Goal: Task Accomplishment & Management: Use online tool/utility

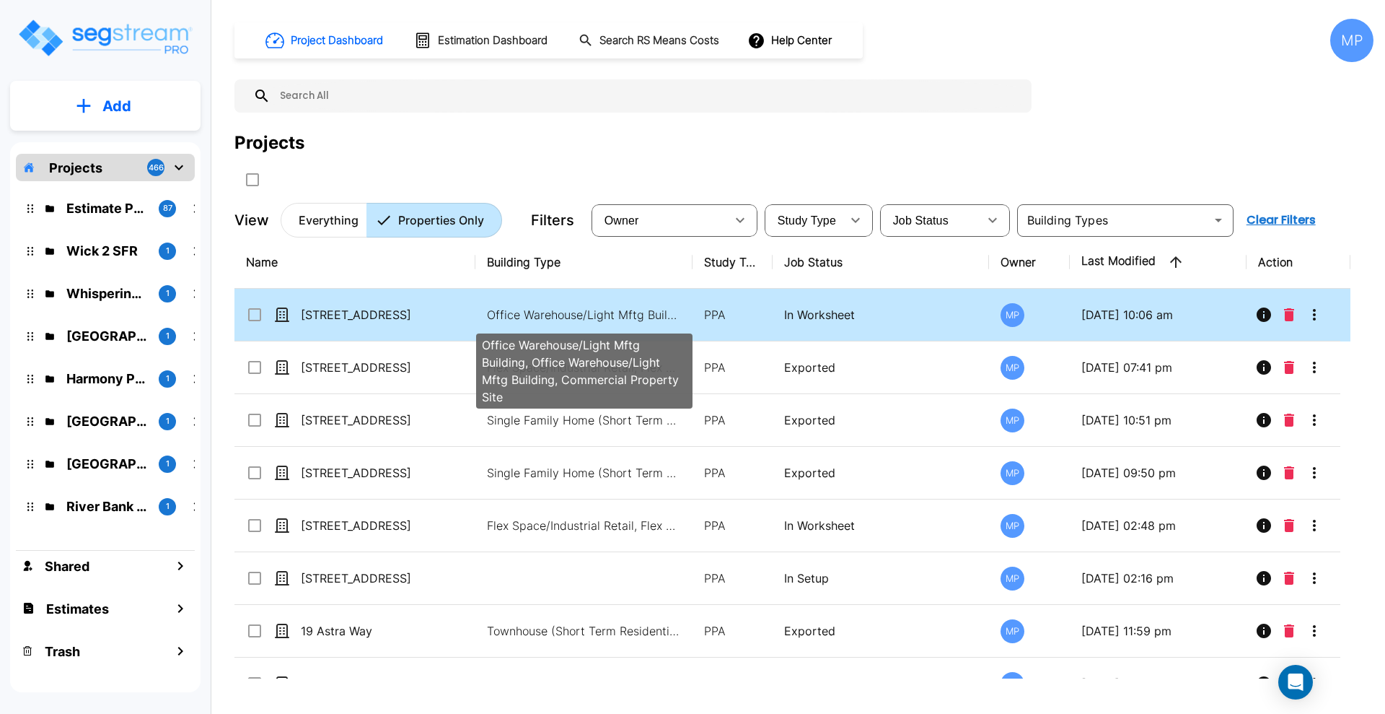
click at [537, 314] on p "Office Warehouse/Light Mftg Building, Office Warehouse/Light Mftg Building, Com…" at bounding box center [584, 314] width 195 height 17
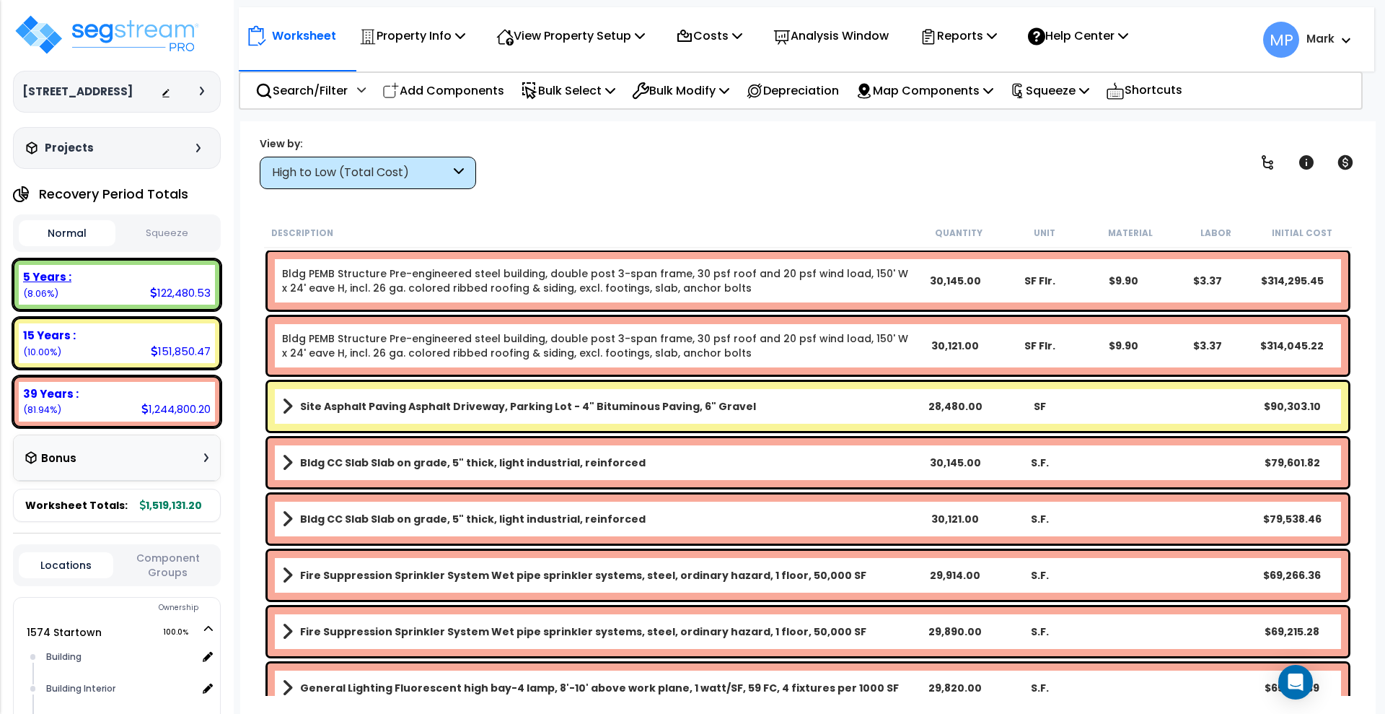
click at [121, 284] on div "5 Years : 122,480.53 (8.06%)" at bounding box center [117, 285] width 196 height 40
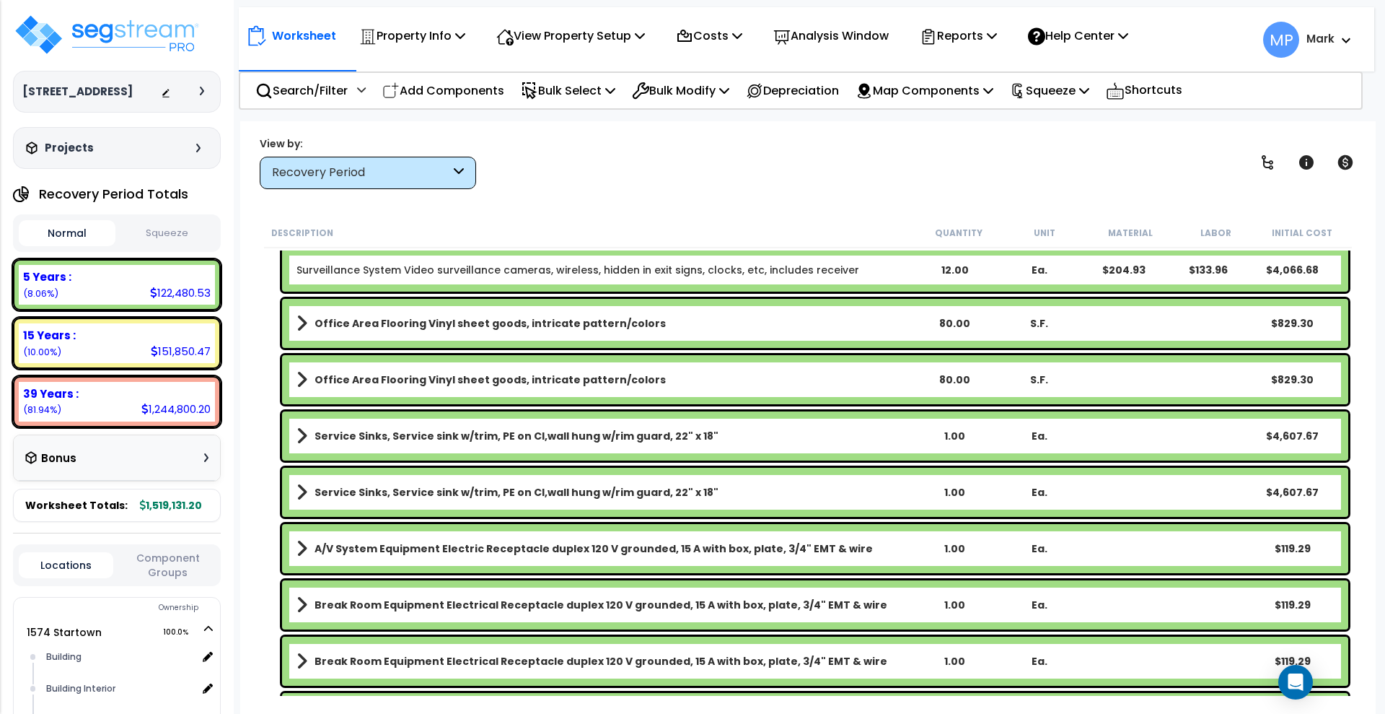
scroll to position [1894, 0]
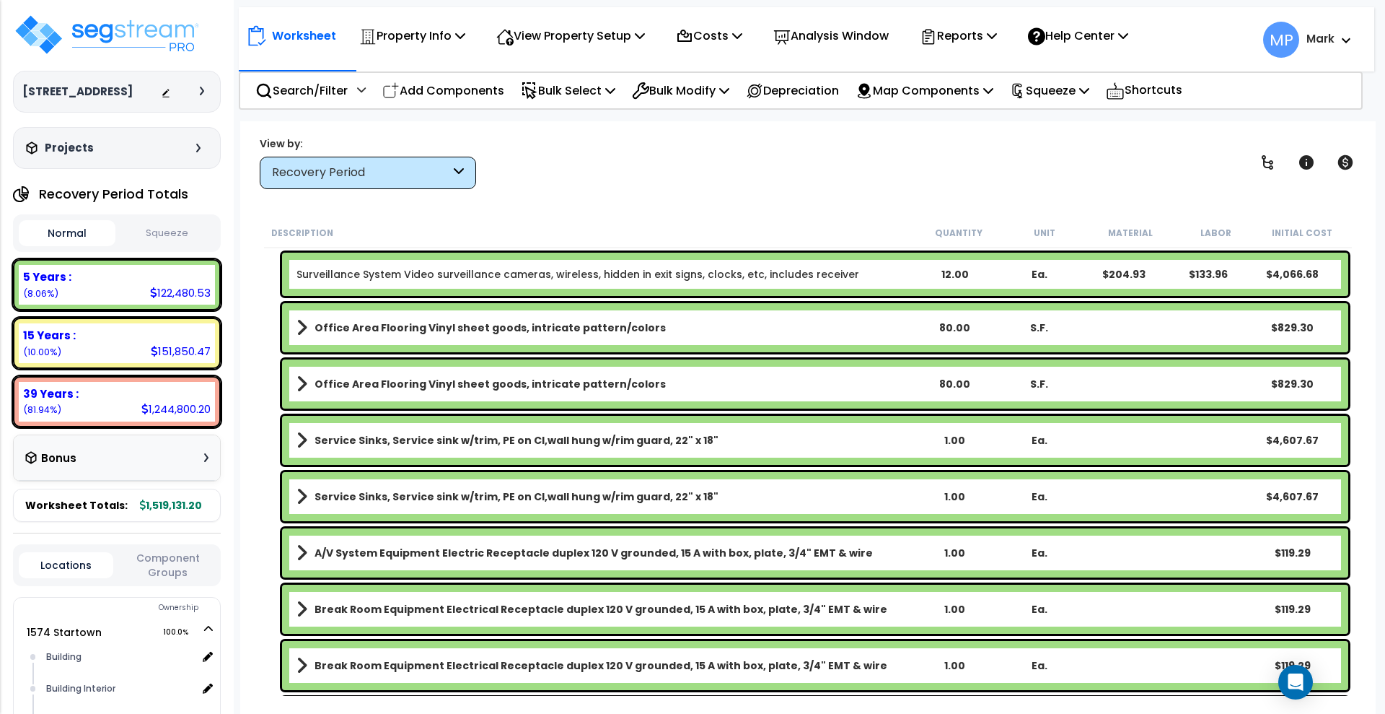
click at [1125, 434] on div "Service Sinks, Service sink w/trim, PE on CI,wall hung w/rim guard, 22" x 18" 1…" at bounding box center [815, 440] width 1066 height 49
click at [1117, 441] on div "Service Sinks, Service sink w/trim, PE on CI,wall hung w/rim guard, 22" x 18" 1…" at bounding box center [815, 440] width 1066 height 49
click at [765, 435] on link "Service Sinks, Service sink w/trim, PE on CI,wall hung w/rim guard, 22" x 18"" at bounding box center [604, 440] width 615 height 20
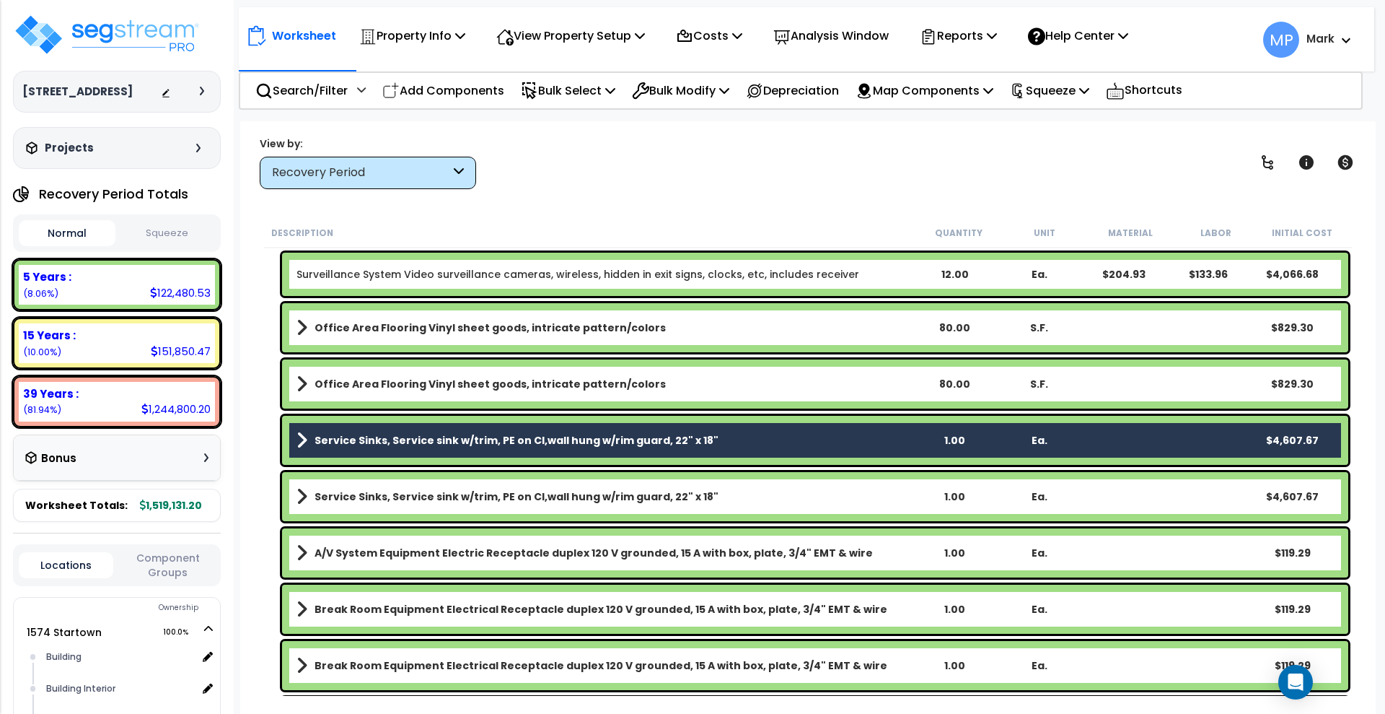
click at [735, 498] on link "Service Sinks, Service sink w/trim, PE on CI,wall hung w/rim guard, 22" x 18"" at bounding box center [604, 496] width 615 height 20
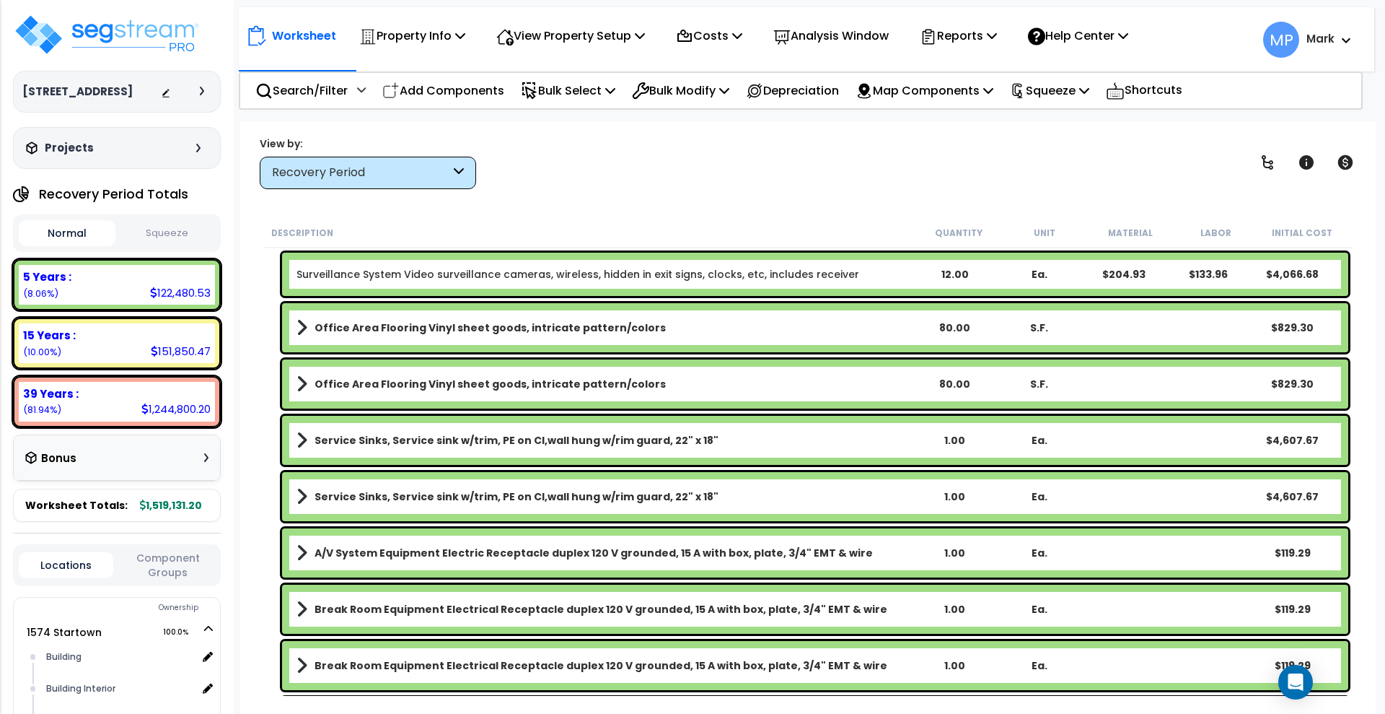
click at [729, 440] on link "Service Sinks, Service sink w/trim, PE on CI,wall hung w/rim guard, 22" x 18"" at bounding box center [604, 440] width 615 height 20
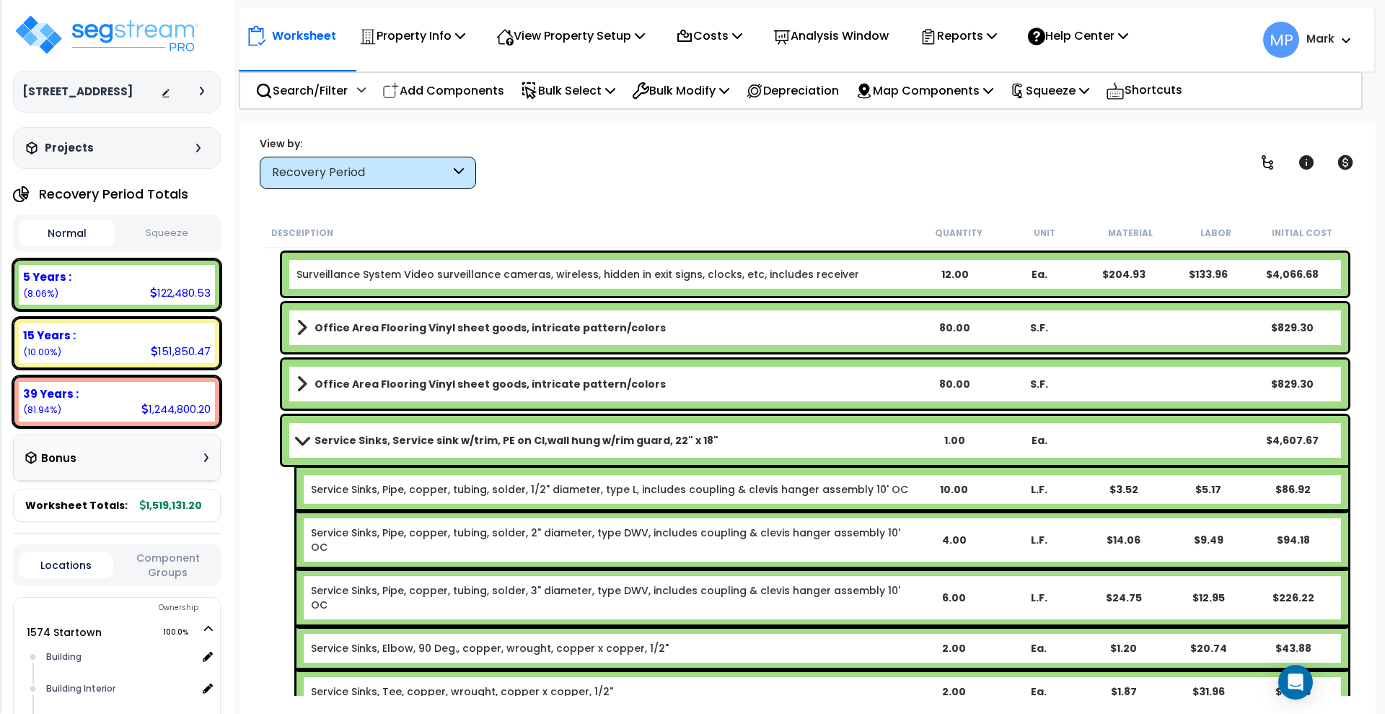
click at [729, 440] on link "Service Sinks, Service sink w/trim, PE on CI,wall hung w/rim guard, 22" x 18"" at bounding box center [604, 440] width 615 height 20
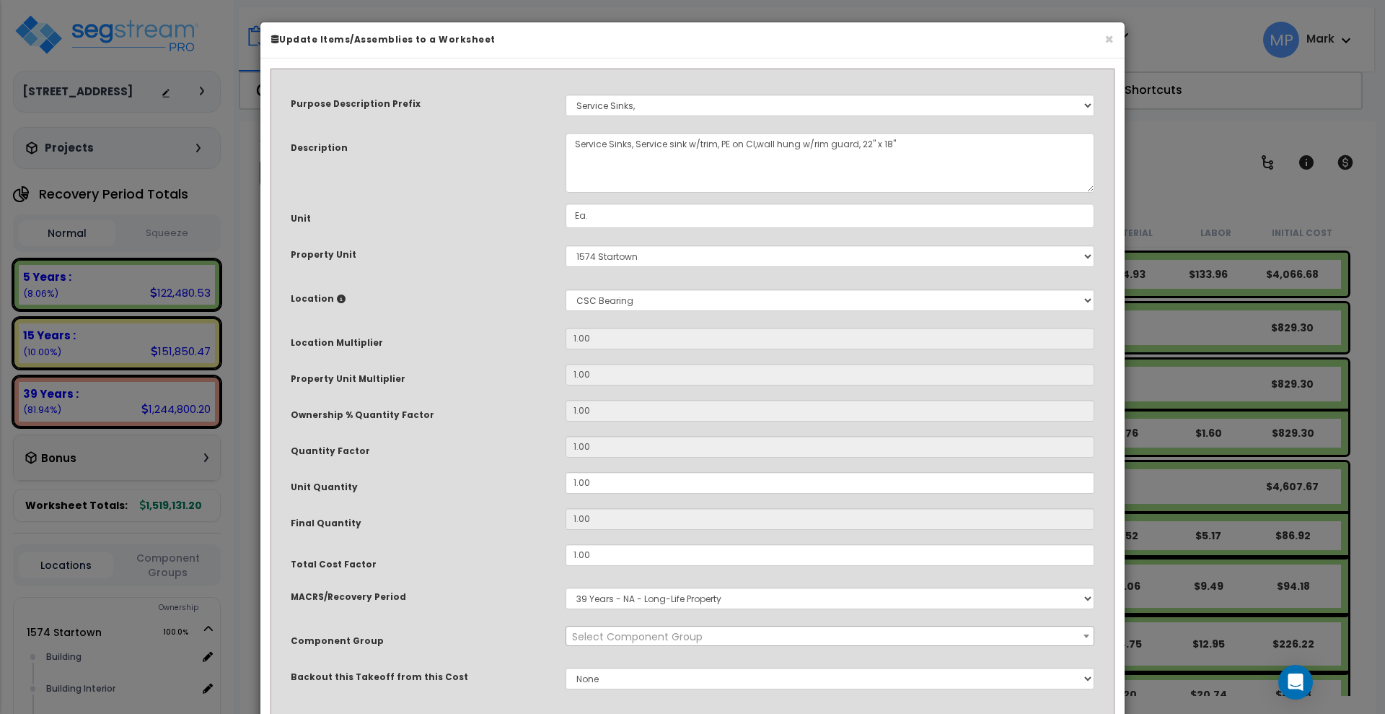
select select "16068"
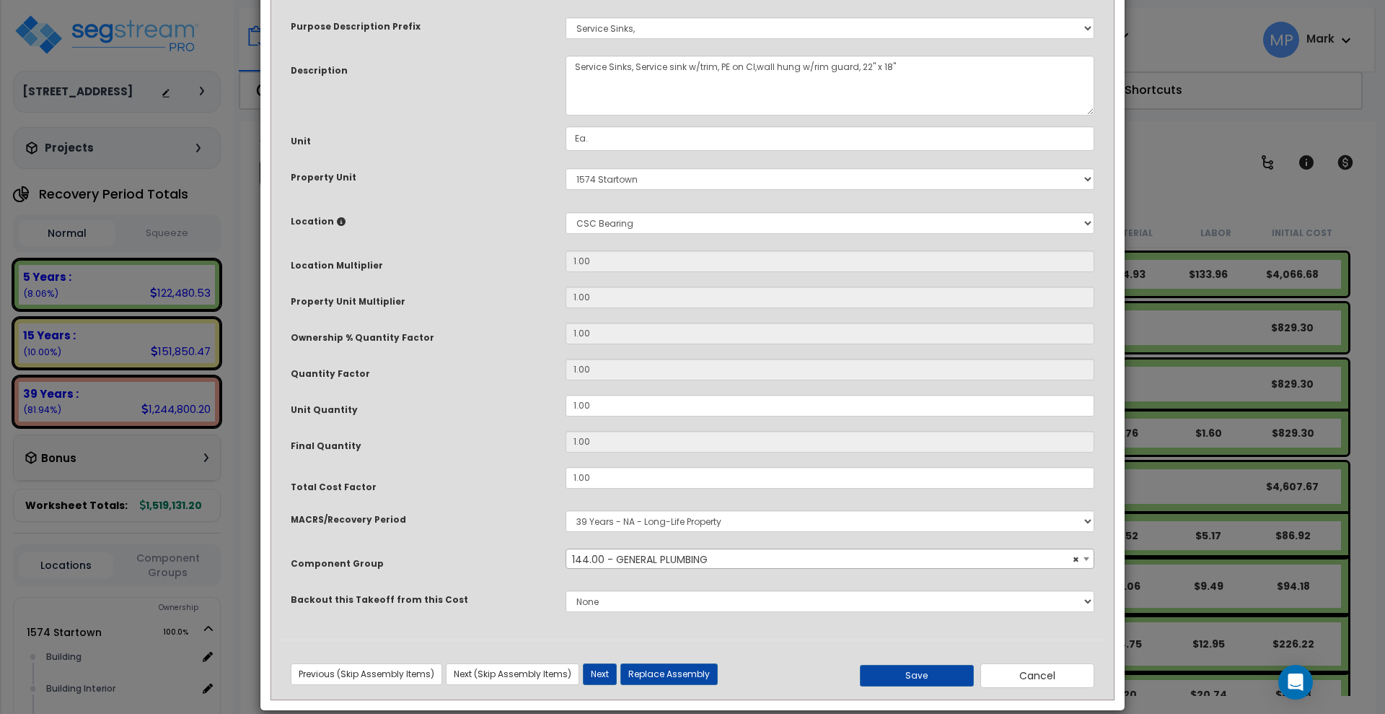
scroll to position [96, 0]
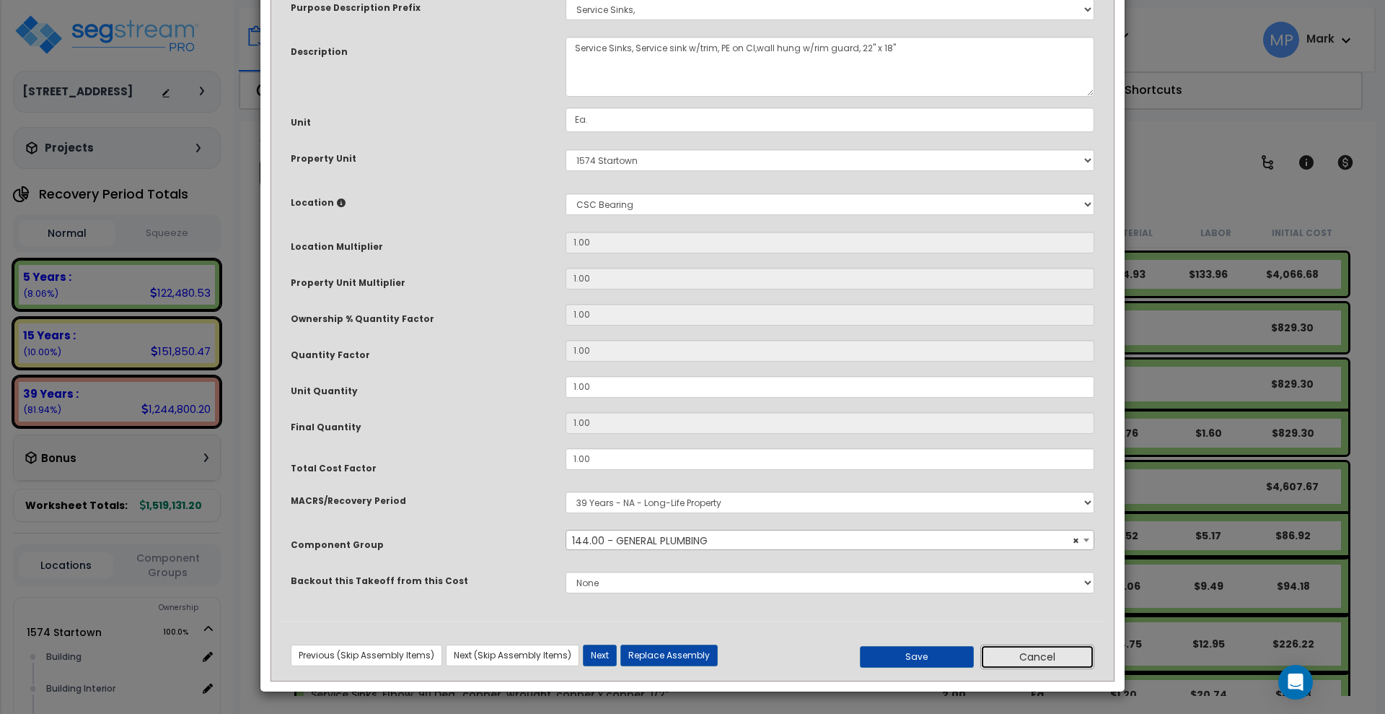
drag, startPoint x: 1044, startPoint y: 652, endPoint x: 1012, endPoint y: 636, distance: 35.5
click at [1043, 654] on button "Cancel" at bounding box center [1037, 656] width 114 height 25
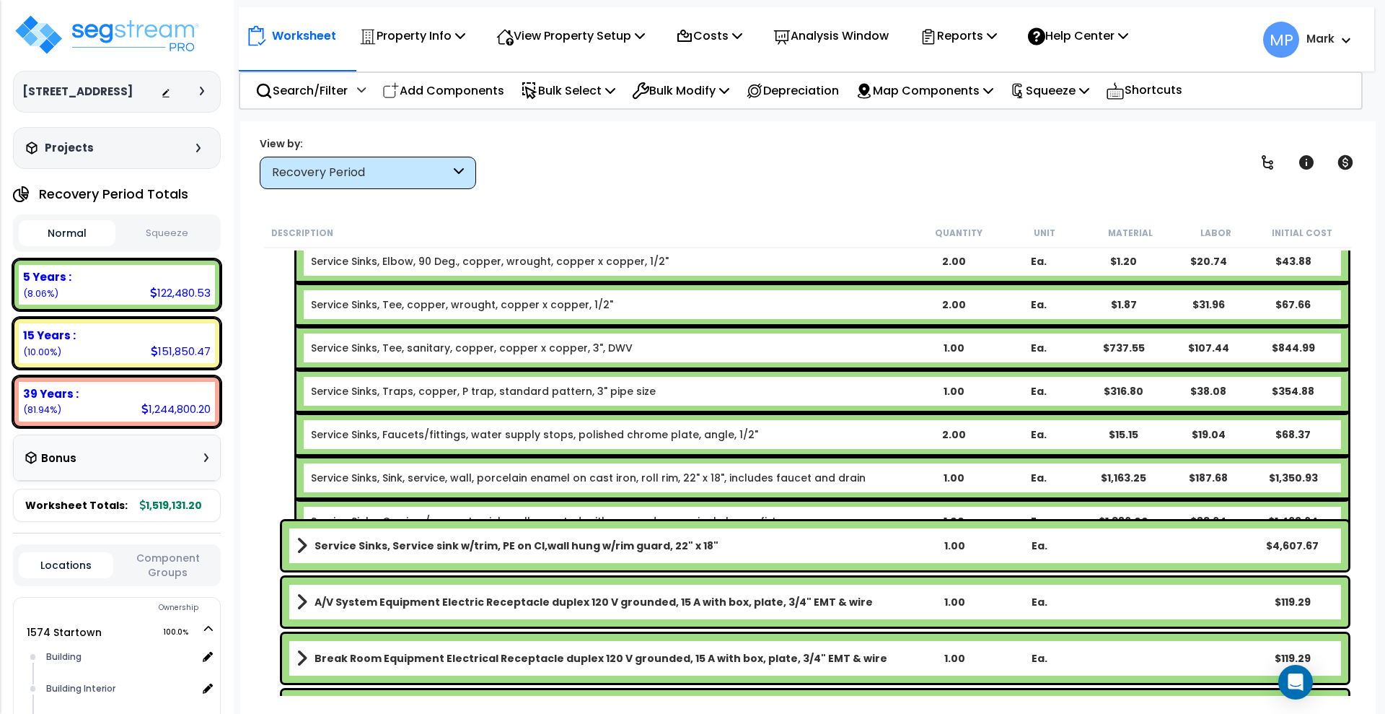
scroll to position [2345, 0]
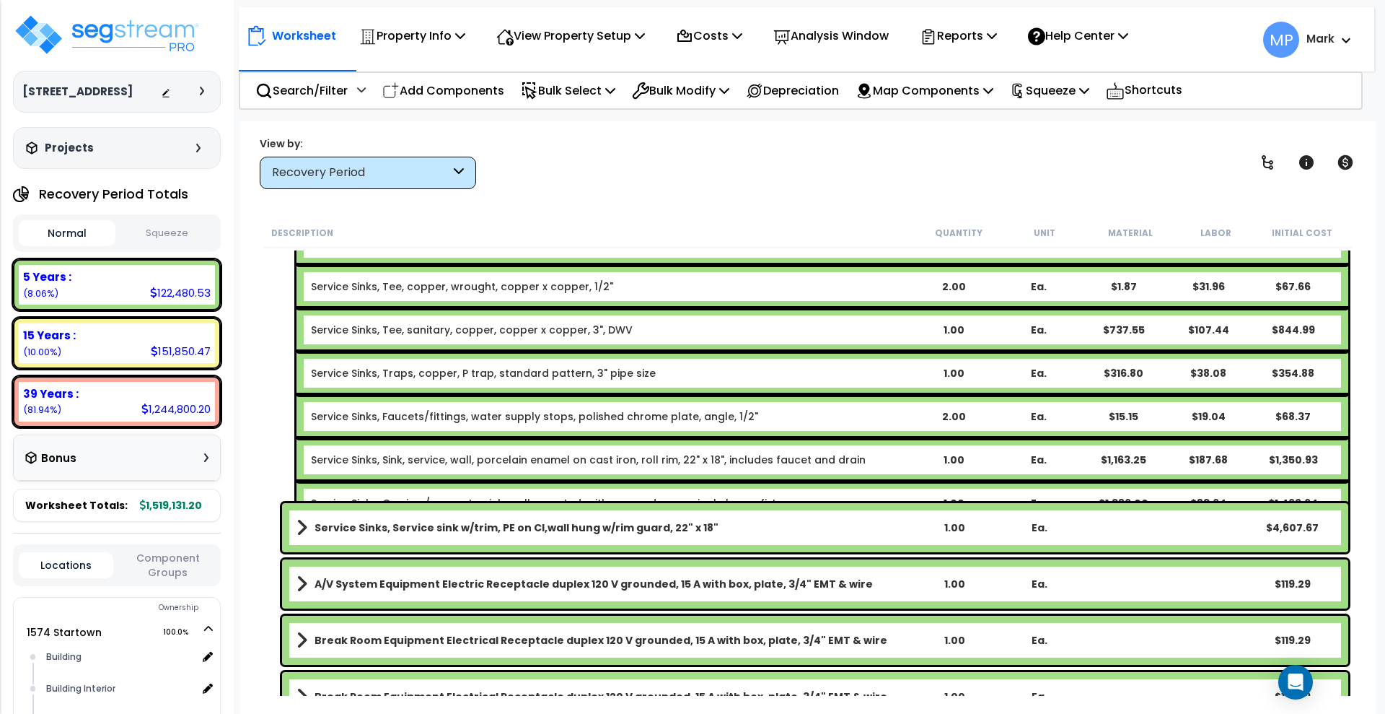
click at [813, 496] on b "Service Sinks, Carriers/supports, sink, wall mounted, with exposed arms, single…" at bounding box center [611, 503] width 600 height 14
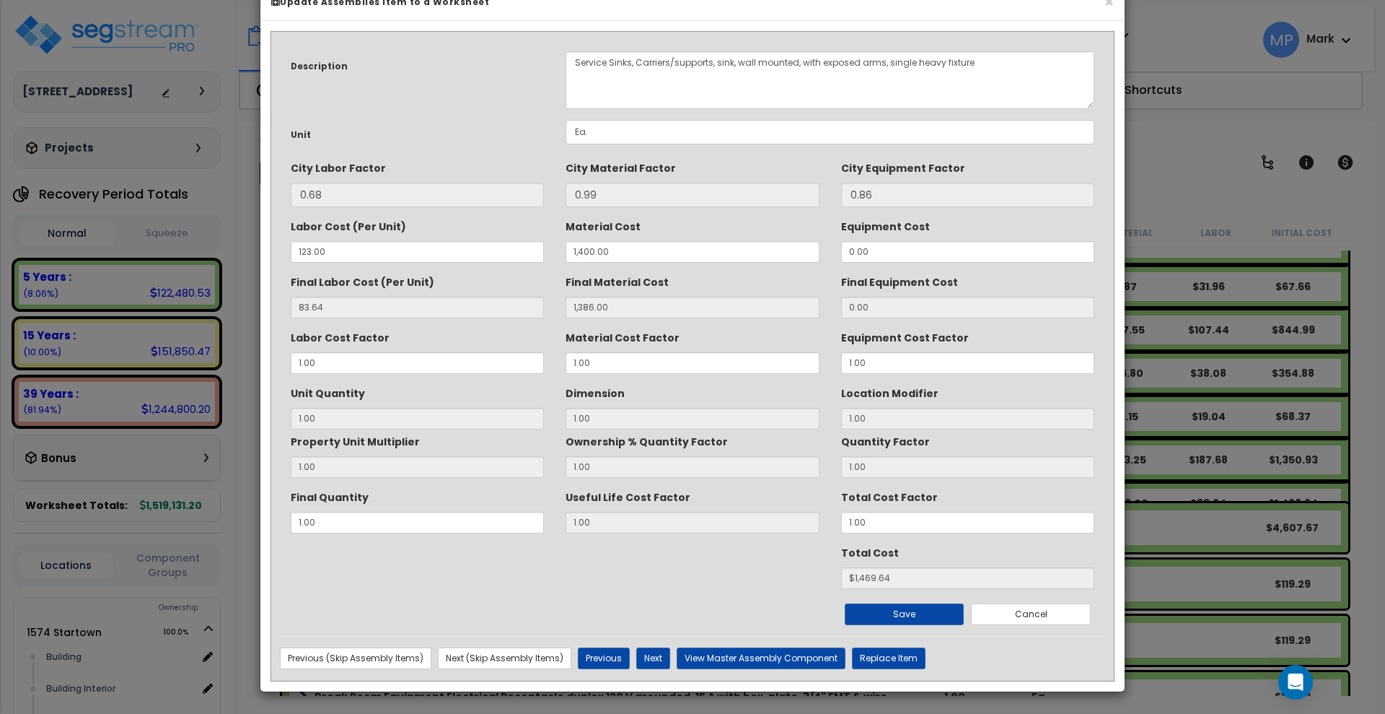
scroll to position [0, 0]
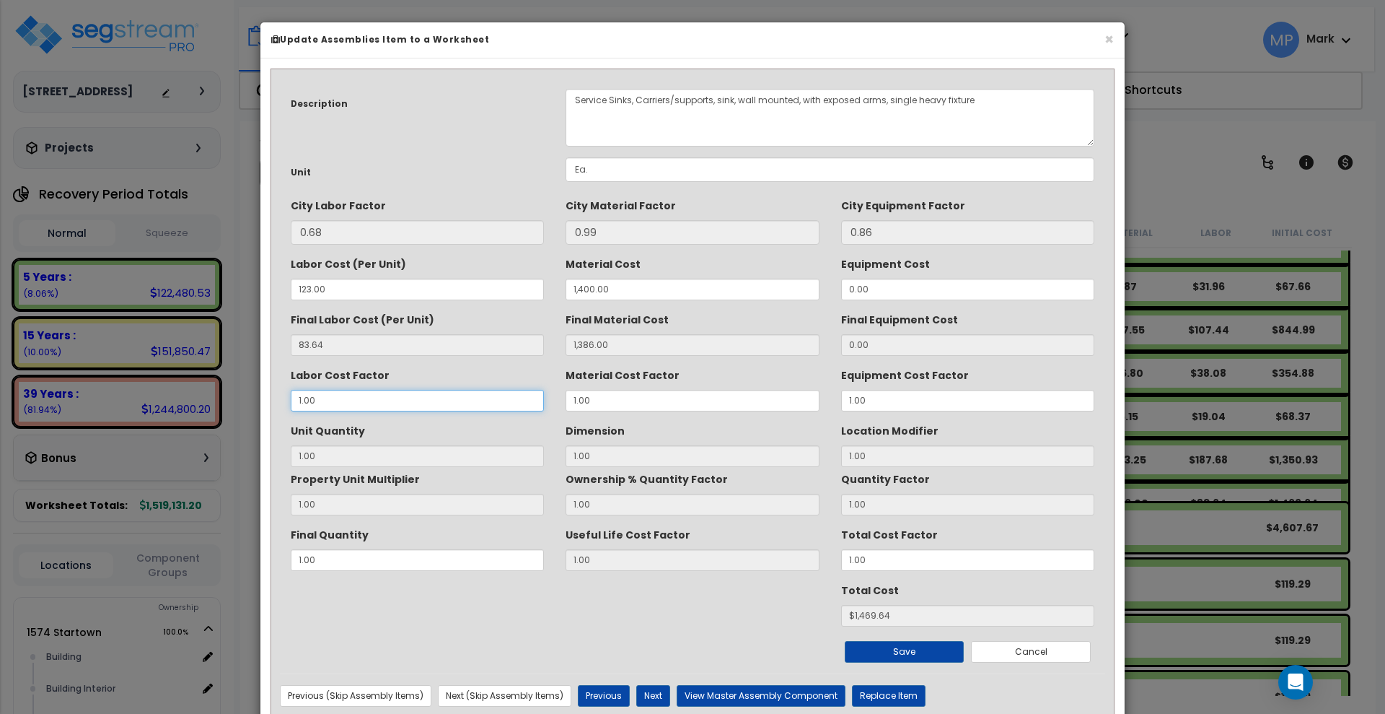
drag, startPoint x: 320, startPoint y: 401, endPoint x: 276, endPoint y: 411, distance: 45.0
click at [276, 411] on div "Description Service Sinks, Carriers/supports, sink, wall mounted, with exposed …" at bounding box center [692, 397] width 847 height 639
type input "."
type input "0.99"
type input "1"
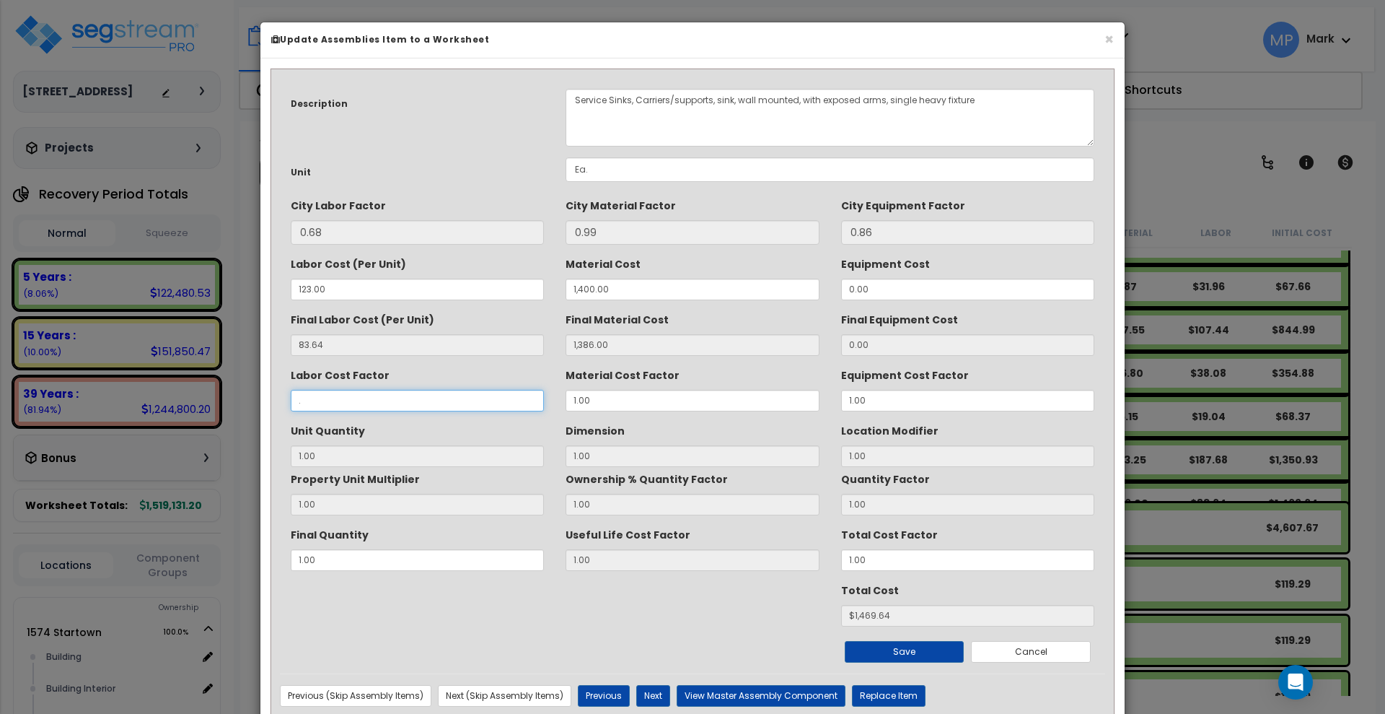
type input "$NaN"
type input ".5"
type input "0.99"
type input "$42.81"
drag, startPoint x: 325, startPoint y: 400, endPoint x: 245, endPoint y: 404, distance: 80.2
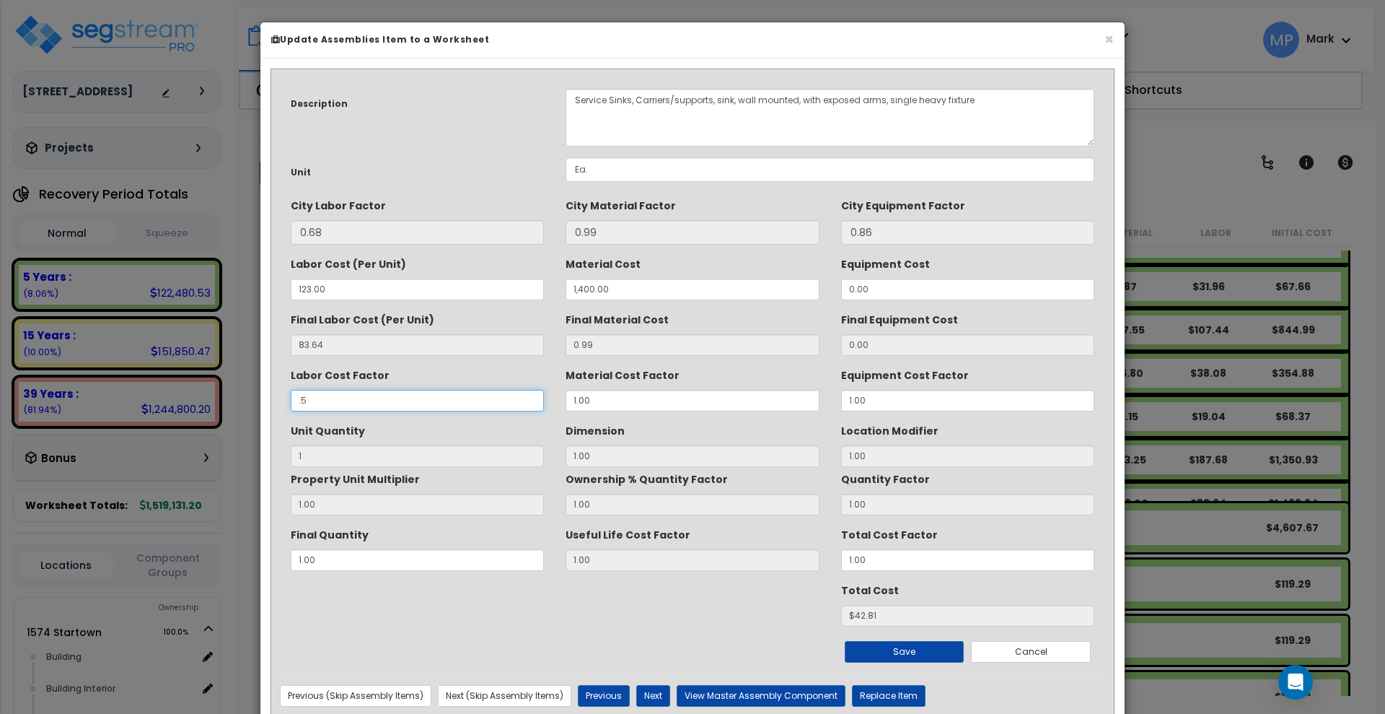
click at [241, 405] on div "× Update Assemblies Item to a Worksheet Description Service Sinks, Carriers/sup…" at bounding box center [692, 357] width 1385 height 714
type input "1"
type input "0.99"
type input "$84.63"
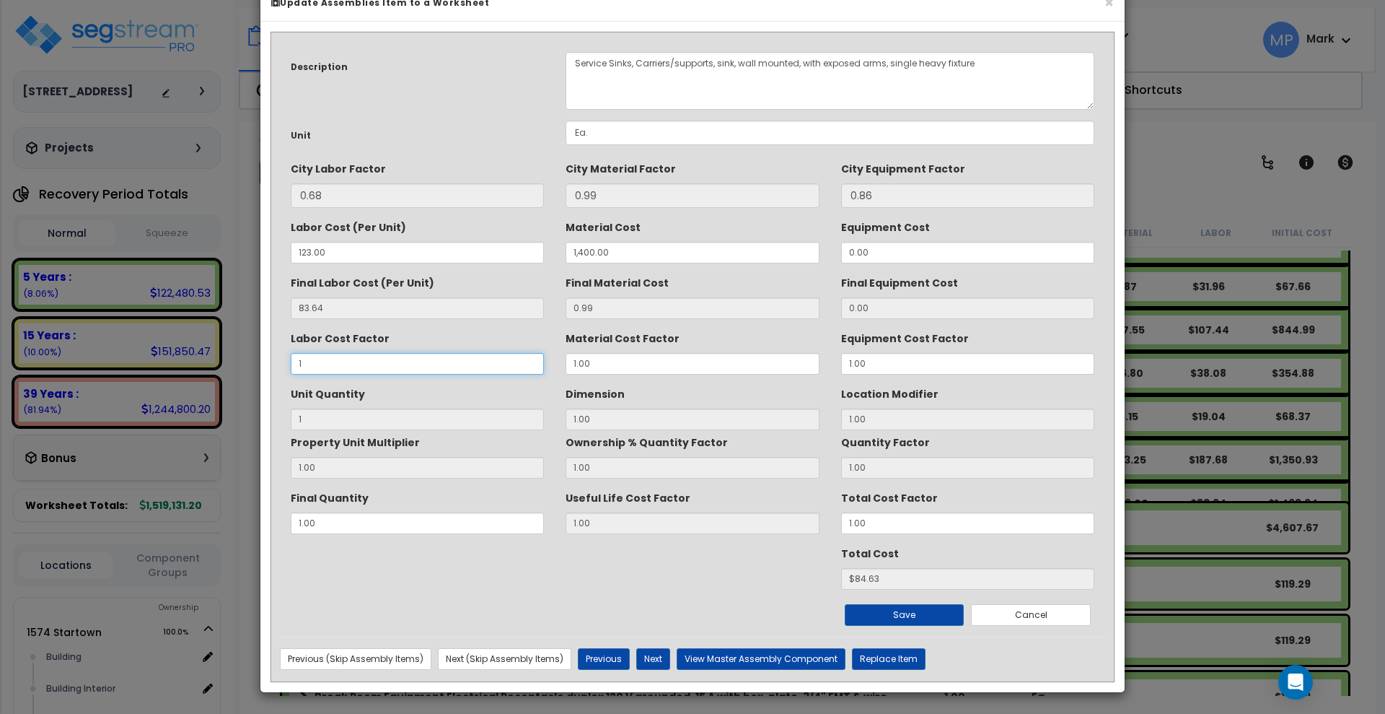
scroll to position [38, 0]
type input "1"
click at [1035, 615] on button "Cancel" at bounding box center [1031, 614] width 120 height 22
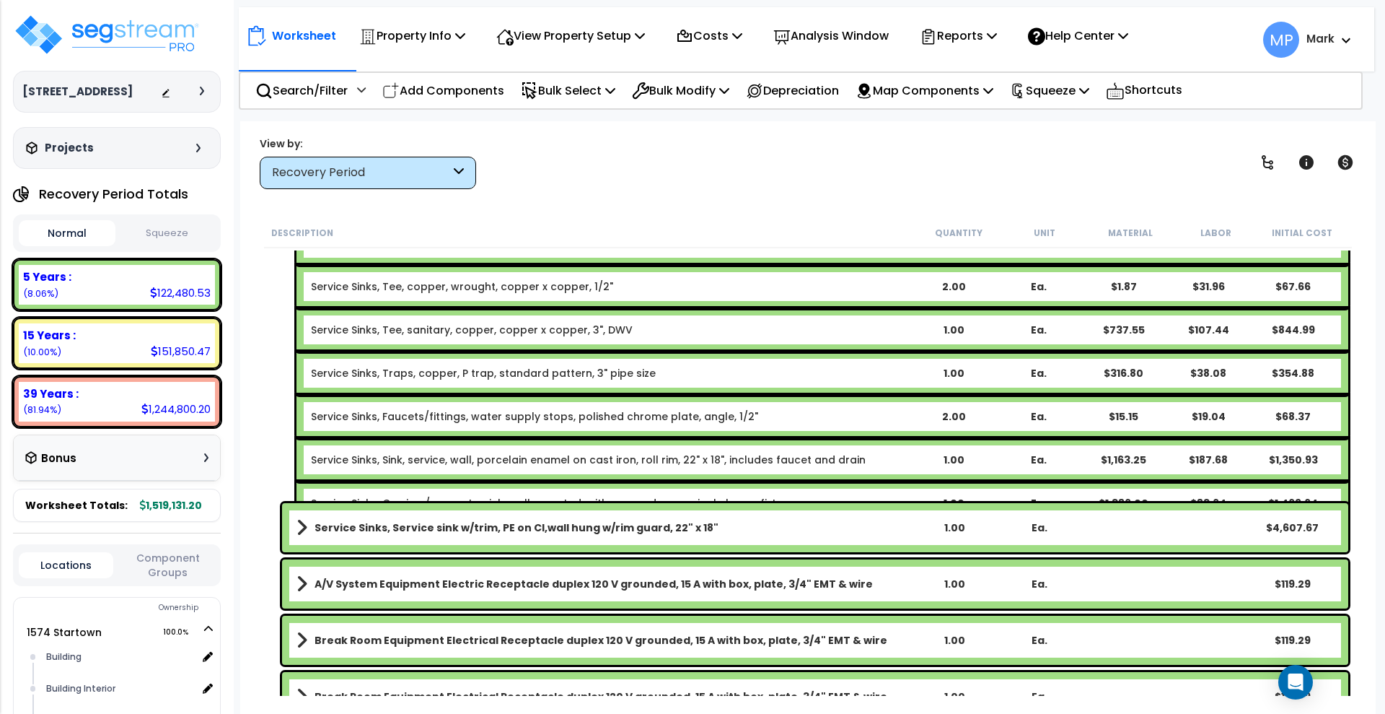
click at [814, 496] on b "Service Sinks, Carriers/supports, sink, wall mounted, with exposed arms, single…" at bounding box center [611, 503] width 600 height 14
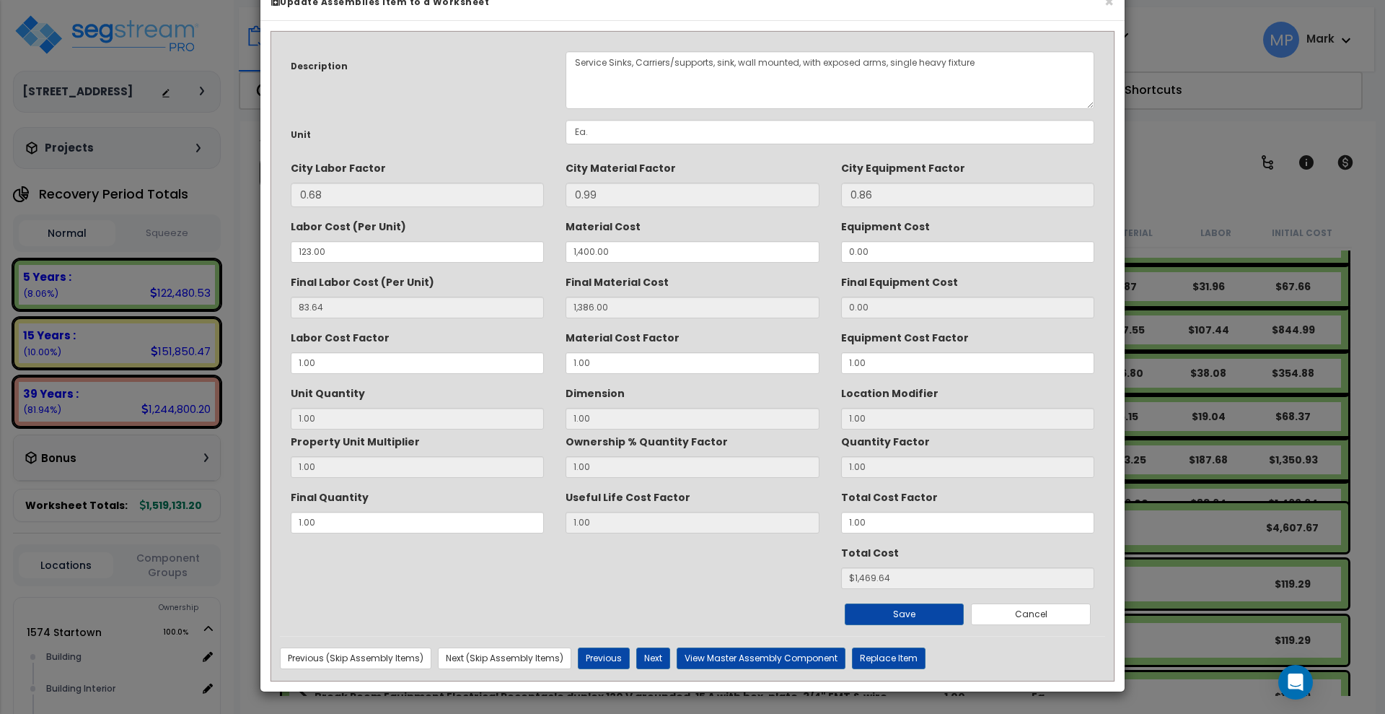
scroll to position [0, 0]
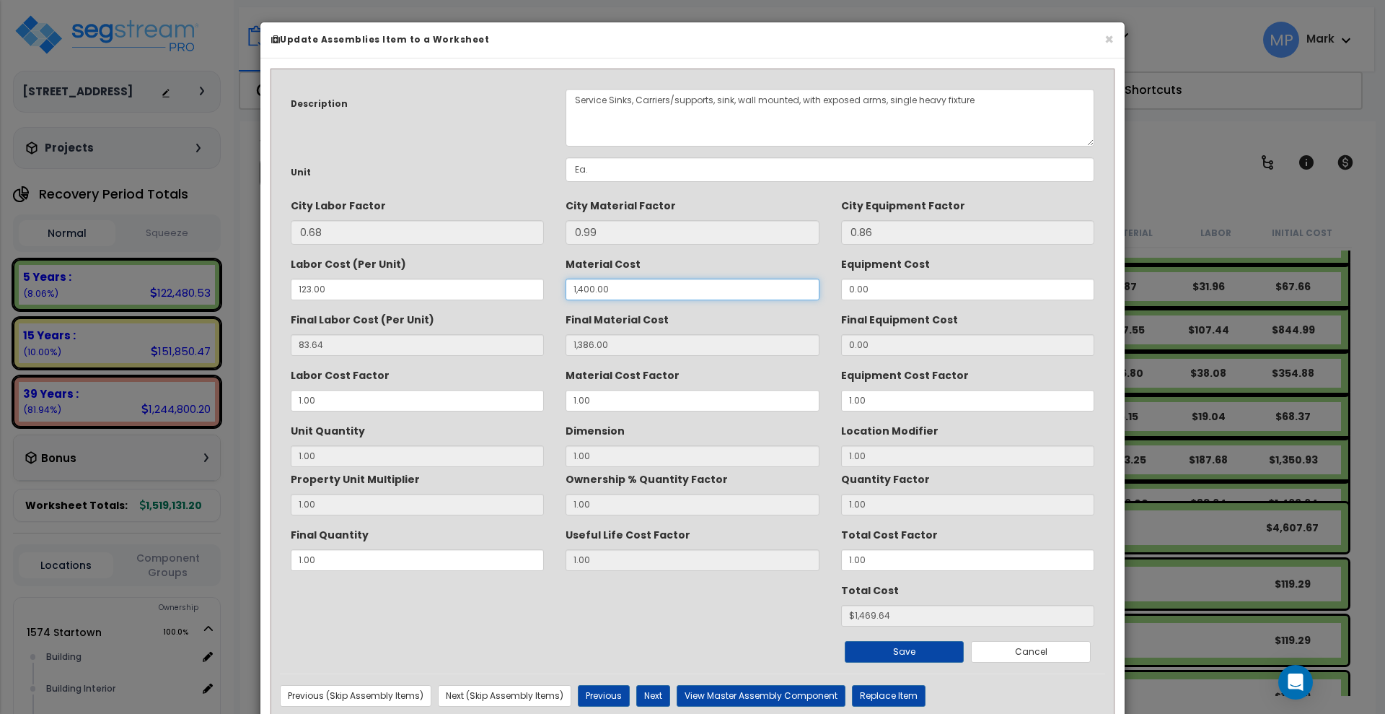
click at [509, 276] on div "Labor Cost (Per Unit) 123.00 Material Cost 1,400.00 Equipment Cost 0.00" at bounding box center [692, 276] width 825 height 48
type input "1"
type input "0.99"
type input "1"
type input "$84.63"
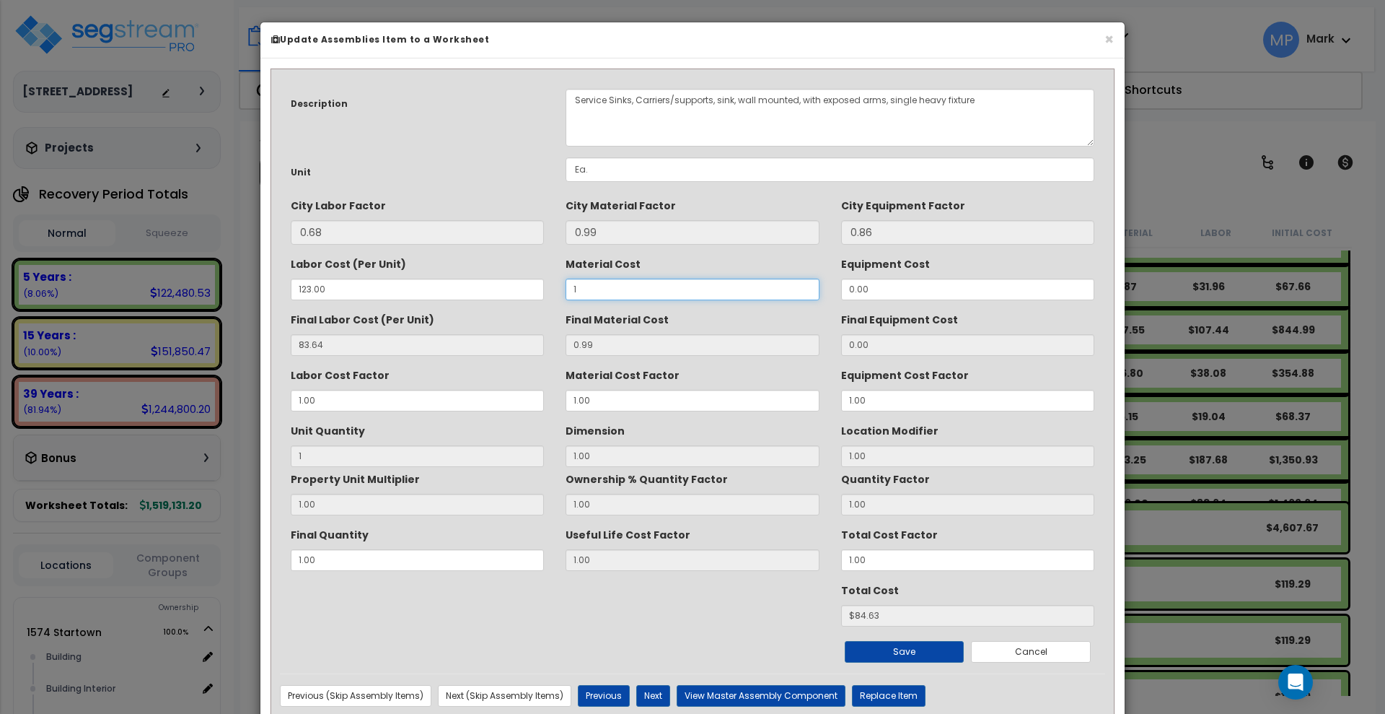
type input "10"
type input "9.90"
type input "$93.54"
type input "100"
type input "99.00"
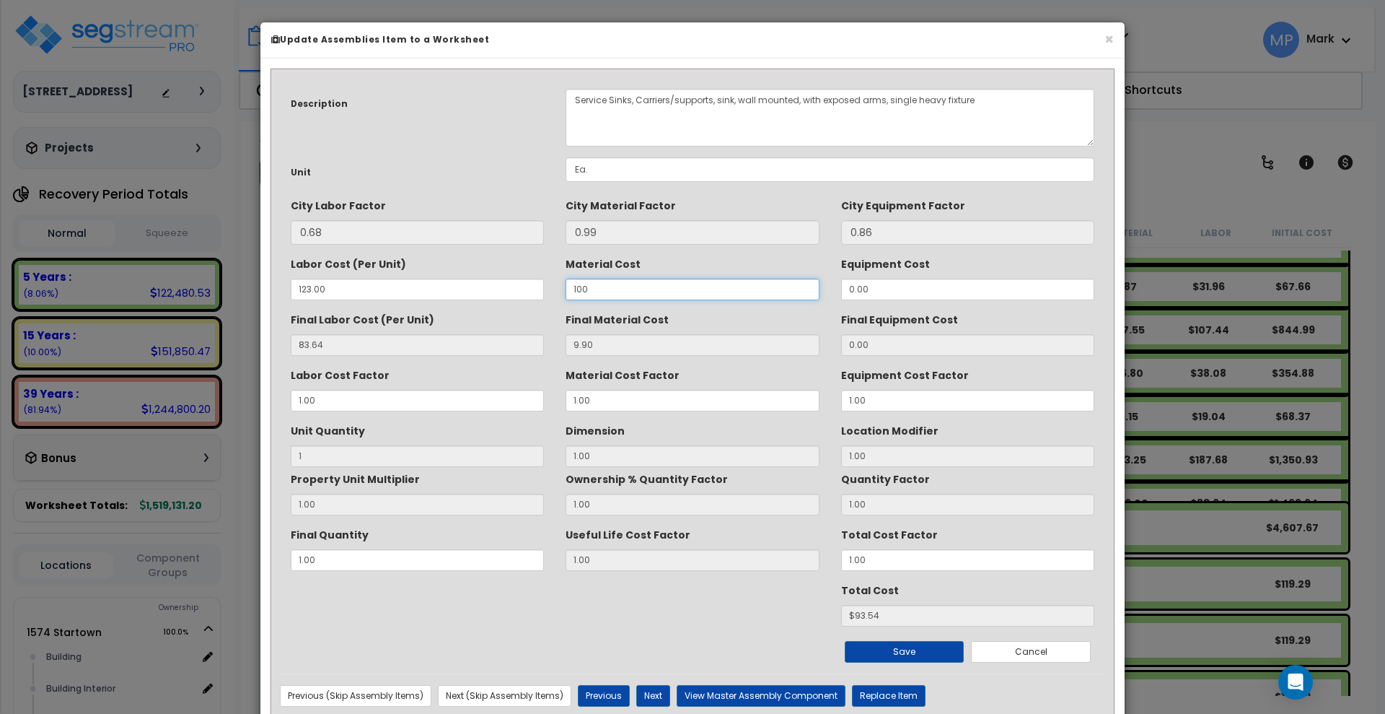
type input "$182.64"
type input "1,000"
type input "0.99"
type input "$84.63"
type input "1,000"
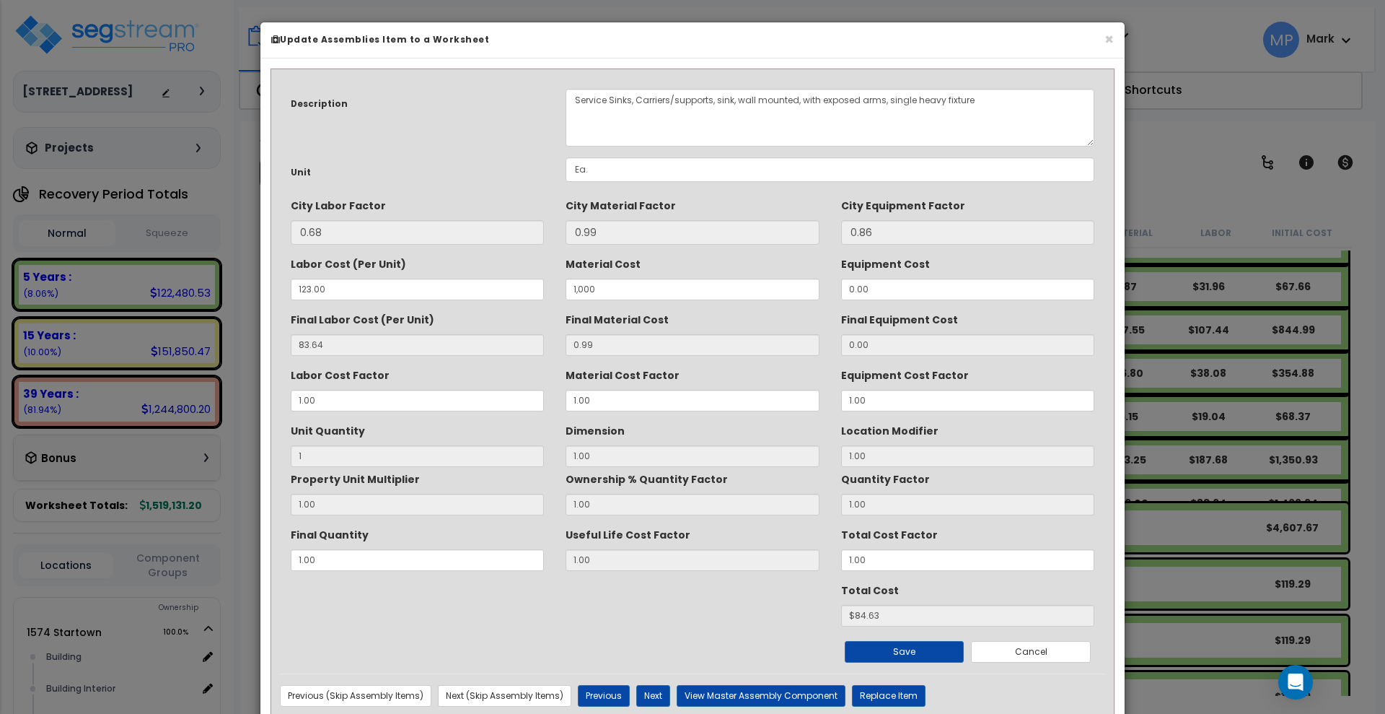
click at [718, 618] on div "Total Cost $84.63" at bounding box center [692, 602] width 825 height 48
click at [626, 291] on input "1,000" at bounding box center [692, 289] width 253 height 22
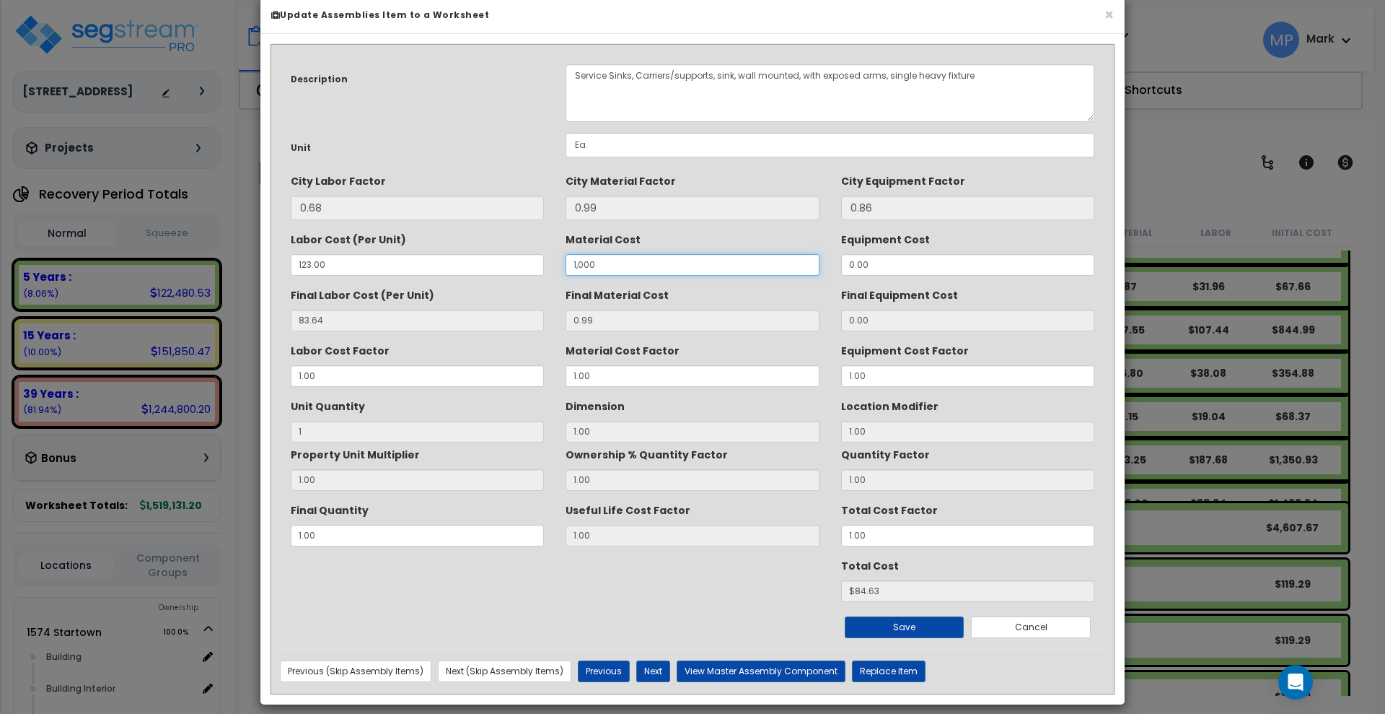
scroll to position [38, 0]
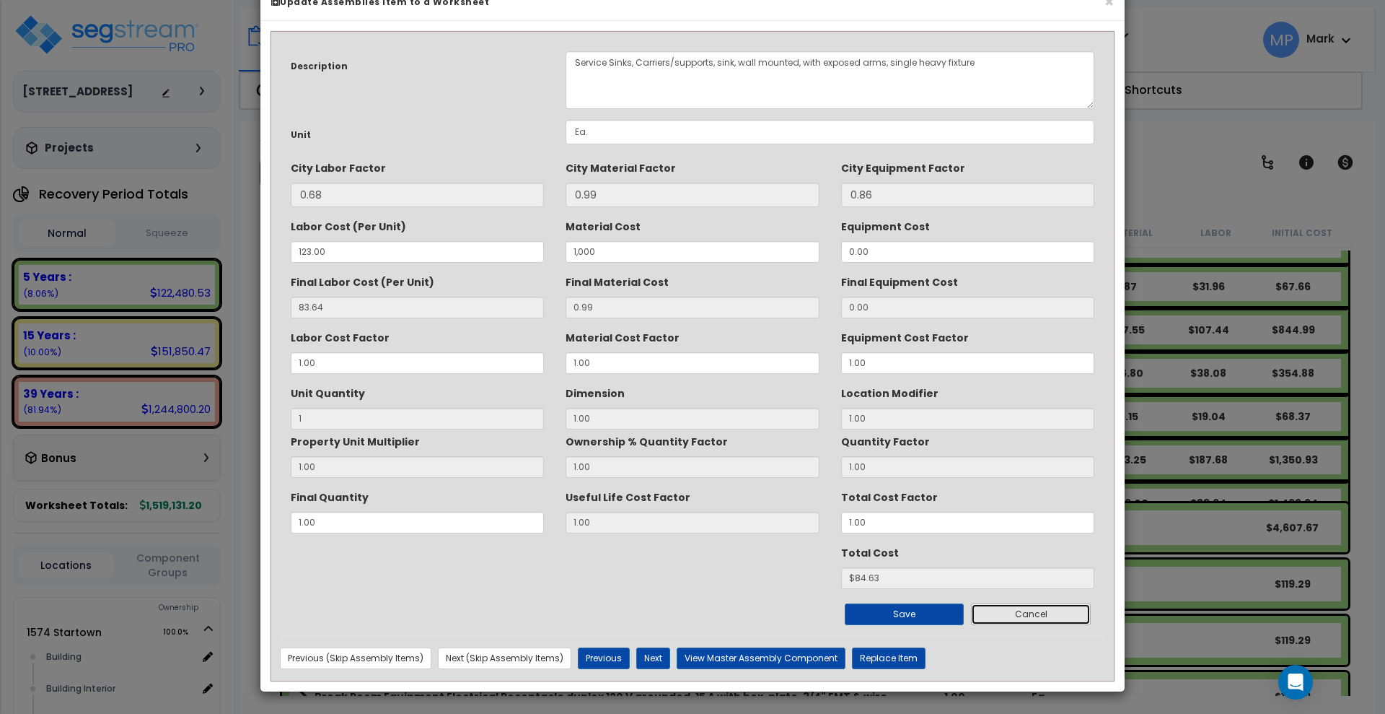
click at [1014, 617] on button "Cancel" at bounding box center [1031, 614] width 120 height 22
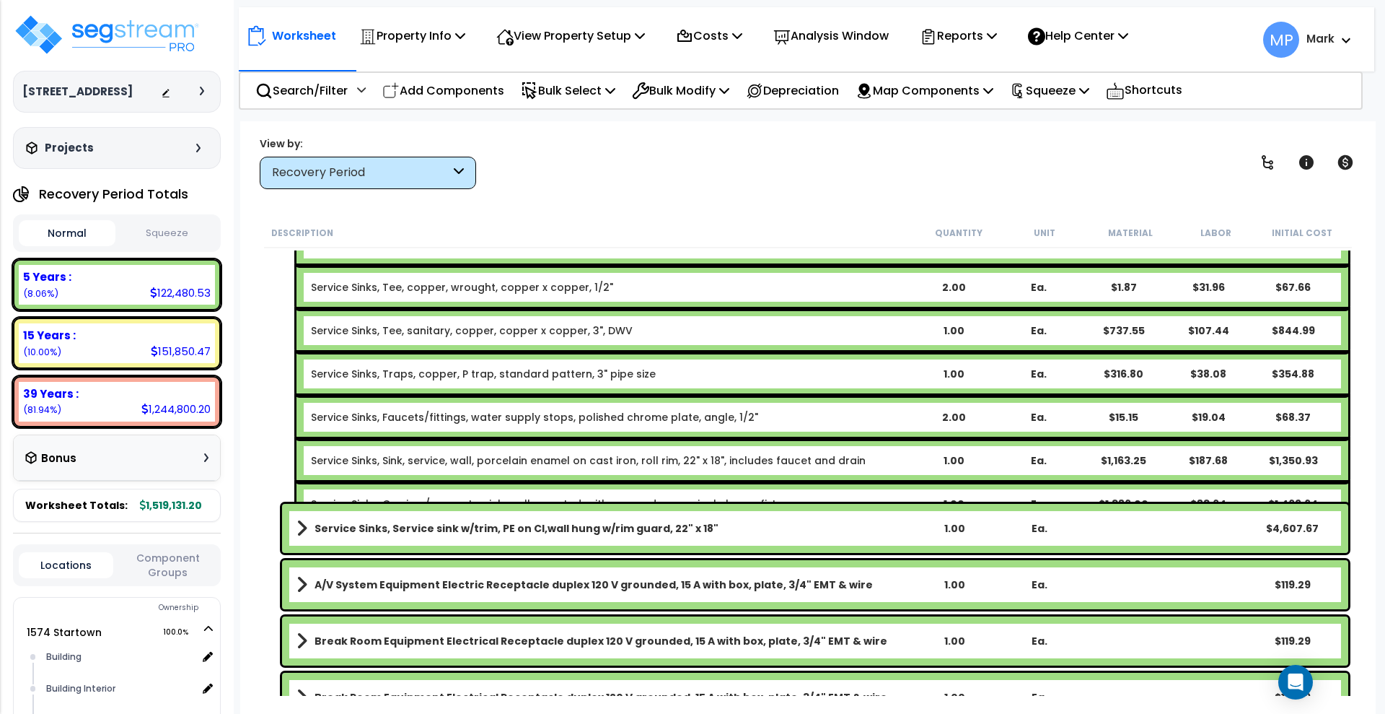
scroll to position [2345, 0]
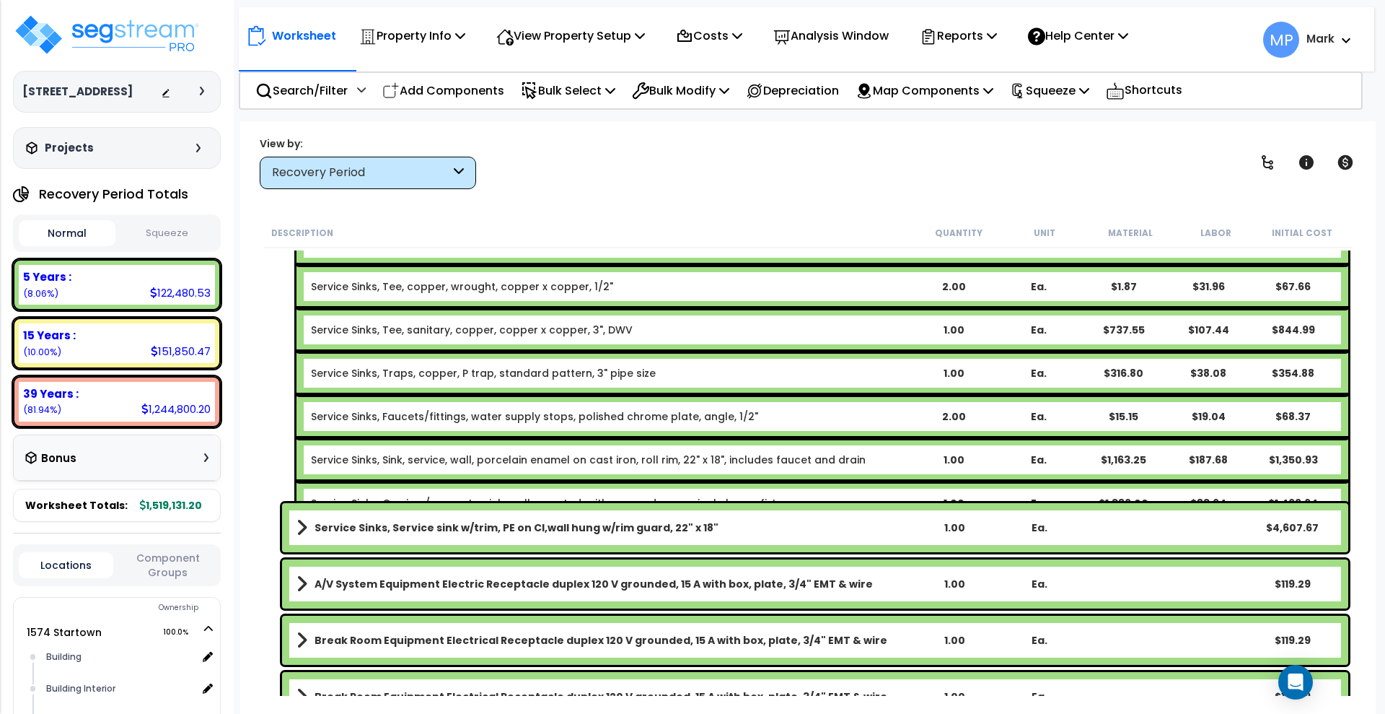
click at [817, 496] on b "Service Sinks, Carriers/supports, sink, wall mounted, with exposed arms, single…" at bounding box center [611, 503] width 600 height 14
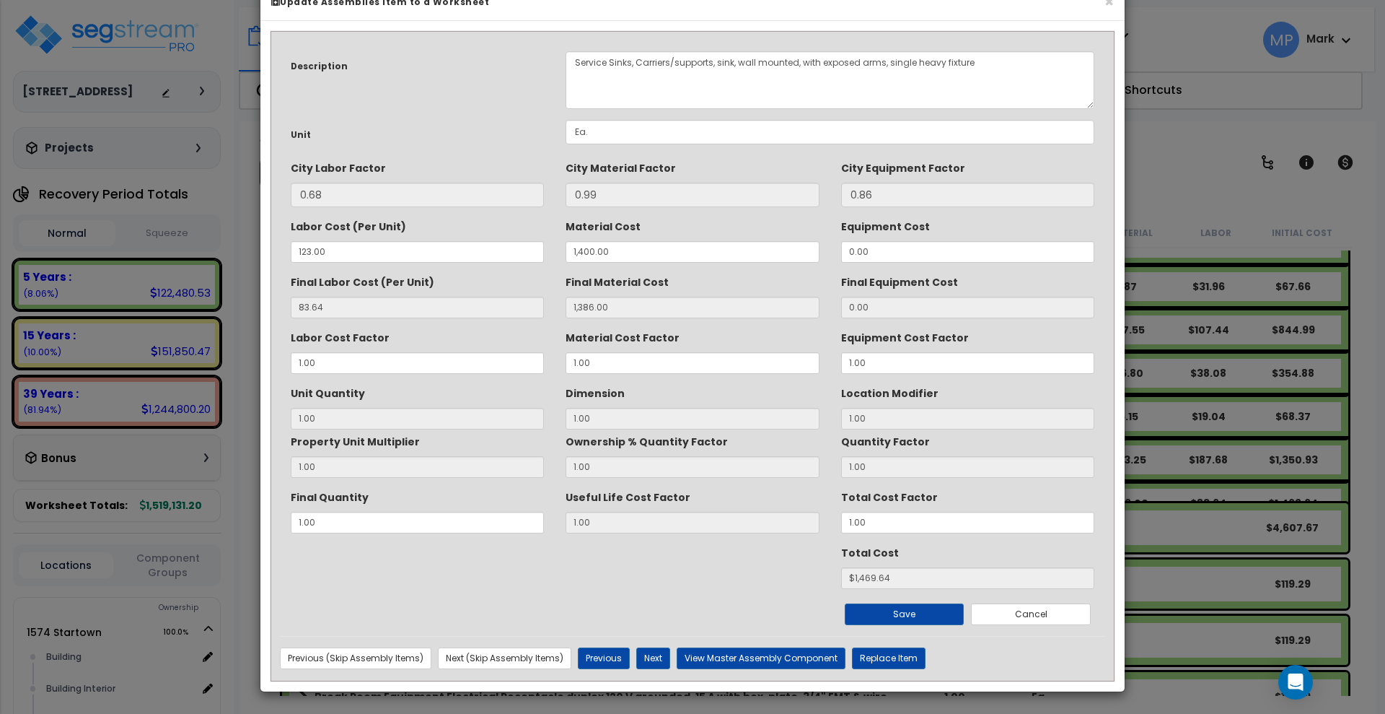
scroll to position [0, 0]
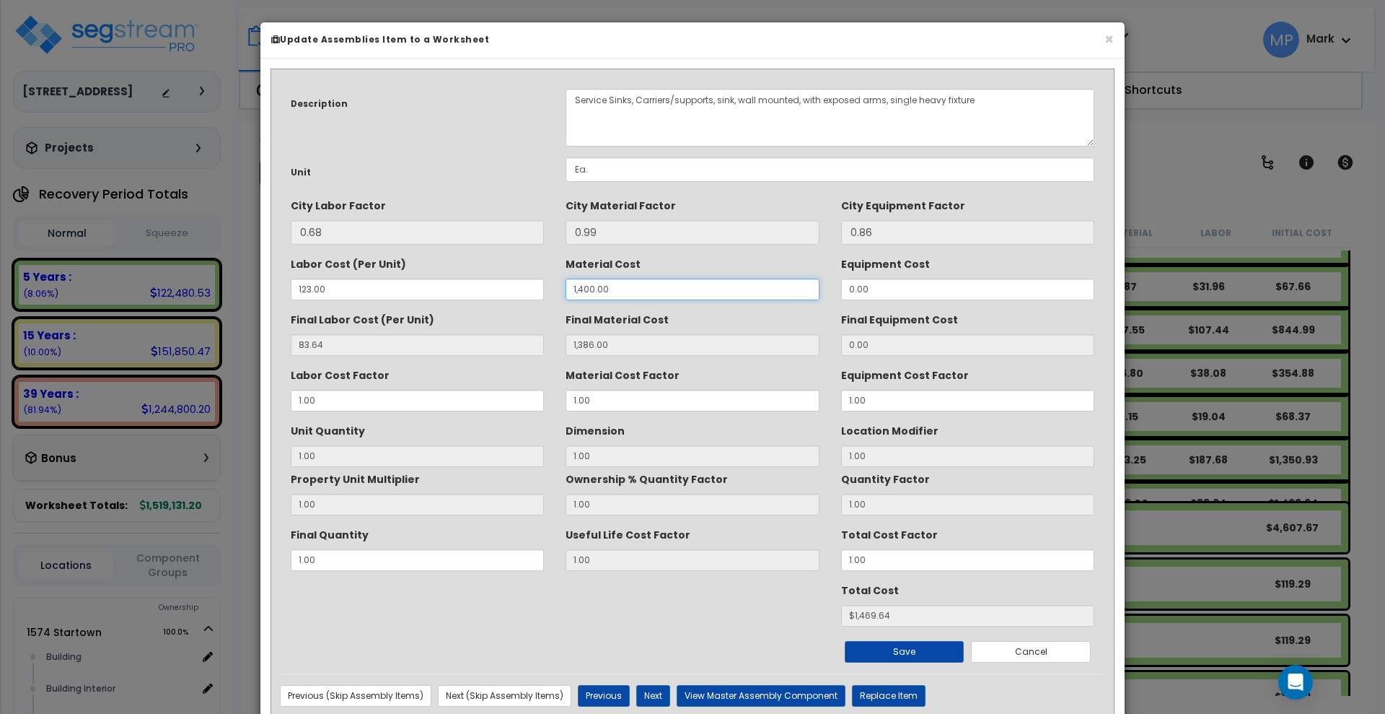
click at [614, 286] on input "1,400.00" at bounding box center [692, 289] width 253 height 22
drag, startPoint x: 614, startPoint y: 286, endPoint x: 555, endPoint y: 286, distance: 59.2
click at [555, 286] on div "Material Cost 1,400.00" at bounding box center [692, 276] width 275 height 48
type input "1"
type input "0.99"
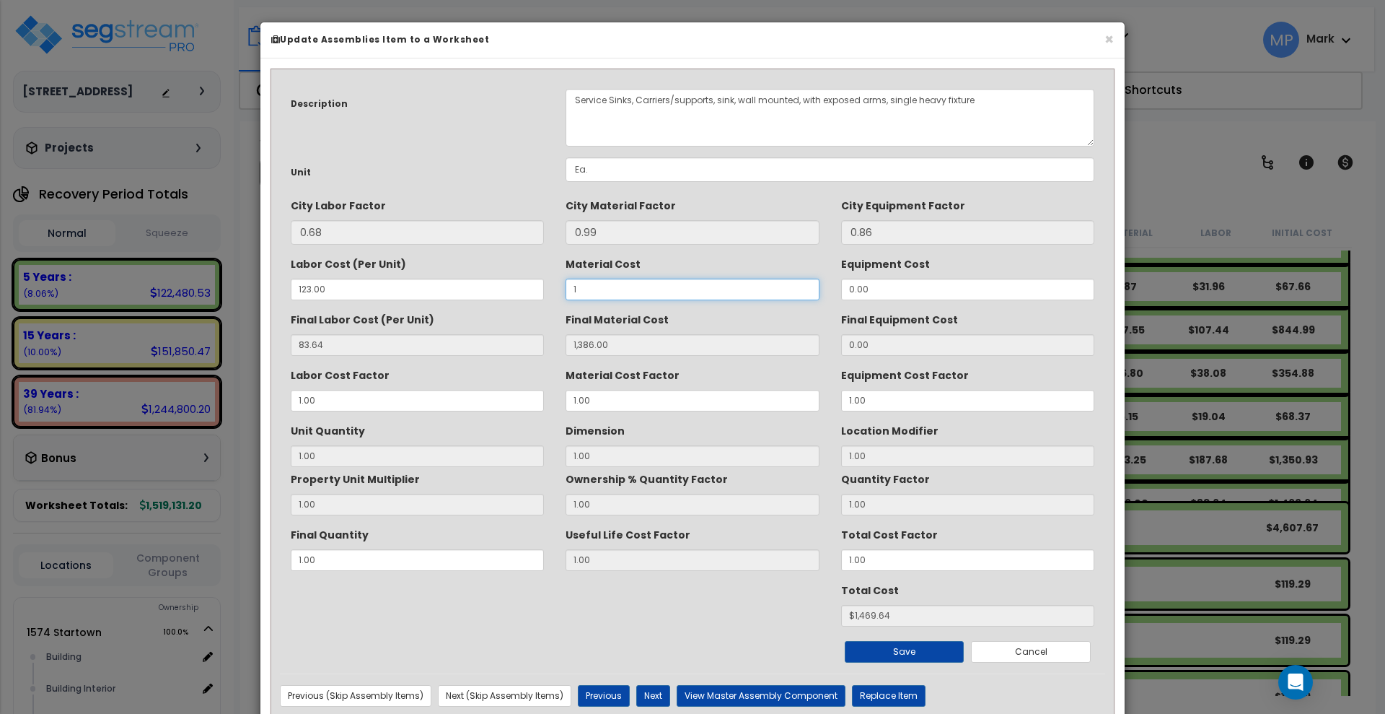
type input "1"
type input "$84.63"
type input "12"
type input "11.88"
type input "$95.52"
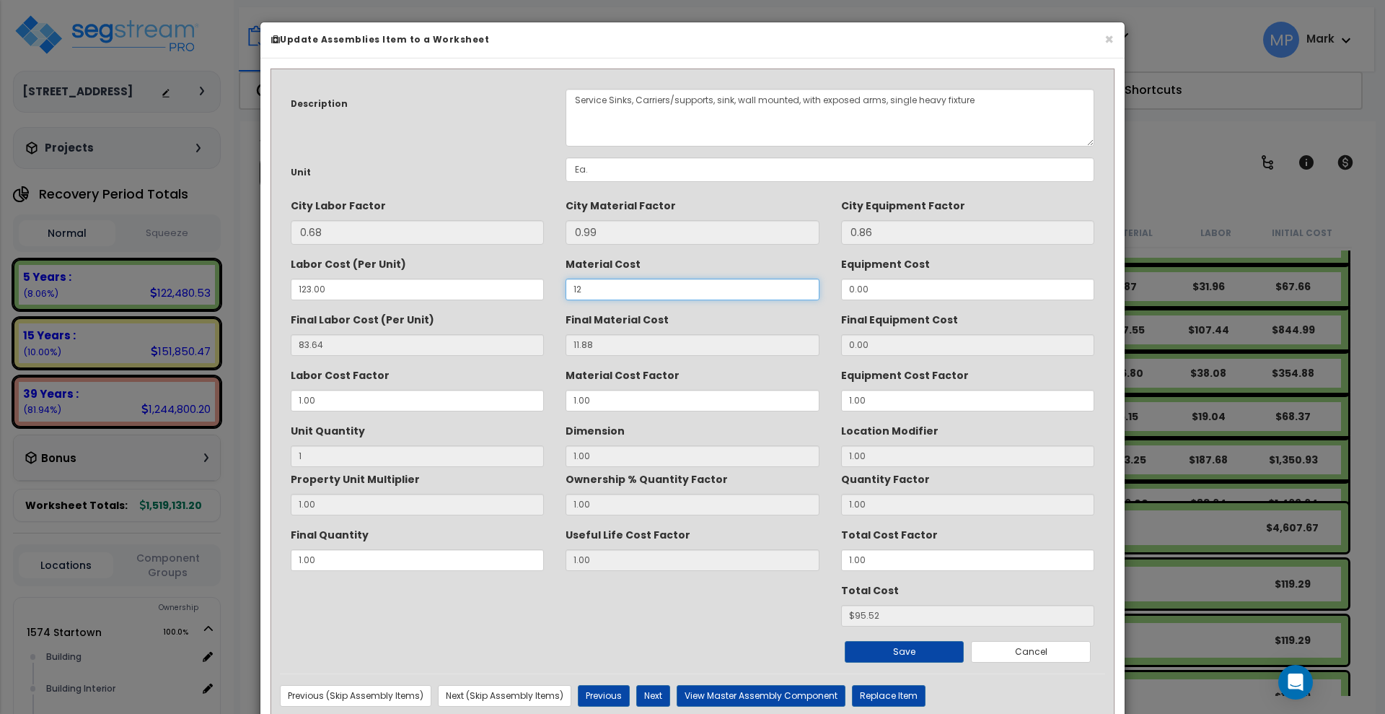
type input "122"
type input "120.78"
type input "$204.42"
type input "12"
type input "11.88"
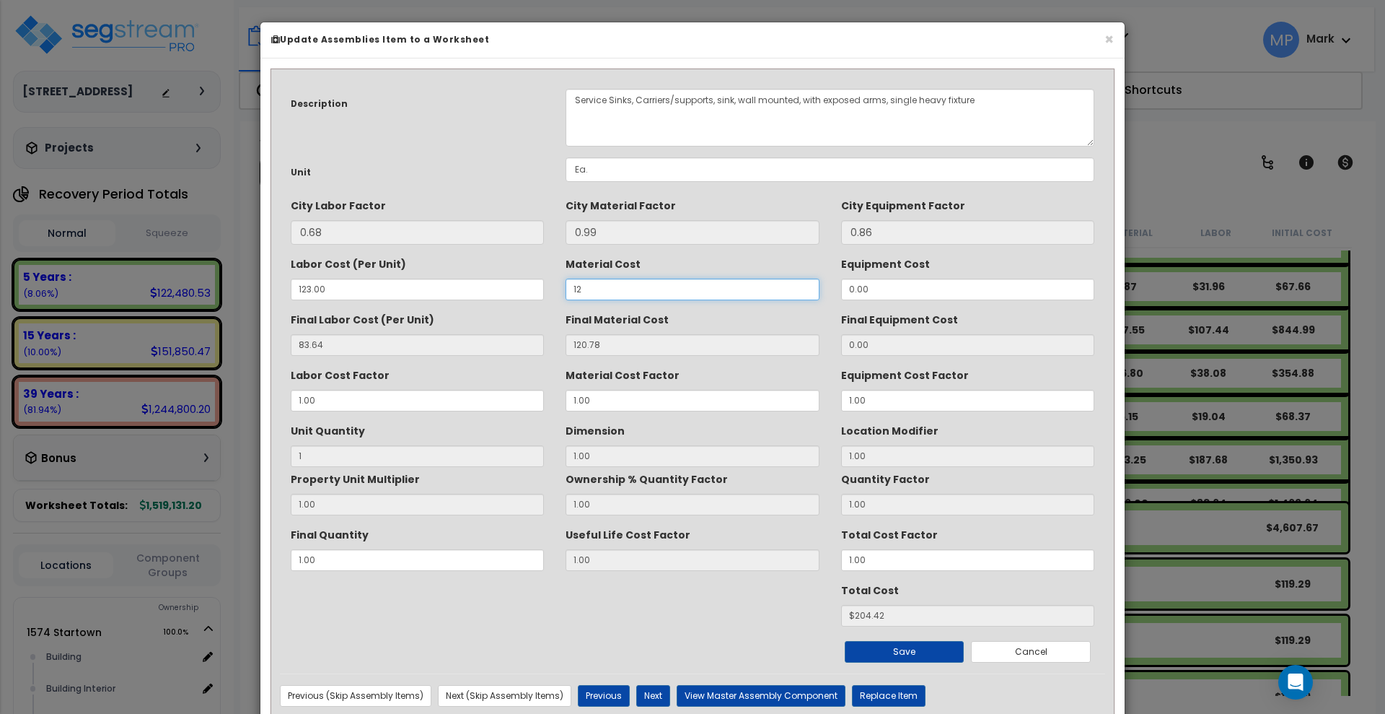
type input "$95.52"
type input "120"
type input "118.80"
type input "$202.44"
type input "1,200"
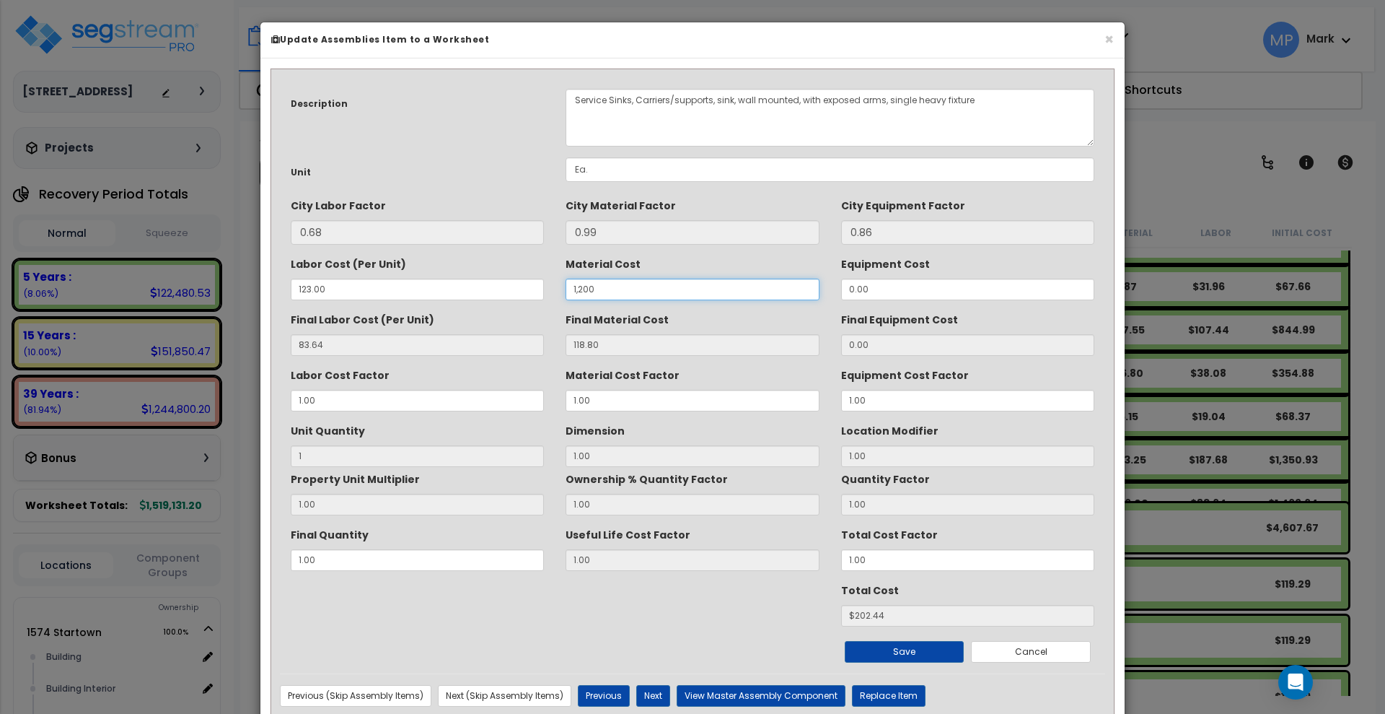
type input "0.99"
type input "$84.63"
type input "1,200"
click at [1060, 651] on button "Cancel" at bounding box center [1031, 652] width 120 height 22
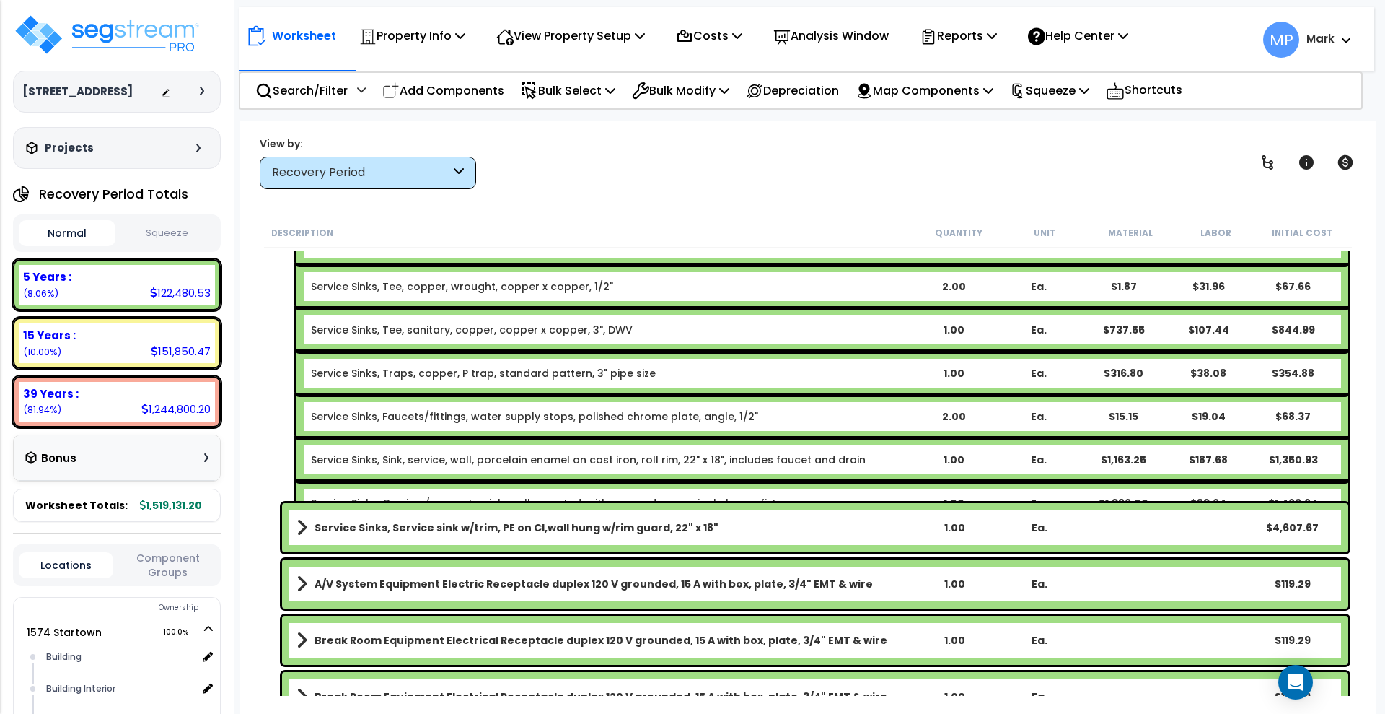
click at [739, 496] on link "Service Sinks, Carriers/supports, sink, wall mounted, with exposed arms, single…" at bounding box center [552, 503] width 483 height 14
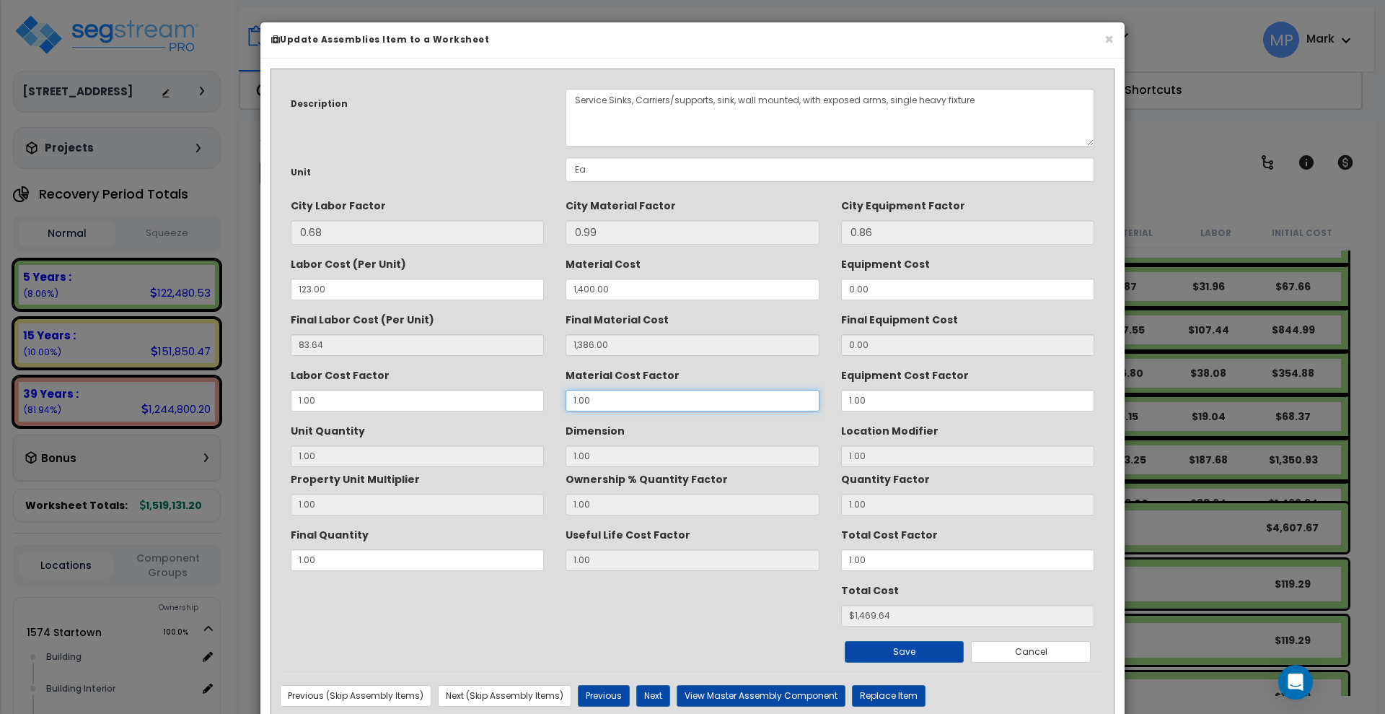
click at [552, 397] on div "Labor Cost Factor 1.00 Material Cost Factor 1.00 Equipment Cost Factor 1.00" at bounding box center [692, 387] width 825 height 48
type input "."
type input "0.99"
type input "1"
type input "$NaN"
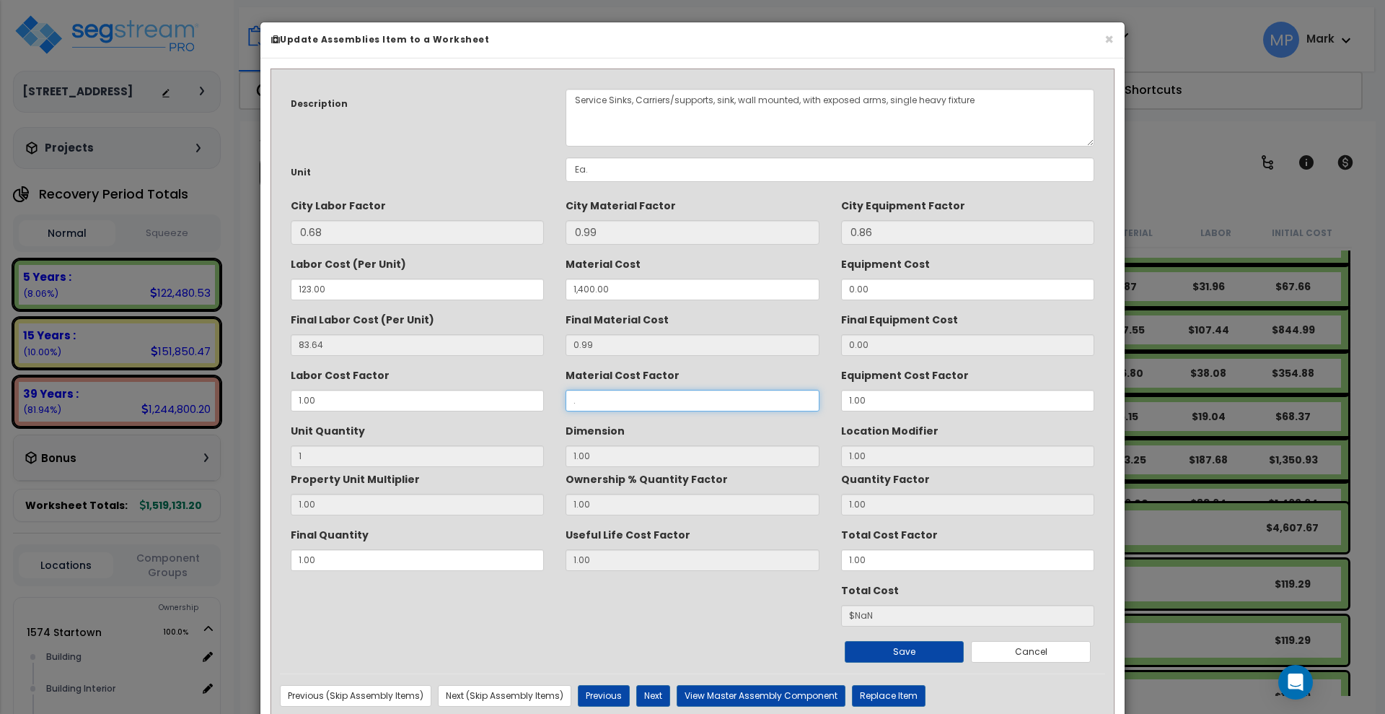
type input ".5"
type input "0.99"
type input "$84.13"
type input ".5"
click at [1045, 659] on button "Cancel" at bounding box center [1031, 652] width 120 height 22
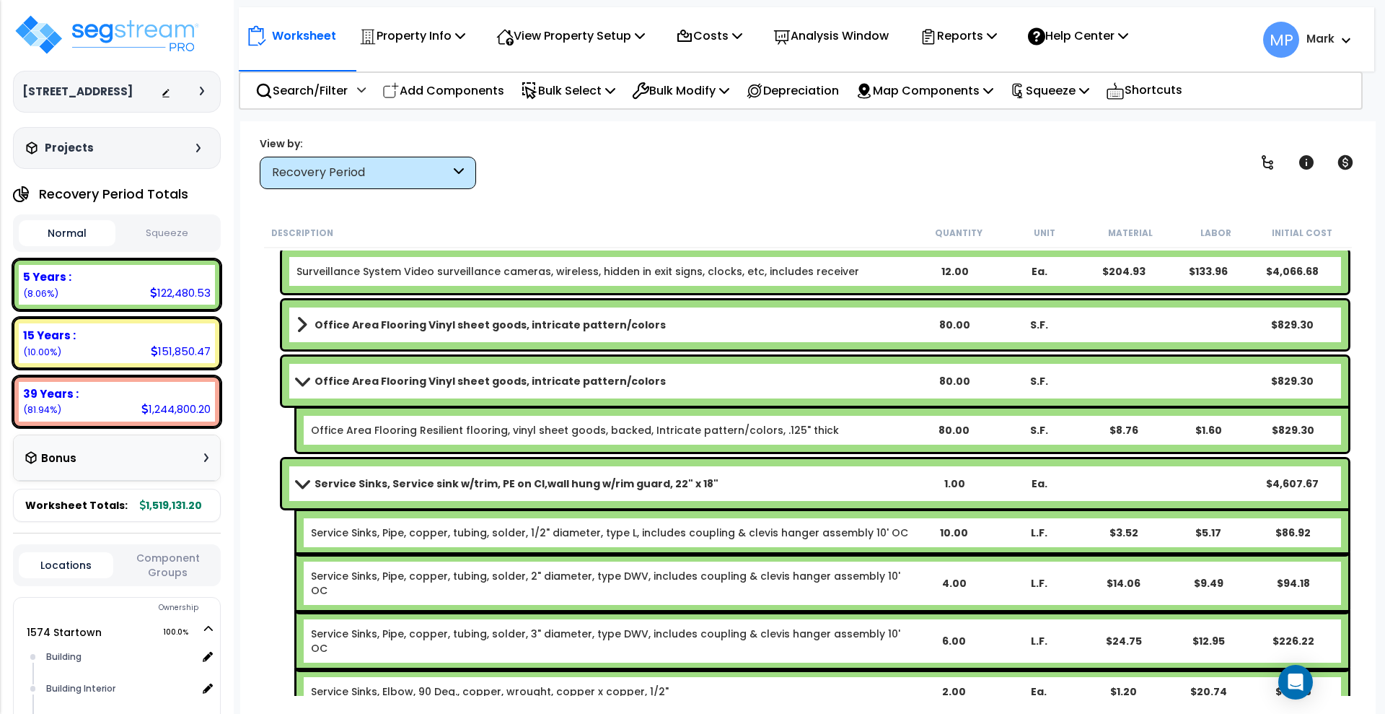
scroll to position [1894, 0]
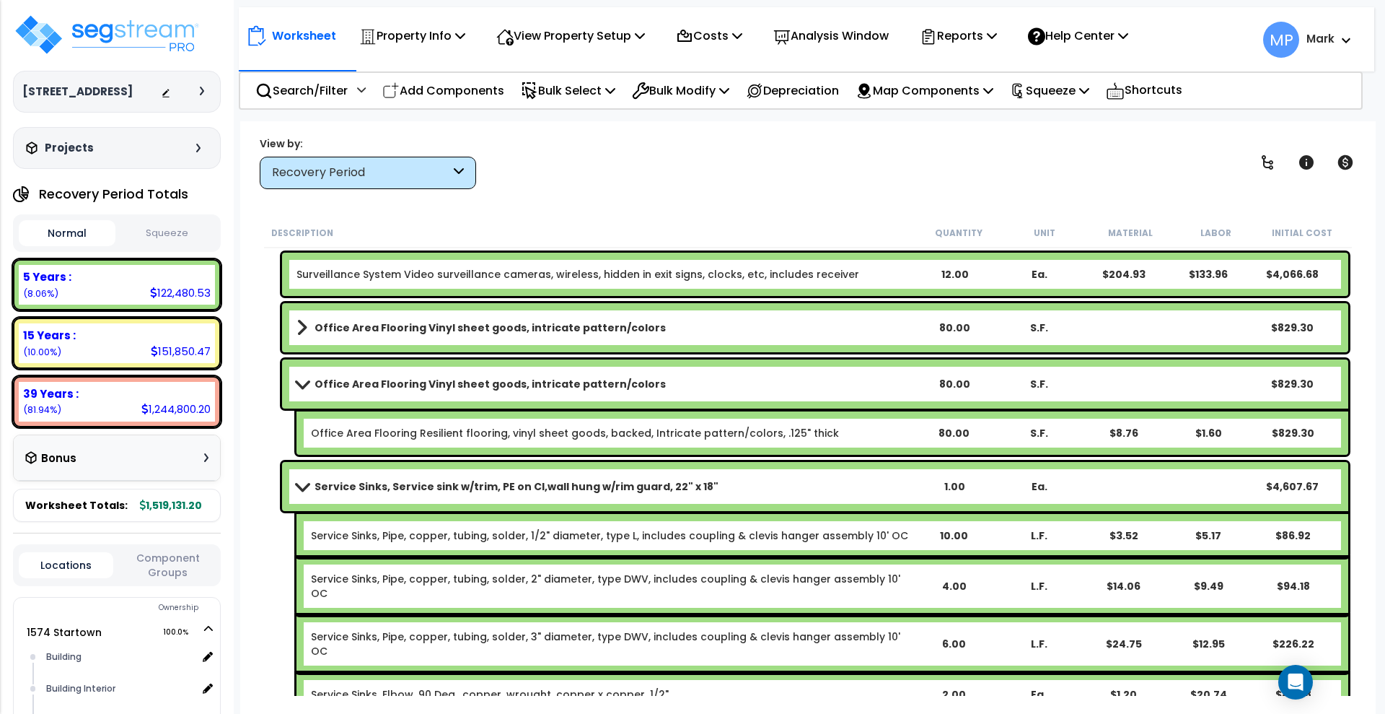
click at [749, 484] on link "Service Sinks, Service sink w/trim, PE on CI,wall hung w/rim guard, 22" x 18"" at bounding box center [604, 486] width 615 height 20
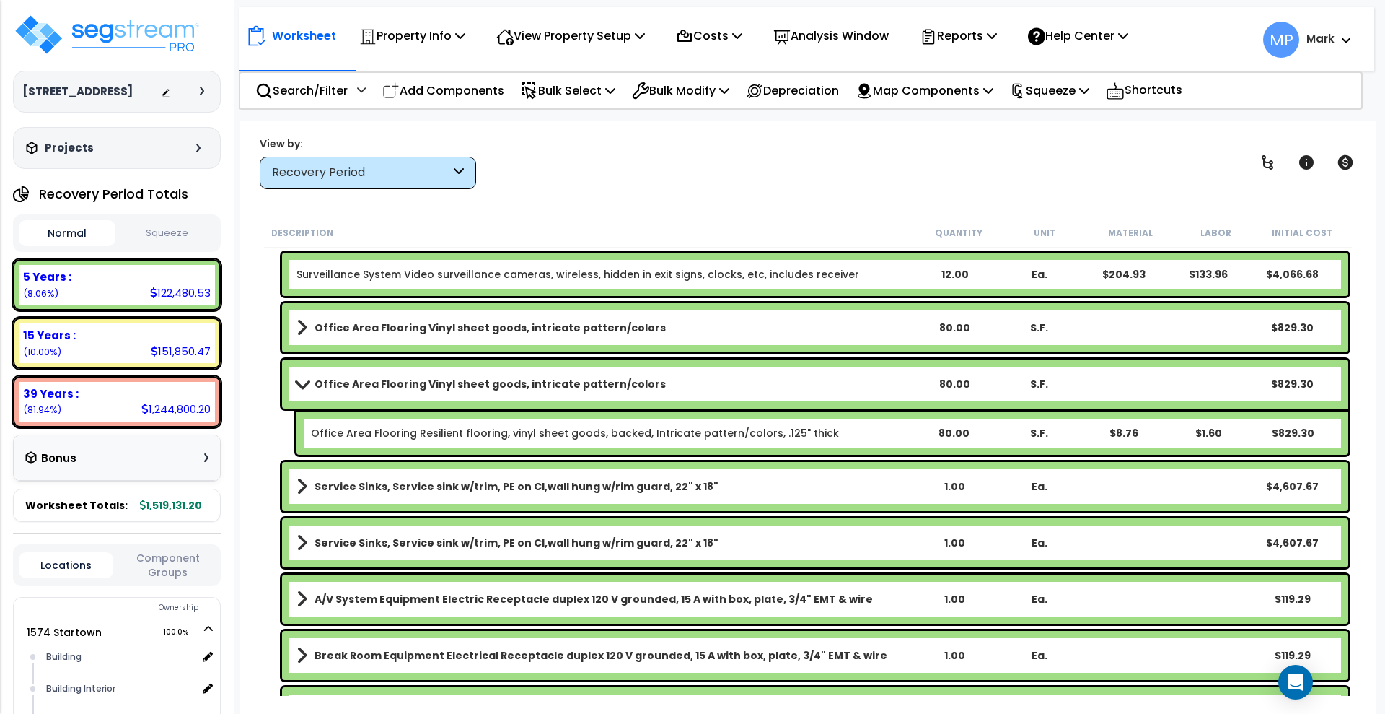
click at [685, 385] on link "Office Area Flooring Vinyl sheet goods, intricate pattern/colors" at bounding box center [604, 384] width 615 height 20
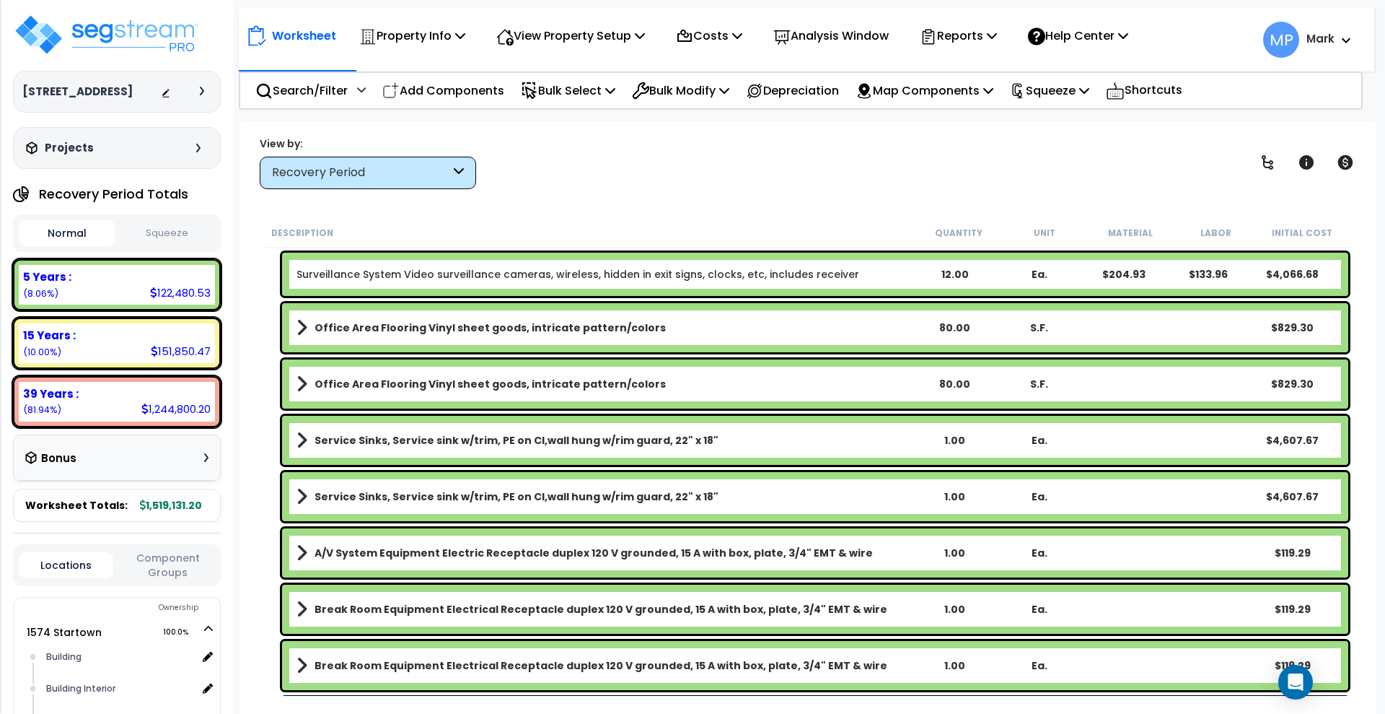
click at [709, 437] on link "Service Sinks, Service sink w/trim, PE on CI,wall hung w/rim guard, 22" x 18"" at bounding box center [604, 440] width 615 height 20
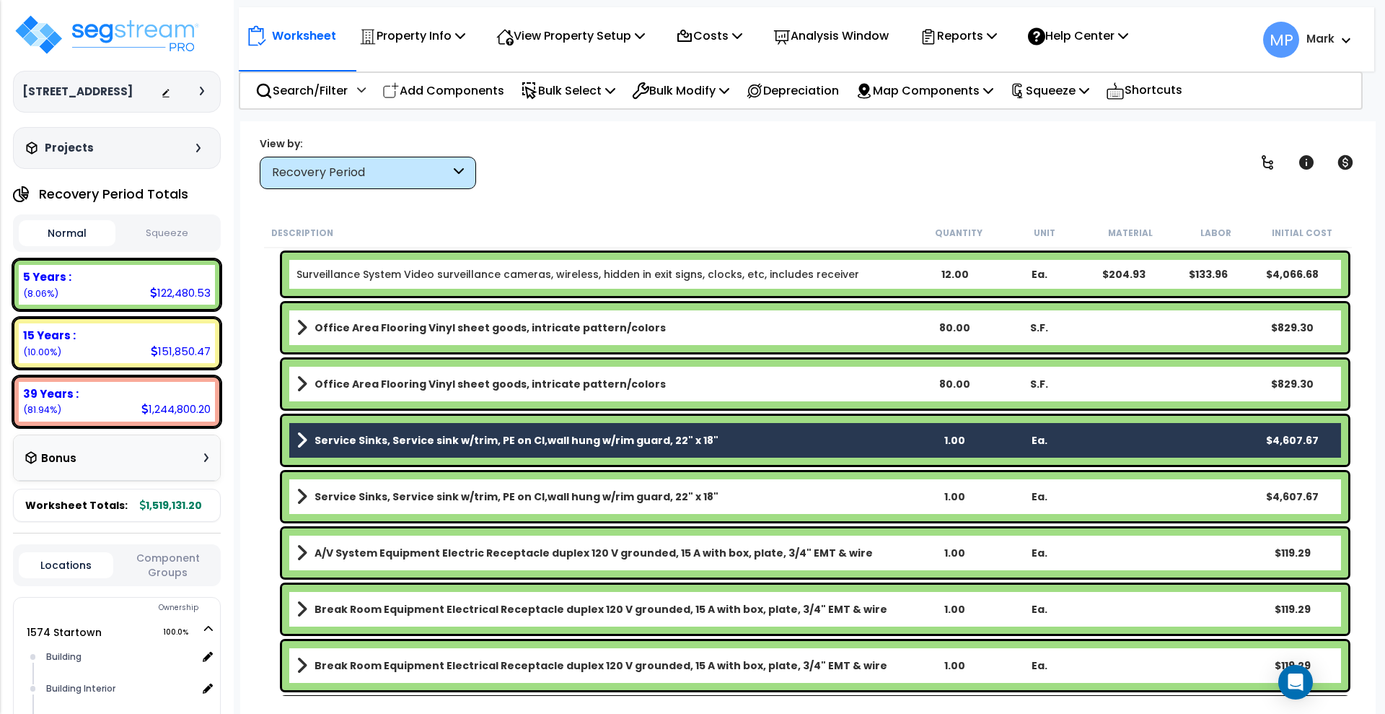
click at [720, 495] on link "Service Sinks, Service sink w/trim, PE on CI,wall hung w/rim guard, 22" x 18"" at bounding box center [604, 496] width 615 height 20
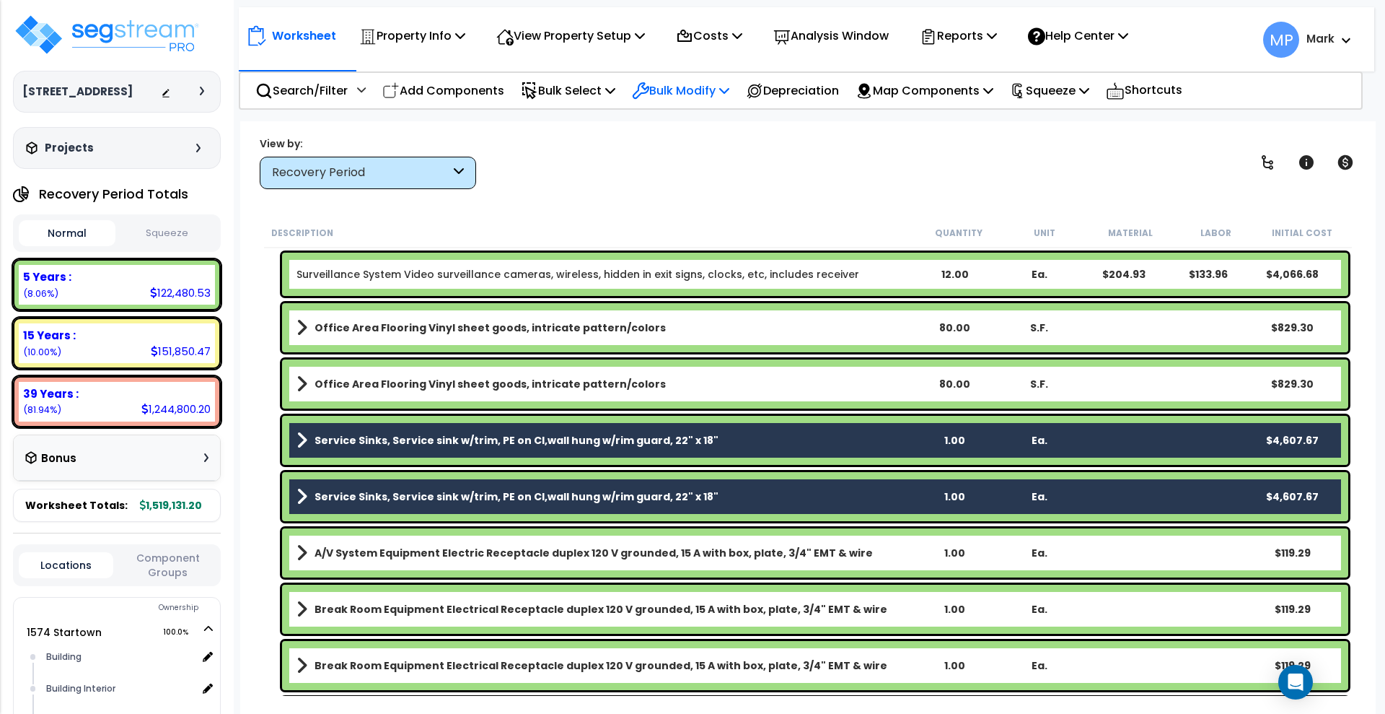
click at [679, 89] on p "Bulk Modify" at bounding box center [680, 90] width 97 height 19
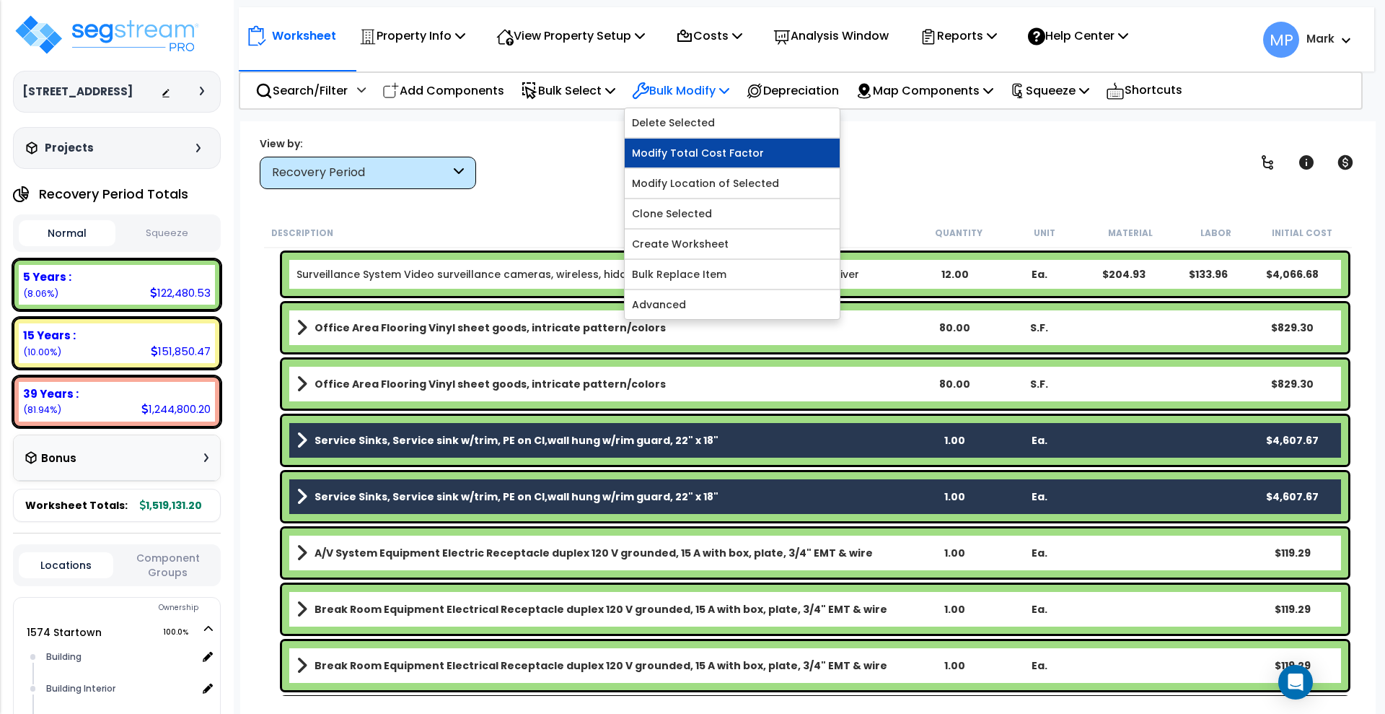
click at [707, 155] on link "Modify Total Cost Factor" at bounding box center [732, 153] width 215 height 29
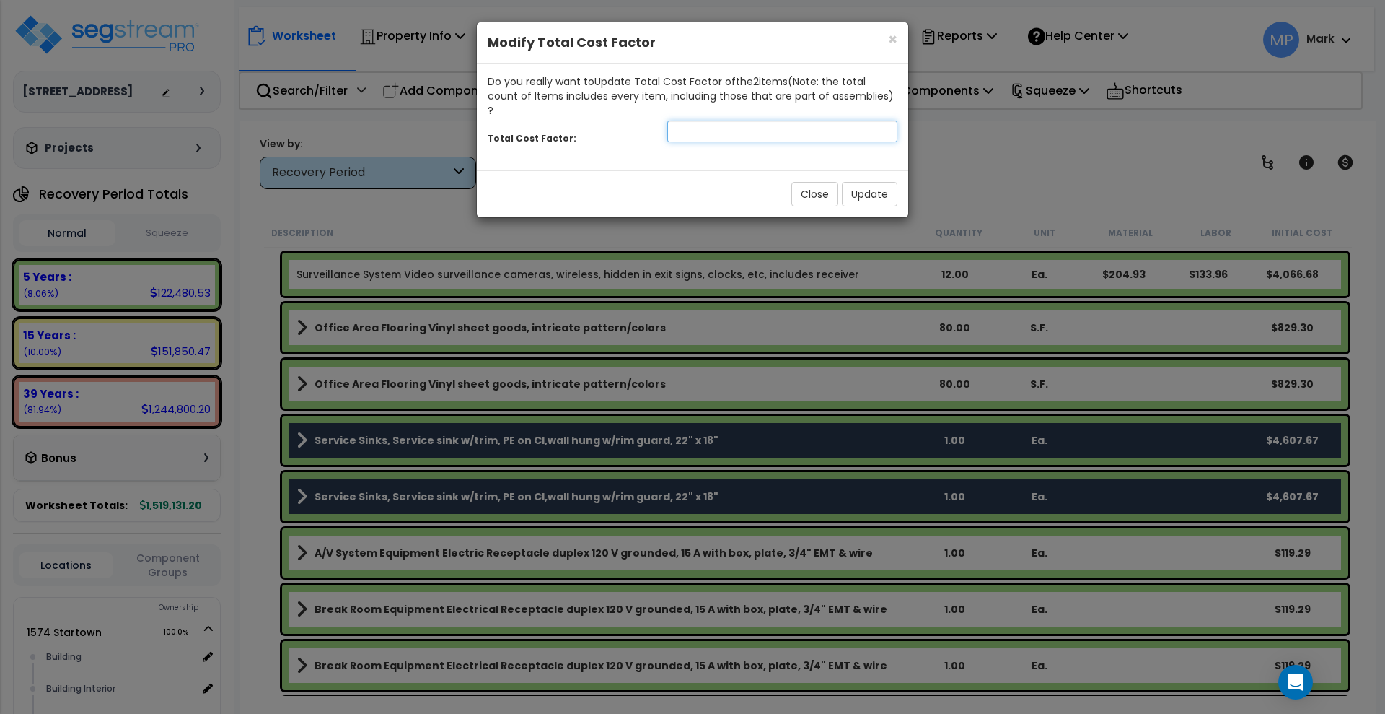
click at [681, 120] on input "number" at bounding box center [782, 131] width 230 height 22
type input ".8"
click at [886, 182] on button "Update" at bounding box center [870, 194] width 56 height 25
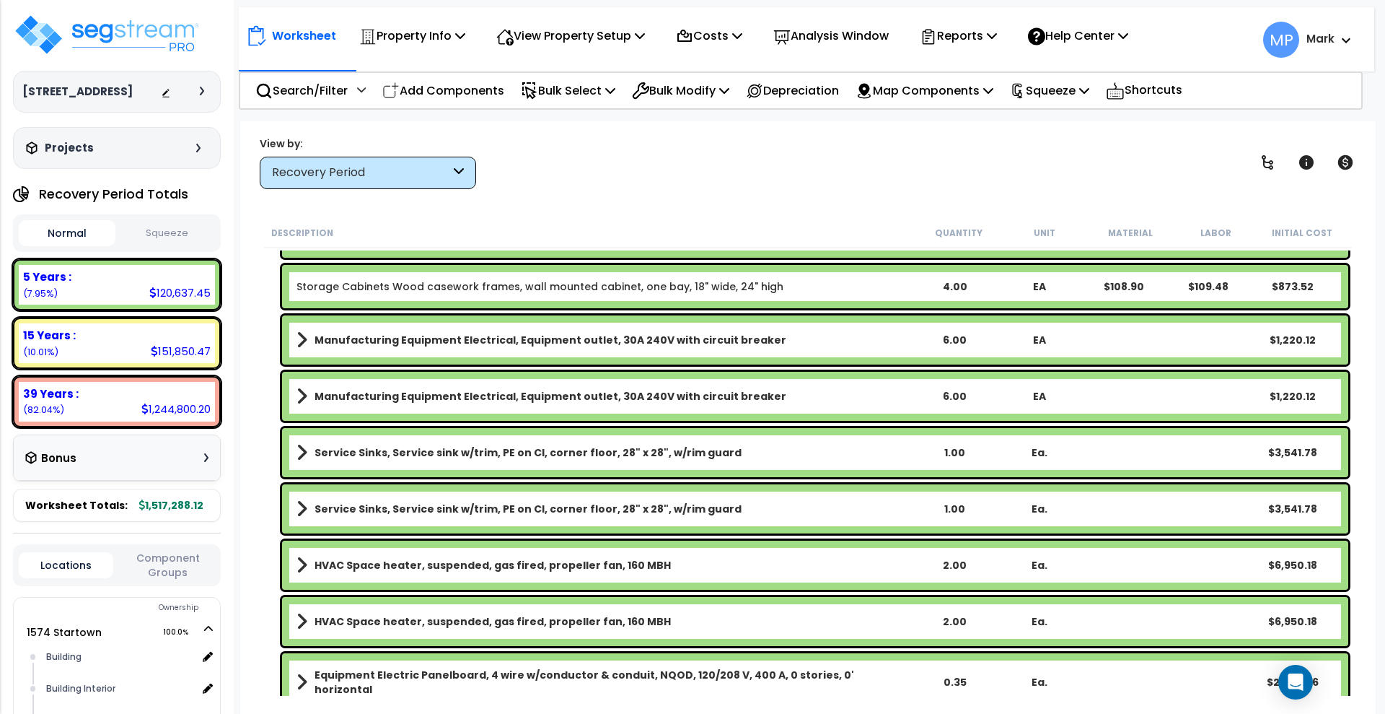
scroll to position [3517, 0]
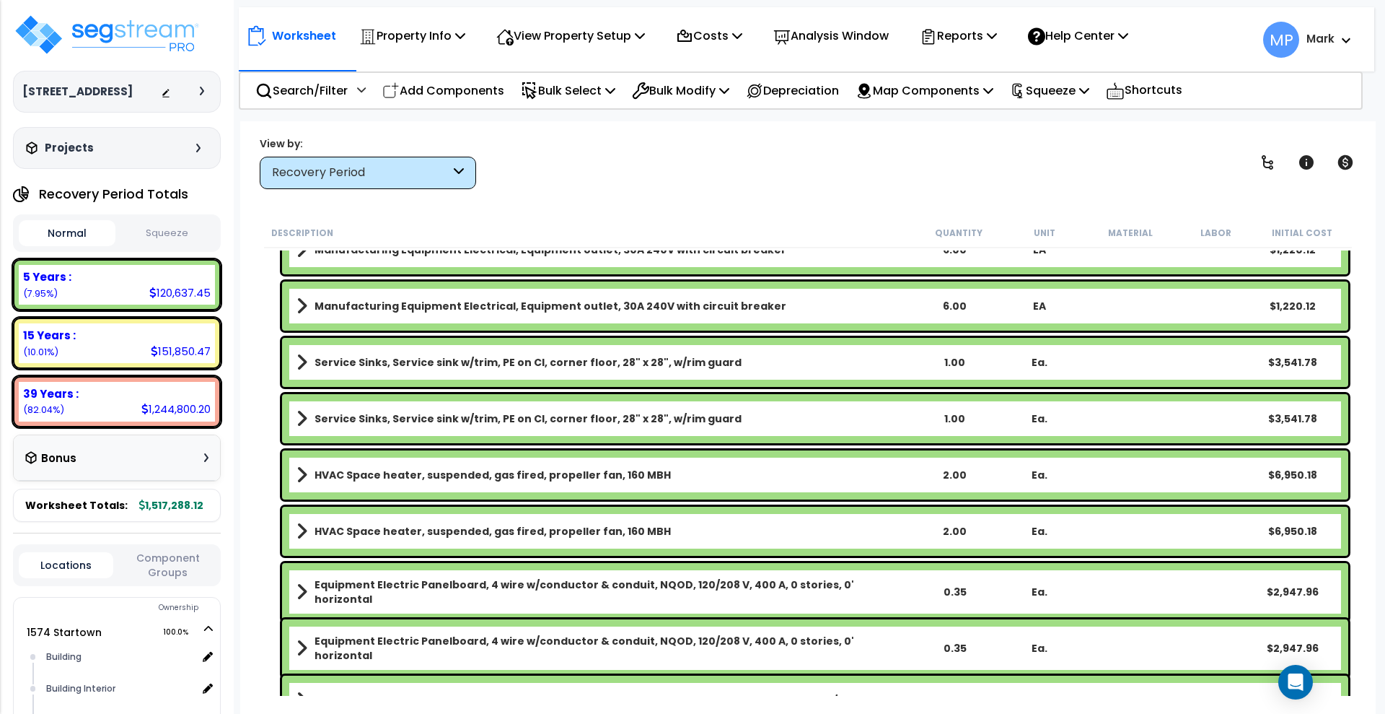
click at [827, 478] on link "HVAC Space heater, suspended, gas fired, propeller fan, 160 MBH" at bounding box center [604, 475] width 615 height 20
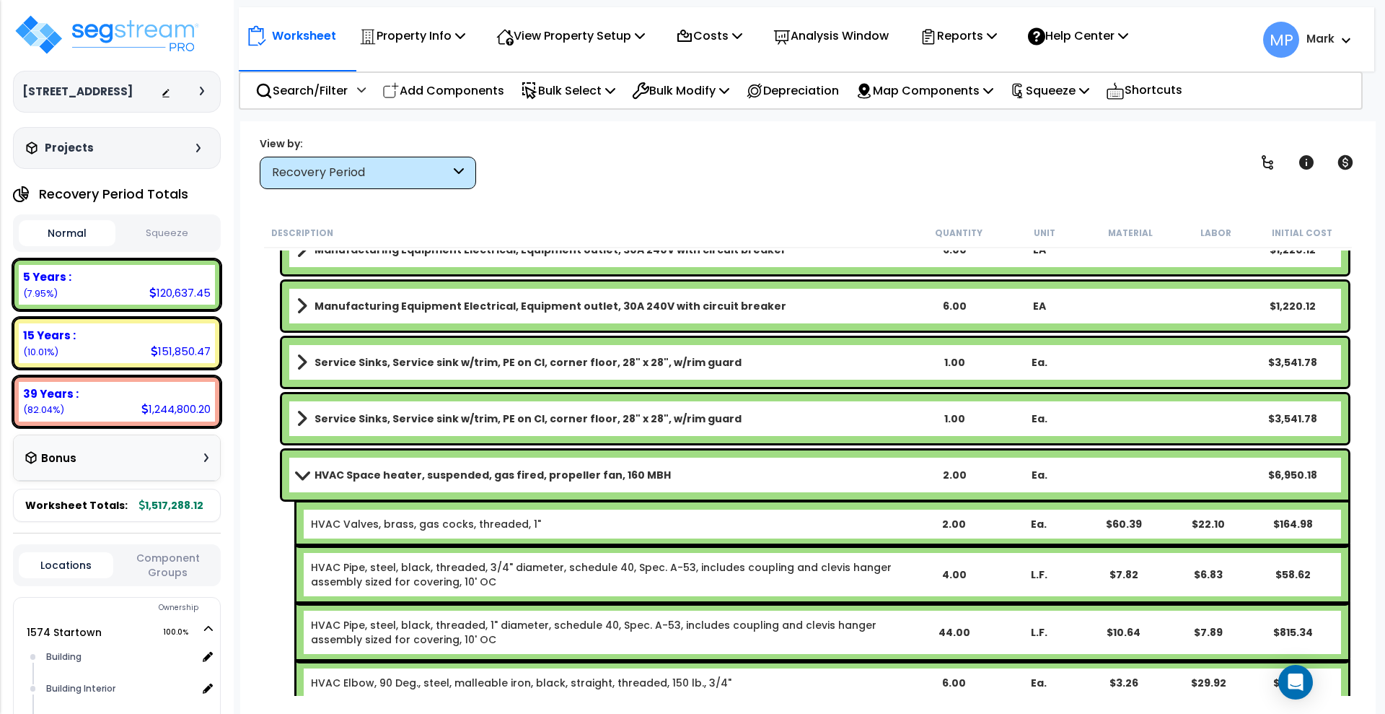
click at [698, 473] on link "HVAC Space heater, suspended, gas fired, propeller fan, 160 MBH" at bounding box center [604, 475] width 615 height 20
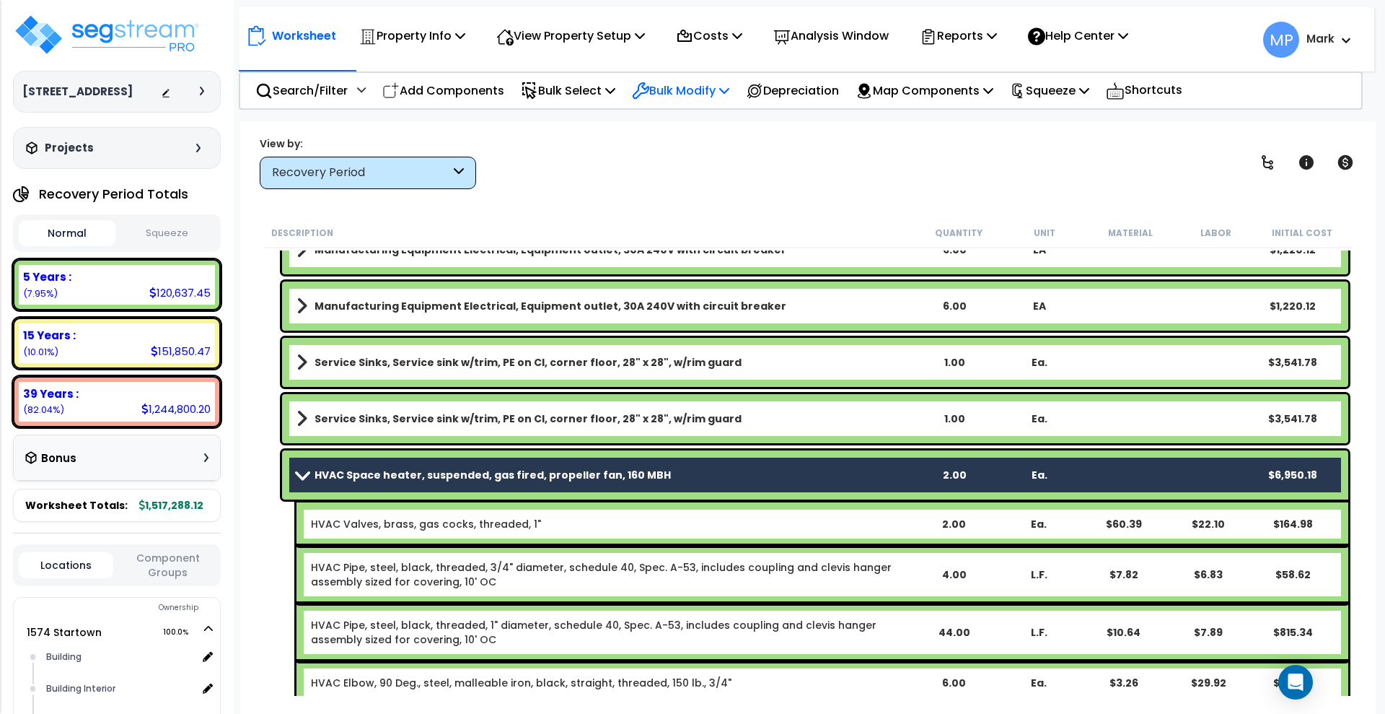
click at [688, 89] on p "Bulk Modify" at bounding box center [680, 90] width 97 height 19
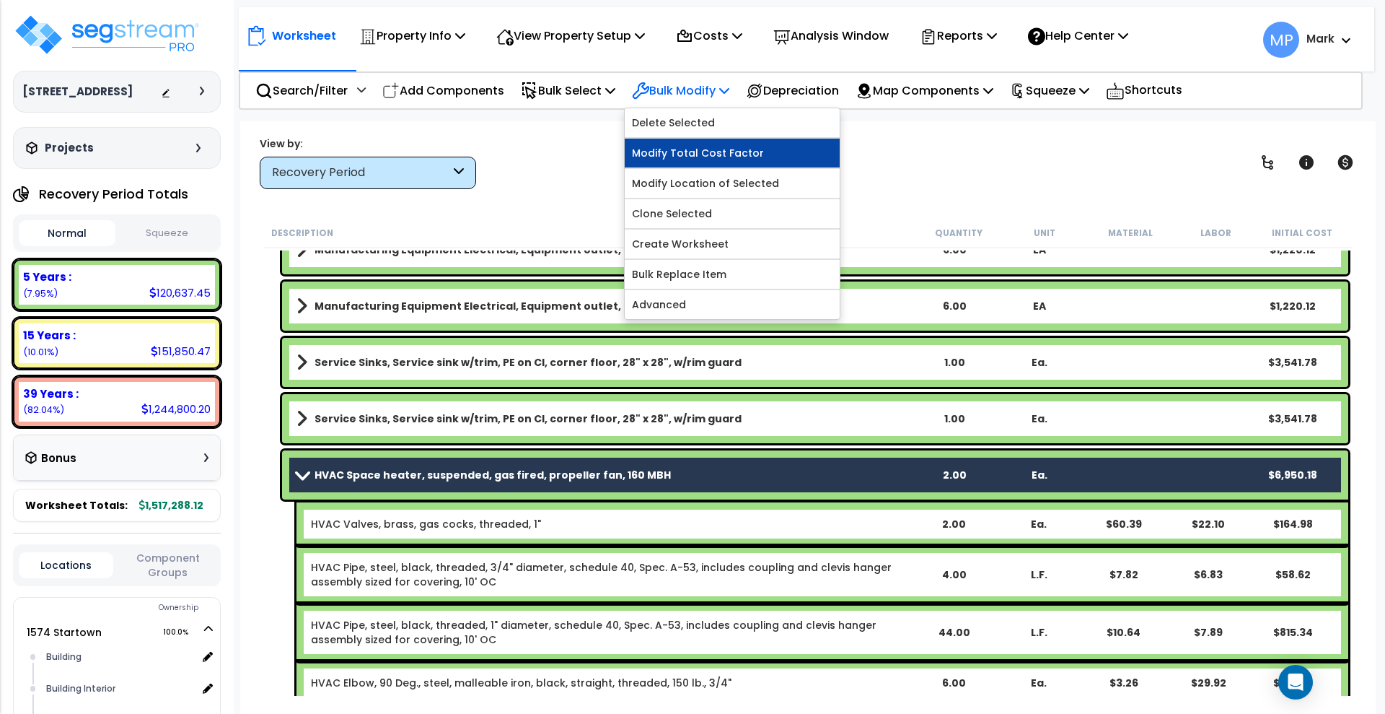
click at [696, 149] on link "Modify Total Cost Factor" at bounding box center [732, 153] width 215 height 29
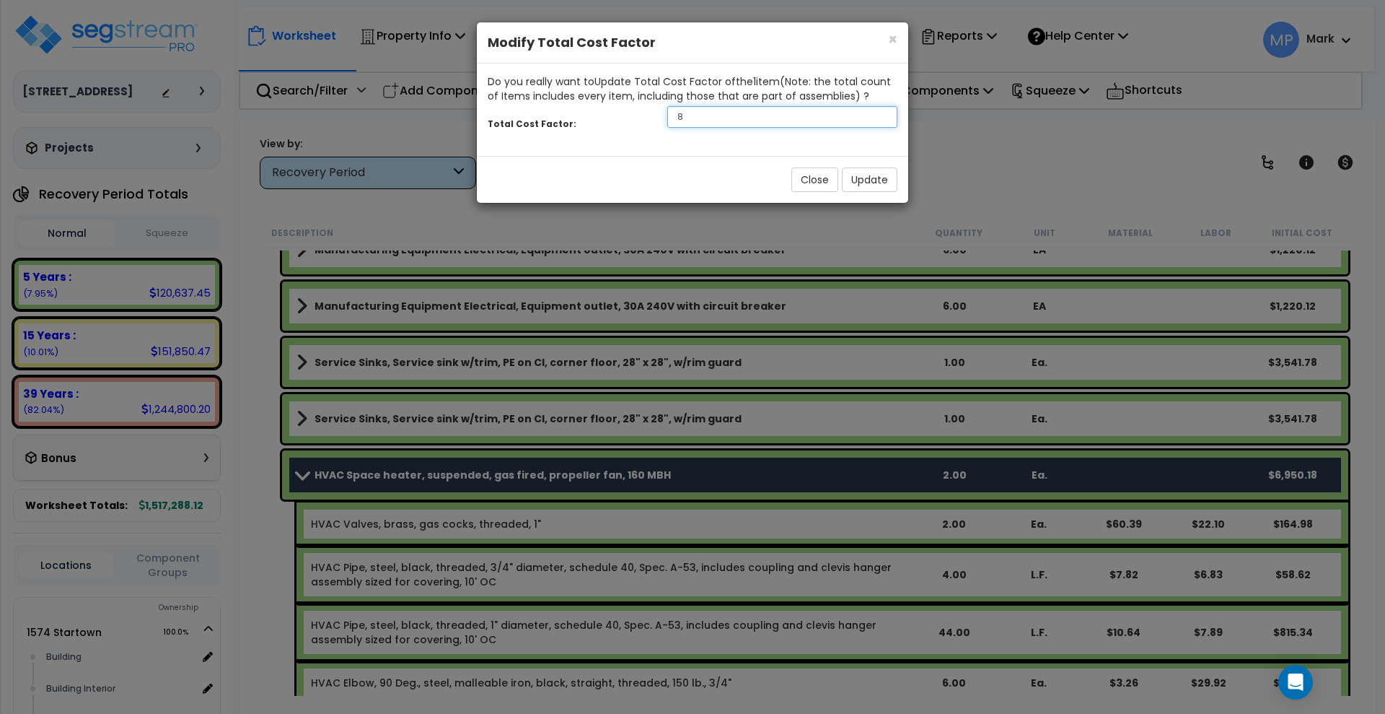
click at [653, 119] on div "Total Cost Factor: .8" at bounding box center [692, 118] width 431 height 31
click at [864, 179] on button "Update" at bounding box center [870, 179] width 56 height 25
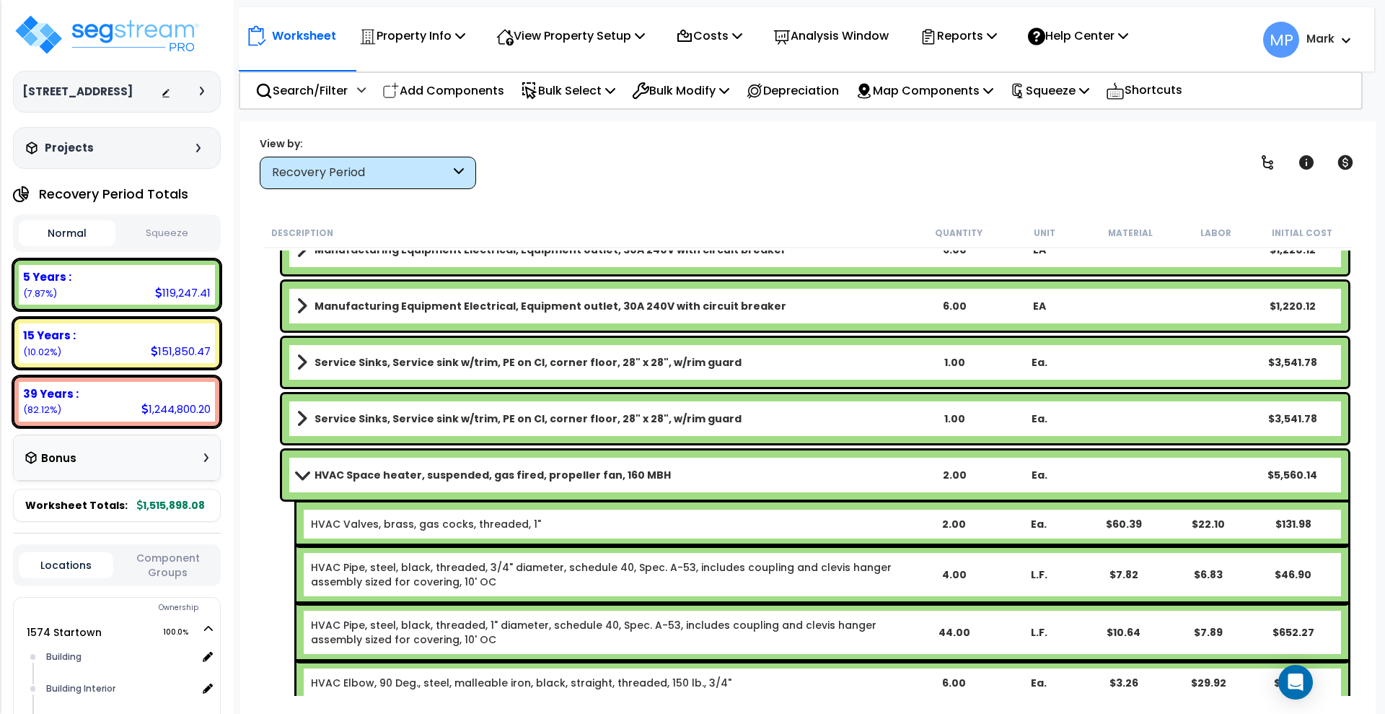
click at [300, 465] on link "HVAC Space heater, suspended, gas fired, propeller fan, 160 MBH" at bounding box center [604, 475] width 615 height 20
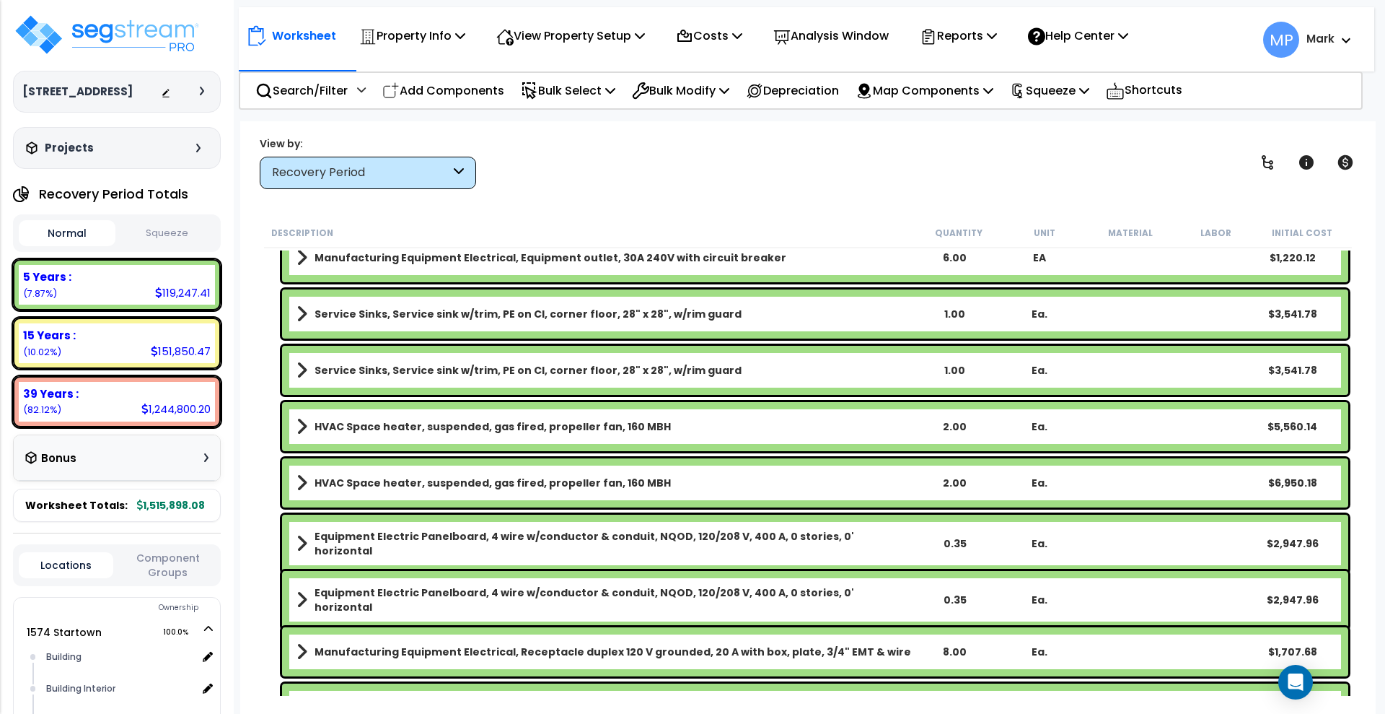
scroll to position [3607, 0]
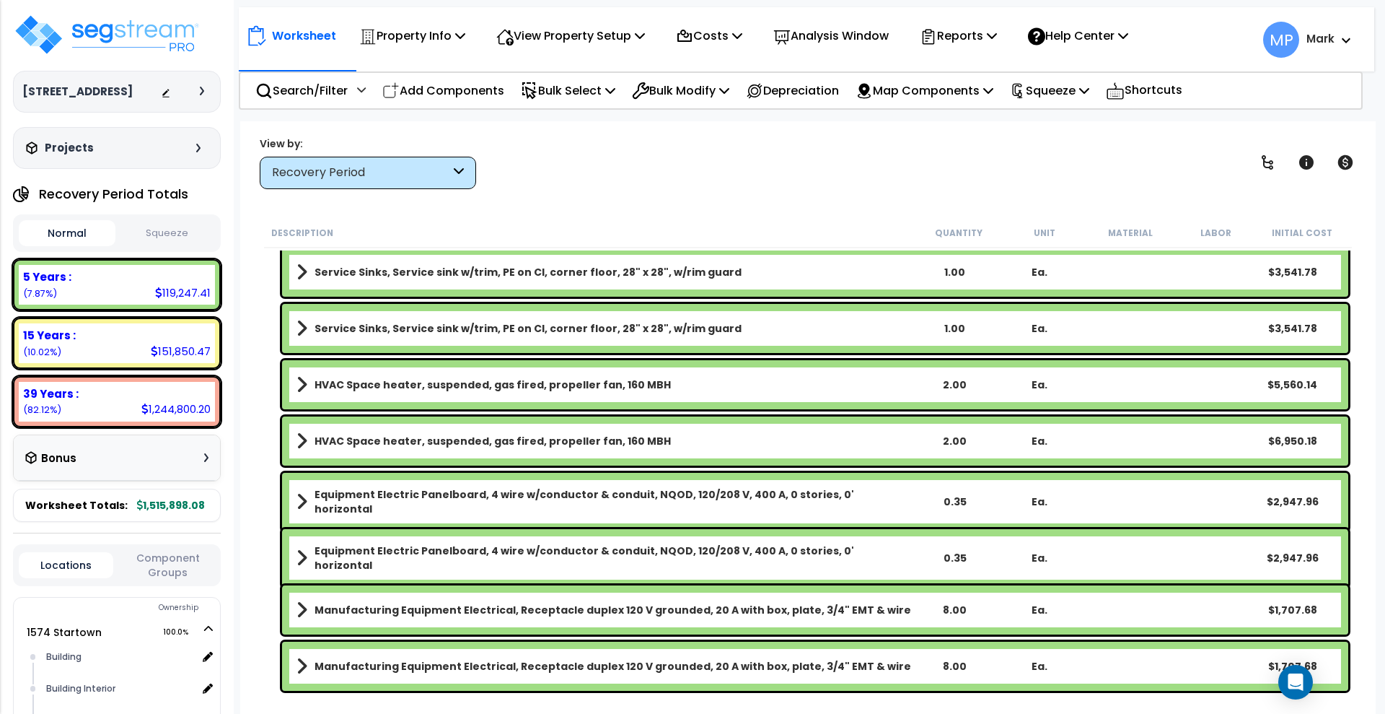
click at [737, 436] on link "HVAC Space heater, suspended, gas fired, propeller fan, 160 MBH" at bounding box center [604, 441] width 615 height 20
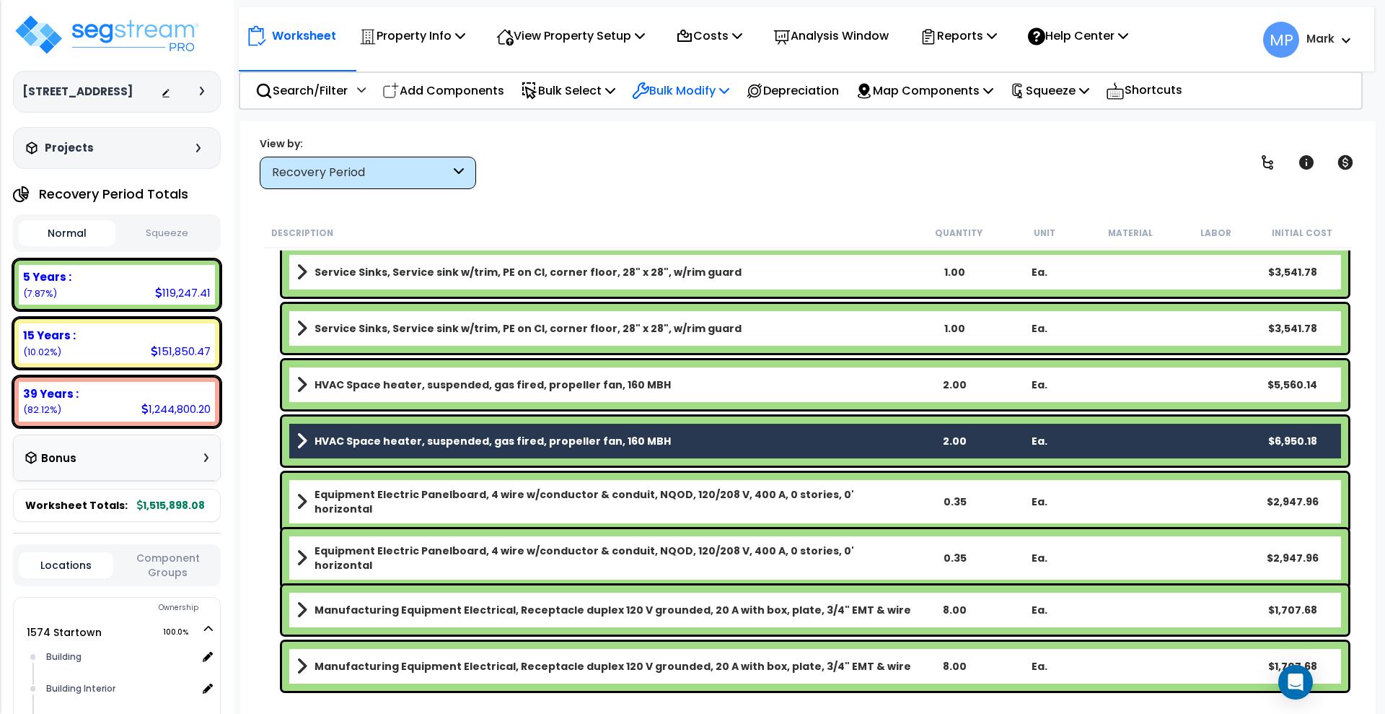
click at [683, 98] on p "Bulk Modify" at bounding box center [680, 90] width 97 height 19
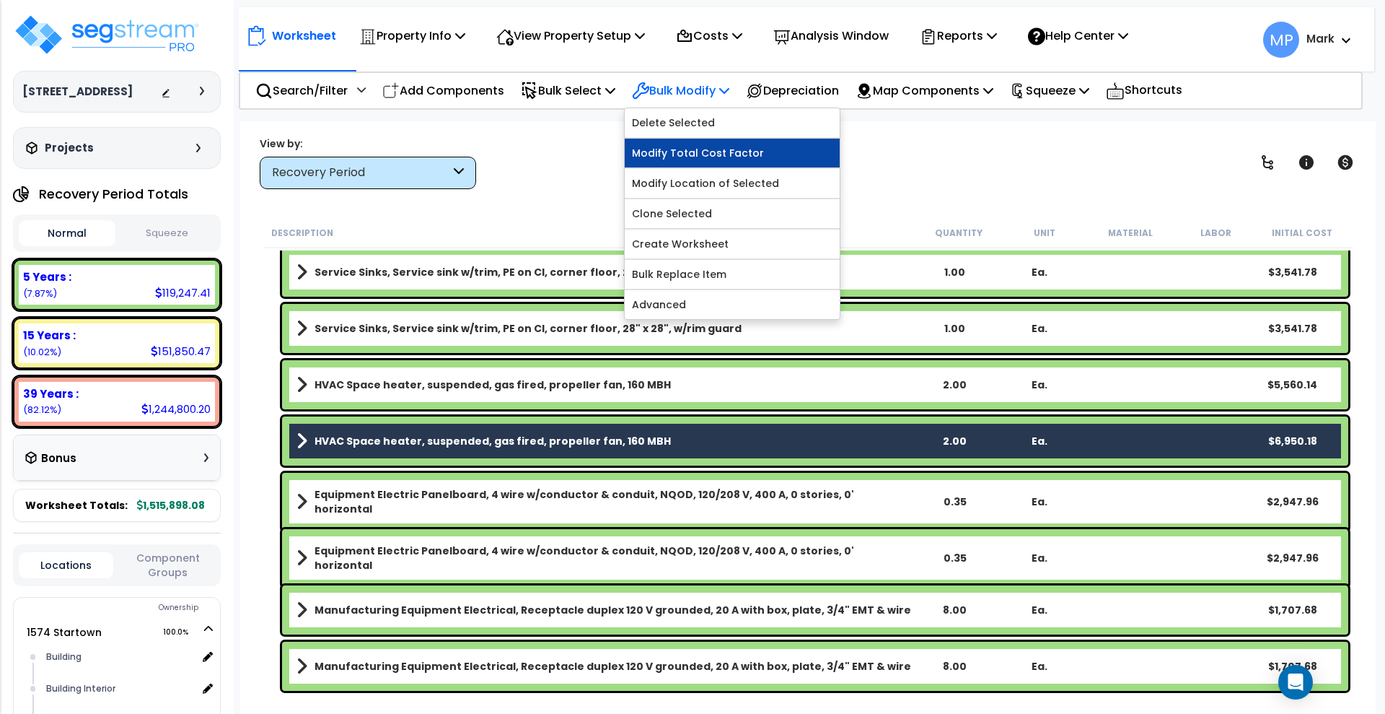
click at [744, 154] on link "Modify Total Cost Factor" at bounding box center [732, 153] width 215 height 29
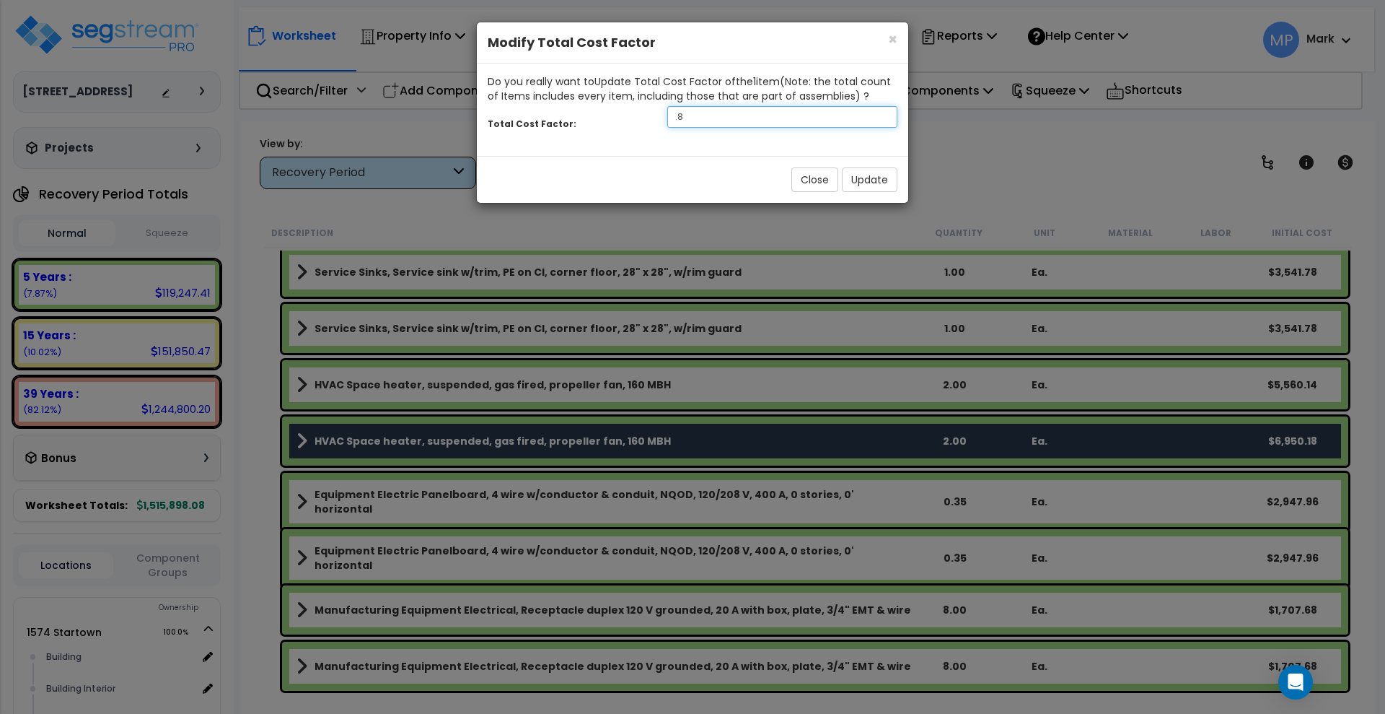
drag, startPoint x: 651, startPoint y: 118, endPoint x: 626, endPoint y: 119, distance: 25.3
click at [626, 119] on div "Total Cost Factor: .8" at bounding box center [692, 118] width 431 height 31
click at [874, 180] on button "Update" at bounding box center [870, 179] width 56 height 25
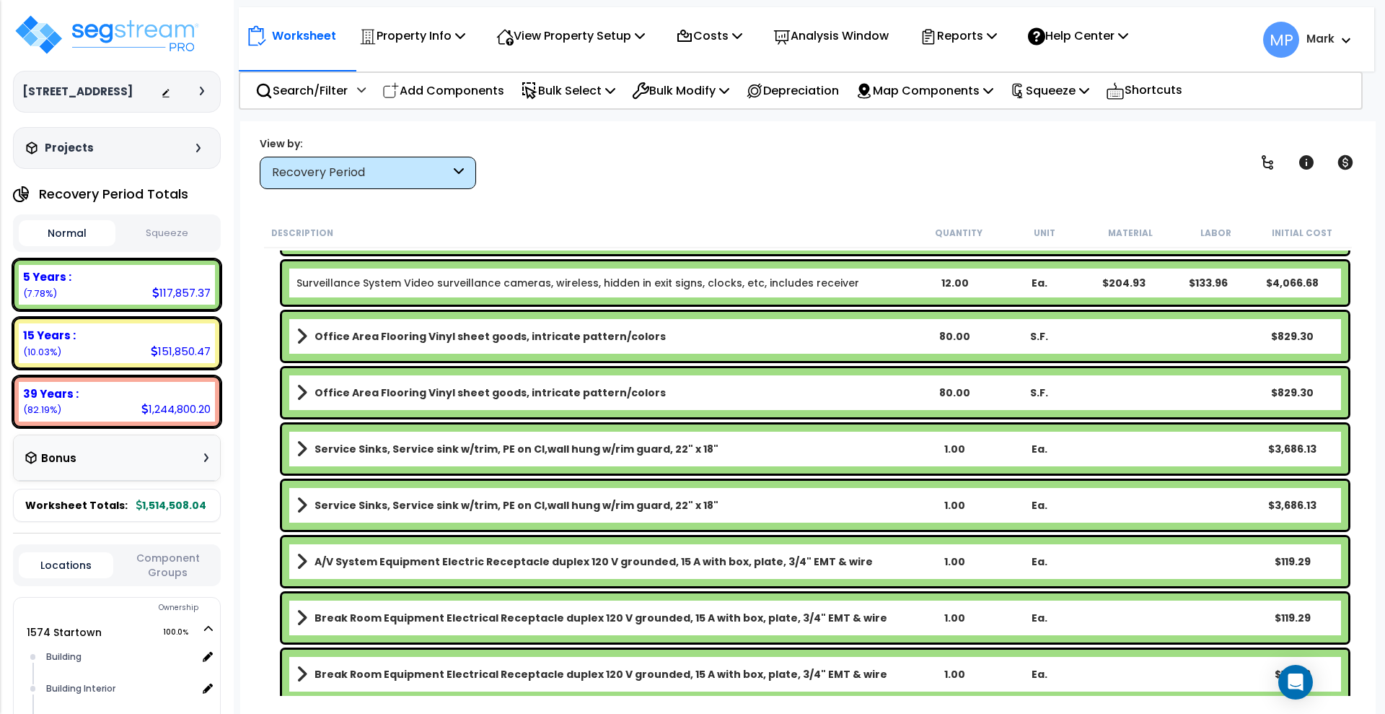
scroll to position [2107, 0]
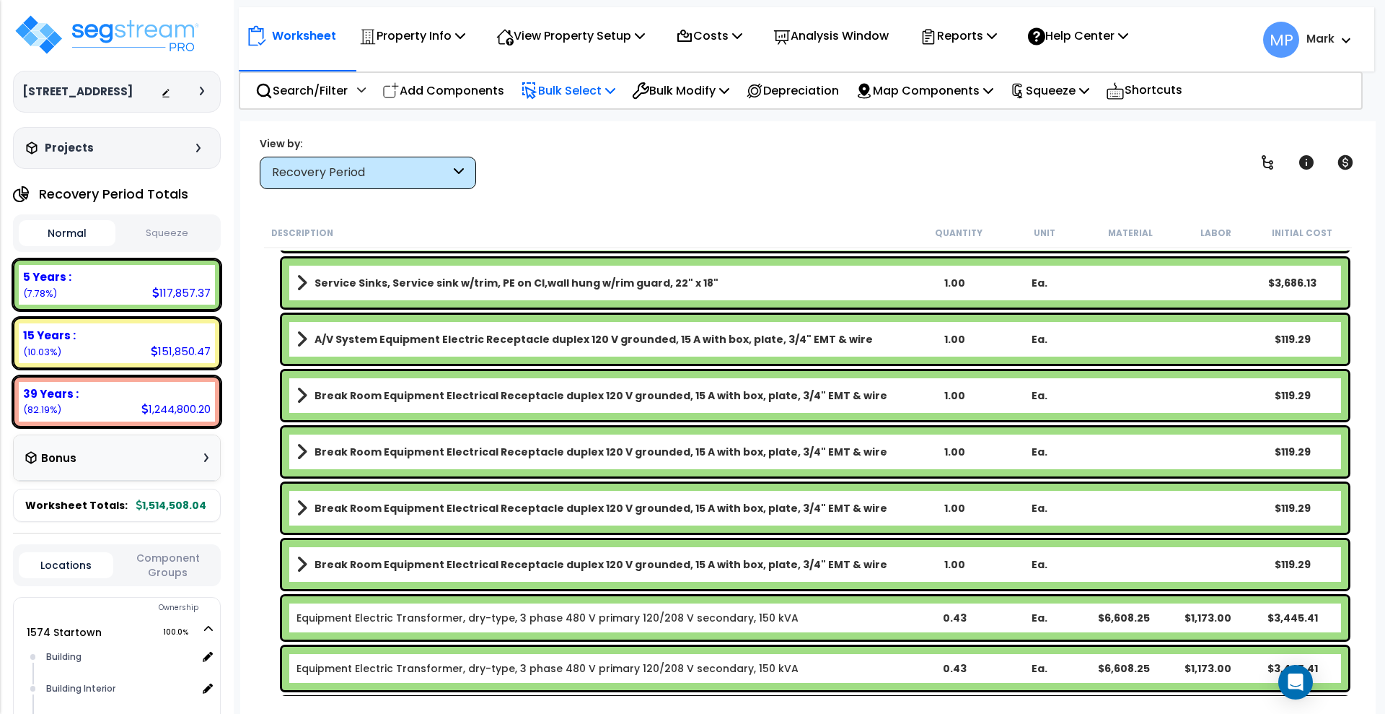
click at [593, 93] on p "Bulk Select" at bounding box center [568, 90] width 95 height 19
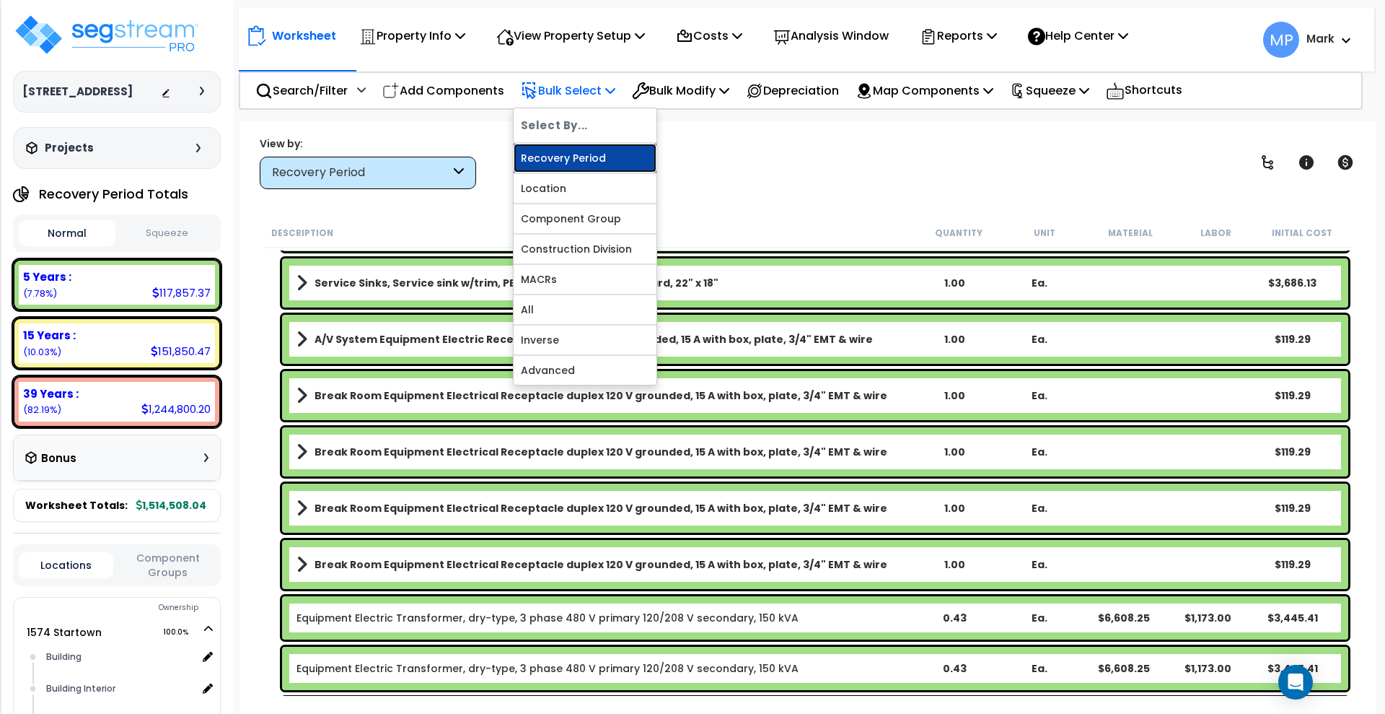
click at [623, 157] on link "Recovery Period" at bounding box center [585, 158] width 143 height 29
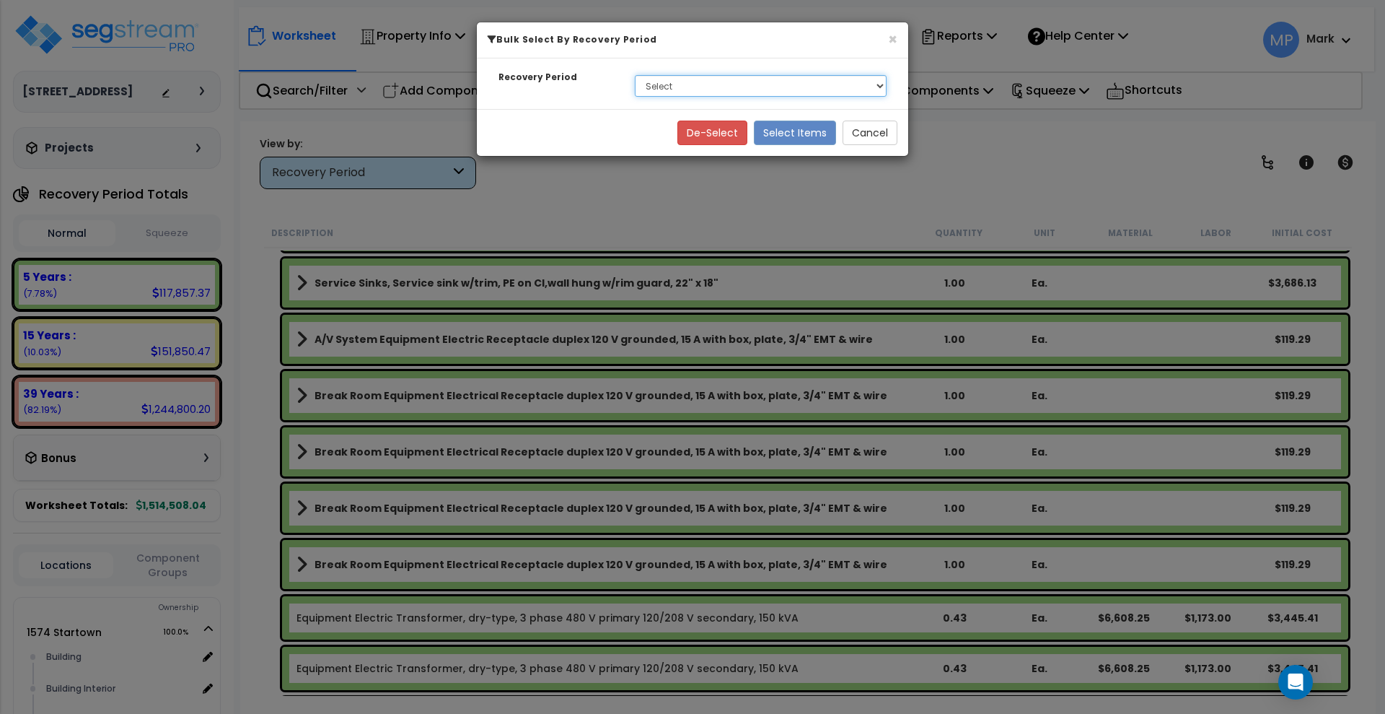
click at [874, 87] on select "Select 5 Years 15 Years 39 Years" at bounding box center [761, 86] width 252 height 22
select select "15Y"
click at [635, 75] on select "Select 5 Years 15 Years 39 Years" at bounding box center [761, 86] width 252 height 22
click at [799, 134] on button "Select Items" at bounding box center [795, 132] width 82 height 25
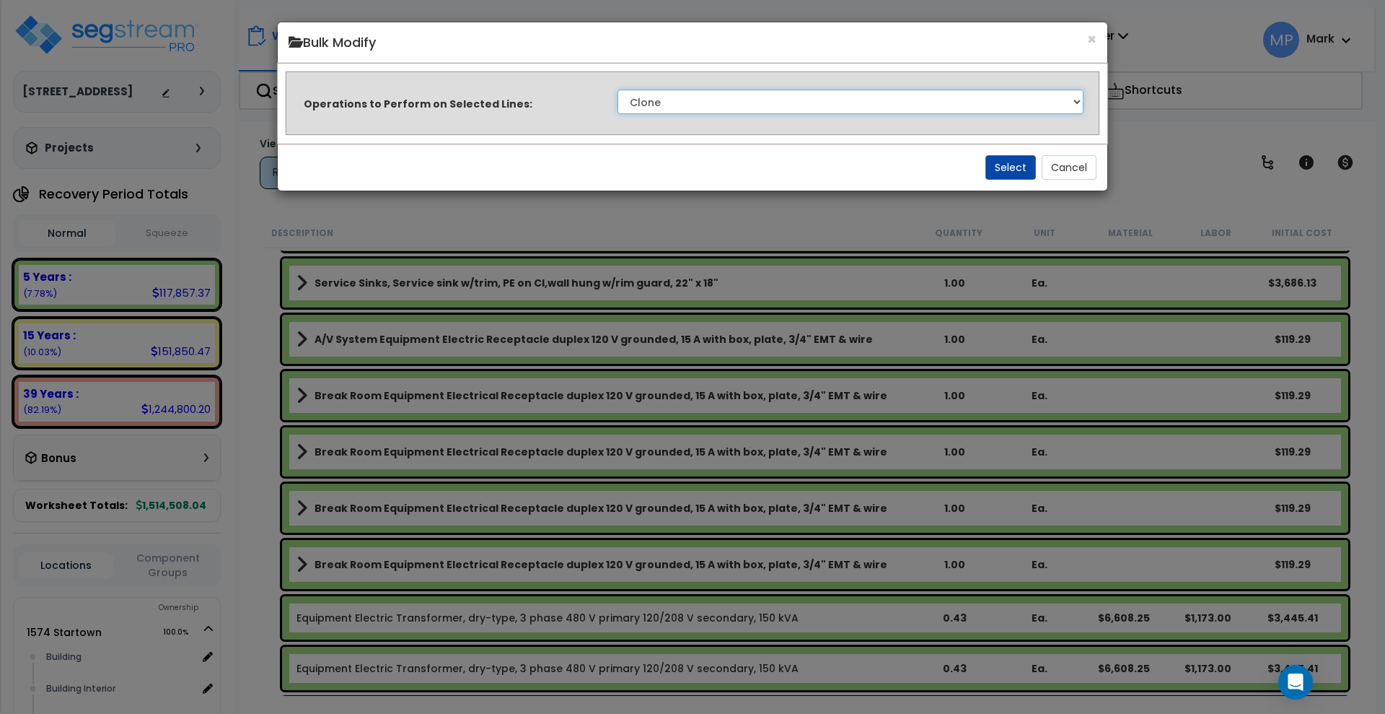
click at [1074, 102] on select "Clone Delete Delete Zero Quantities Modify Component Group Modify Recovery Peri…" at bounding box center [851, 101] width 466 height 25
select select "modifyTotalCostFactor"
click at [618, 89] on select "Clone Delete Delete Zero Quantities Modify Component Group Modify Recovery Peri…" at bounding box center [851, 101] width 466 height 25
click at [1007, 168] on button "Select" at bounding box center [1011, 167] width 51 height 25
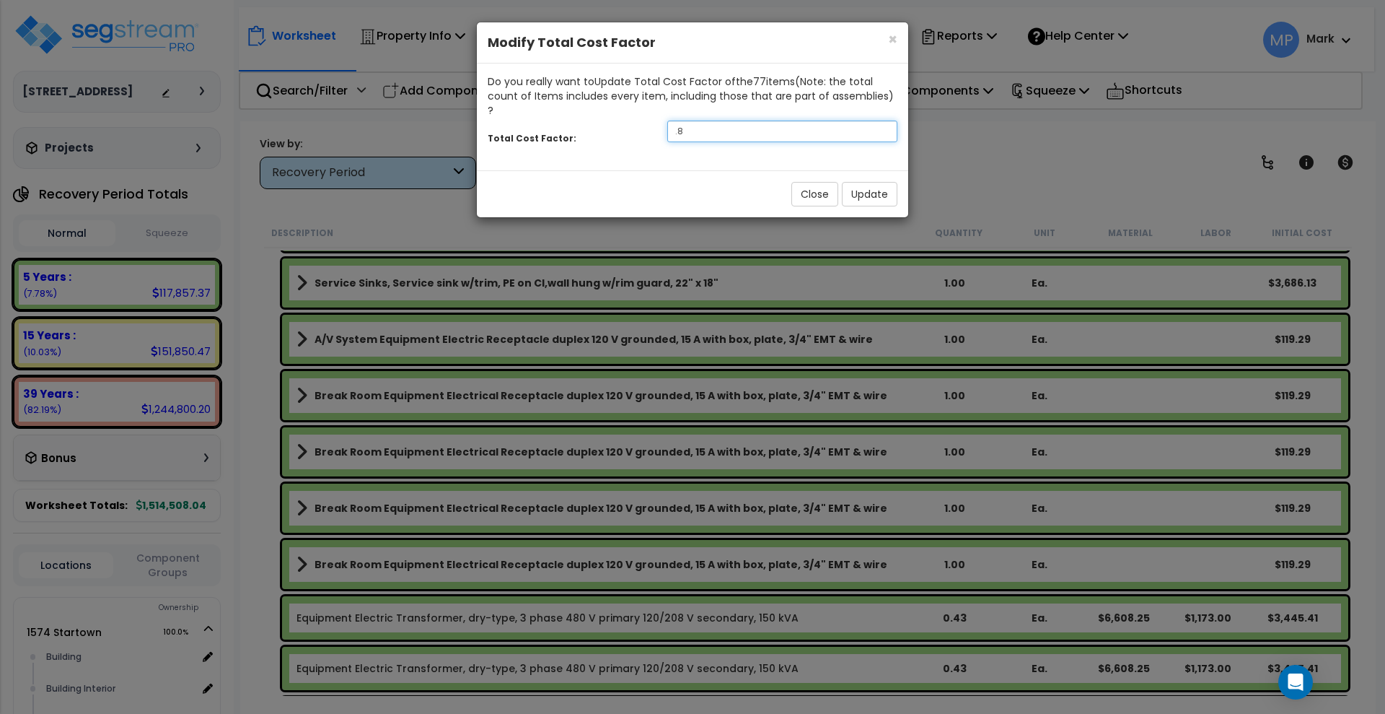
drag, startPoint x: 707, startPoint y: 116, endPoint x: 596, endPoint y: 120, distance: 111.2
click at [596, 120] on div "Total Cost Factor: .8" at bounding box center [692, 133] width 431 height 31
type input "1.15"
click at [879, 182] on button "Update" at bounding box center [870, 194] width 56 height 25
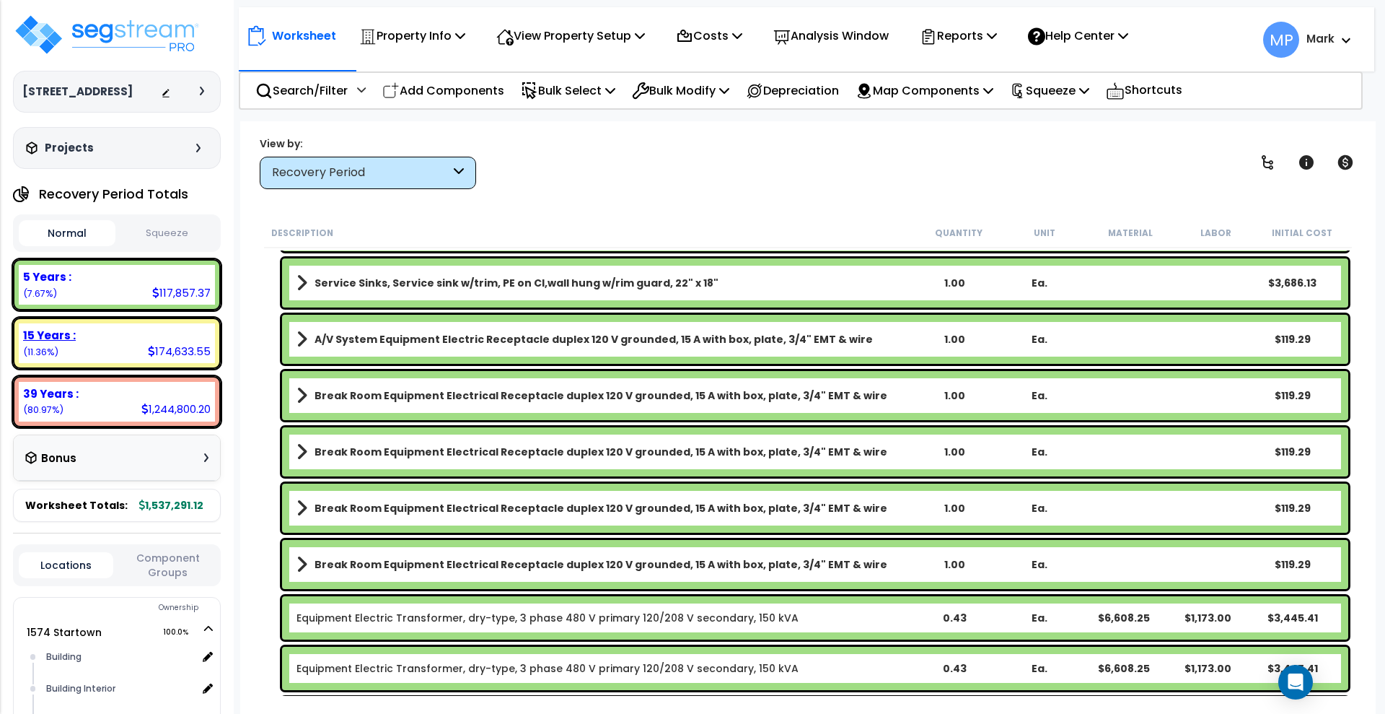
click at [113, 336] on div "15 Years :" at bounding box center [117, 335] width 188 height 15
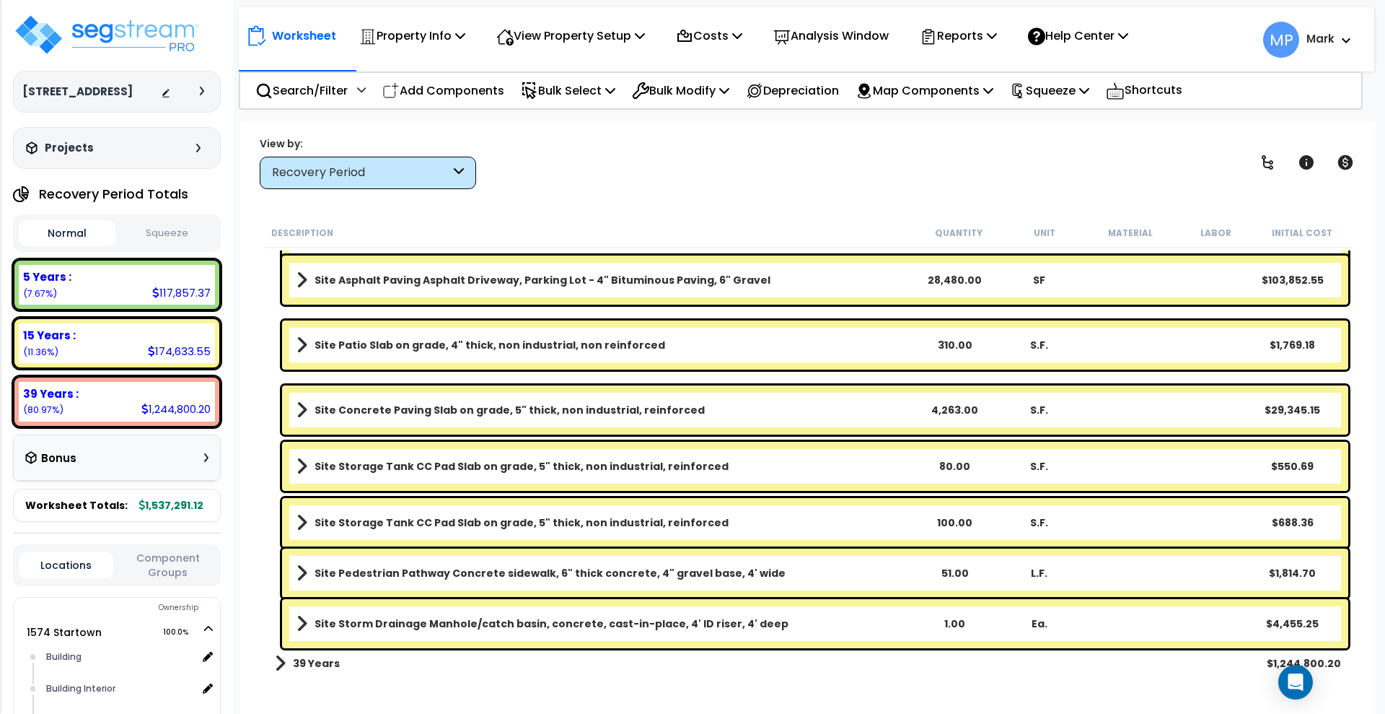
scroll to position [63, 0]
click at [1141, 570] on div "Site Pedestrian Pathway Concrete sidewalk, 6" thick concrete, 4" gravel base, 4…" at bounding box center [815, 572] width 1066 height 49
click at [776, 567] on link "Site Pedestrian Pathway Concrete sidewalk, 6" thick concrete, 4" gravel base, 4…" at bounding box center [604, 573] width 615 height 20
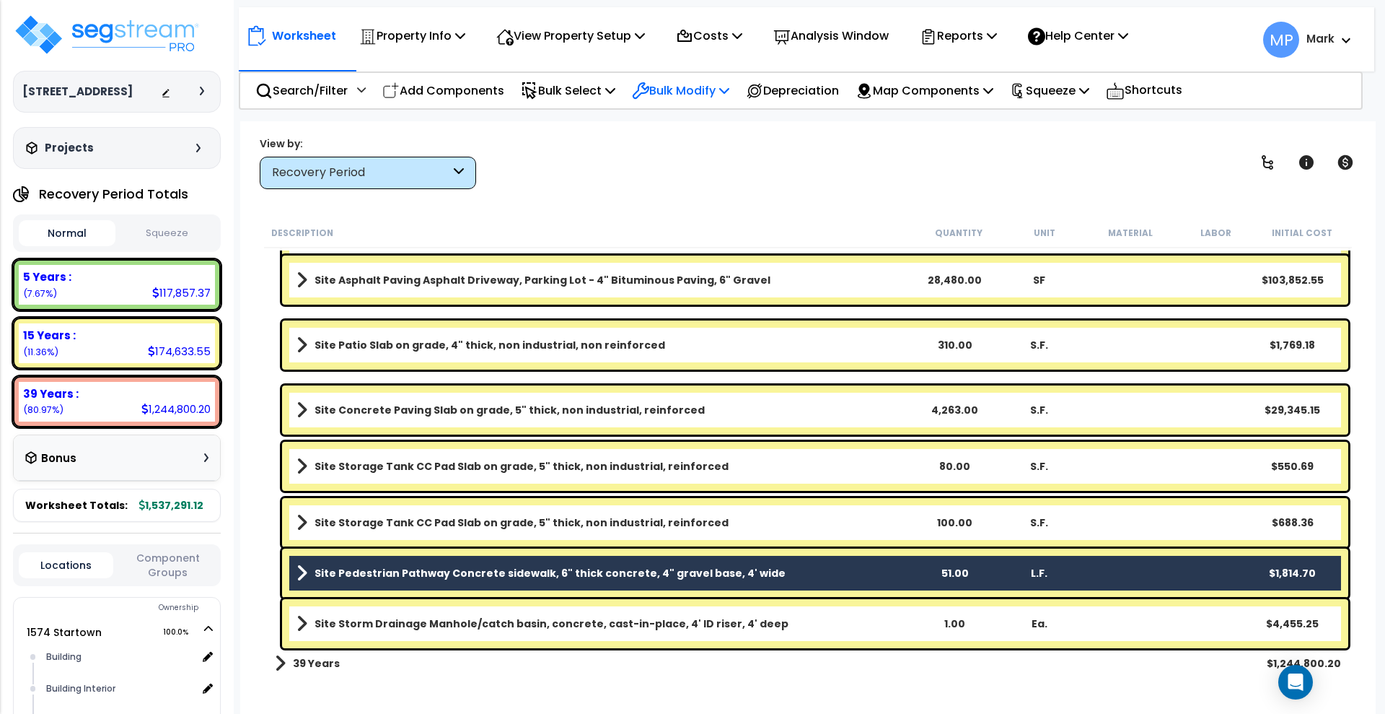
click at [681, 88] on p "Bulk Modify" at bounding box center [680, 90] width 97 height 19
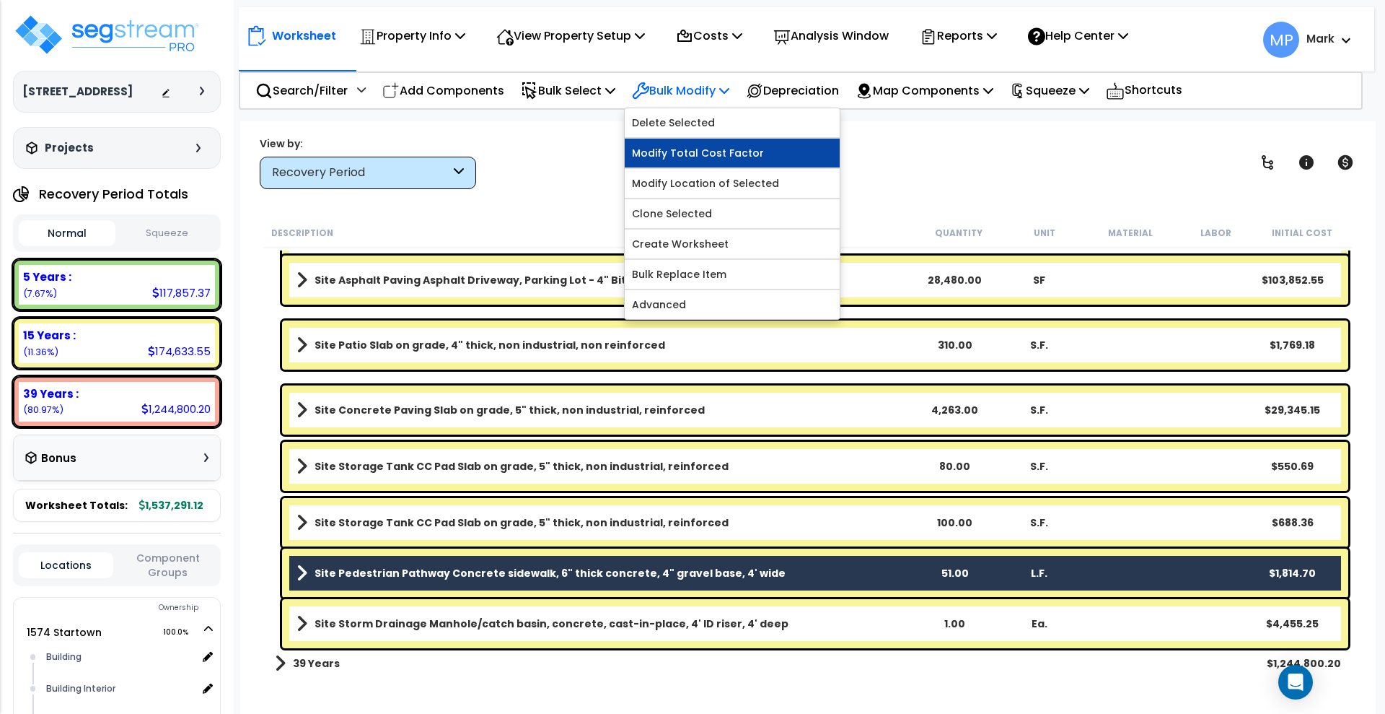
click at [737, 154] on link "Modify Total Cost Factor" at bounding box center [732, 153] width 215 height 29
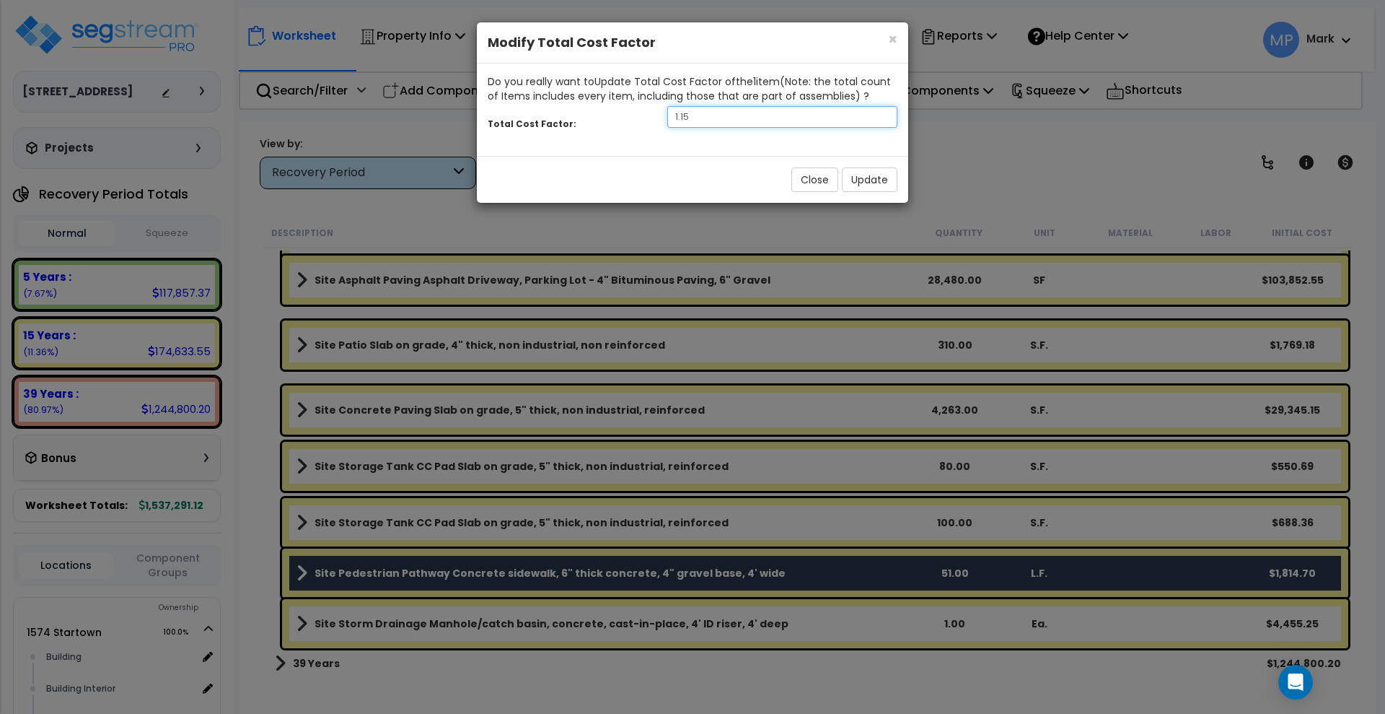
drag, startPoint x: 708, startPoint y: 118, endPoint x: 603, endPoint y: 111, distance: 105.6
click at [603, 116] on div "Total Cost Factor: 1.15" at bounding box center [692, 118] width 431 height 31
type input "1.4"
click at [879, 178] on button "Update" at bounding box center [870, 179] width 56 height 25
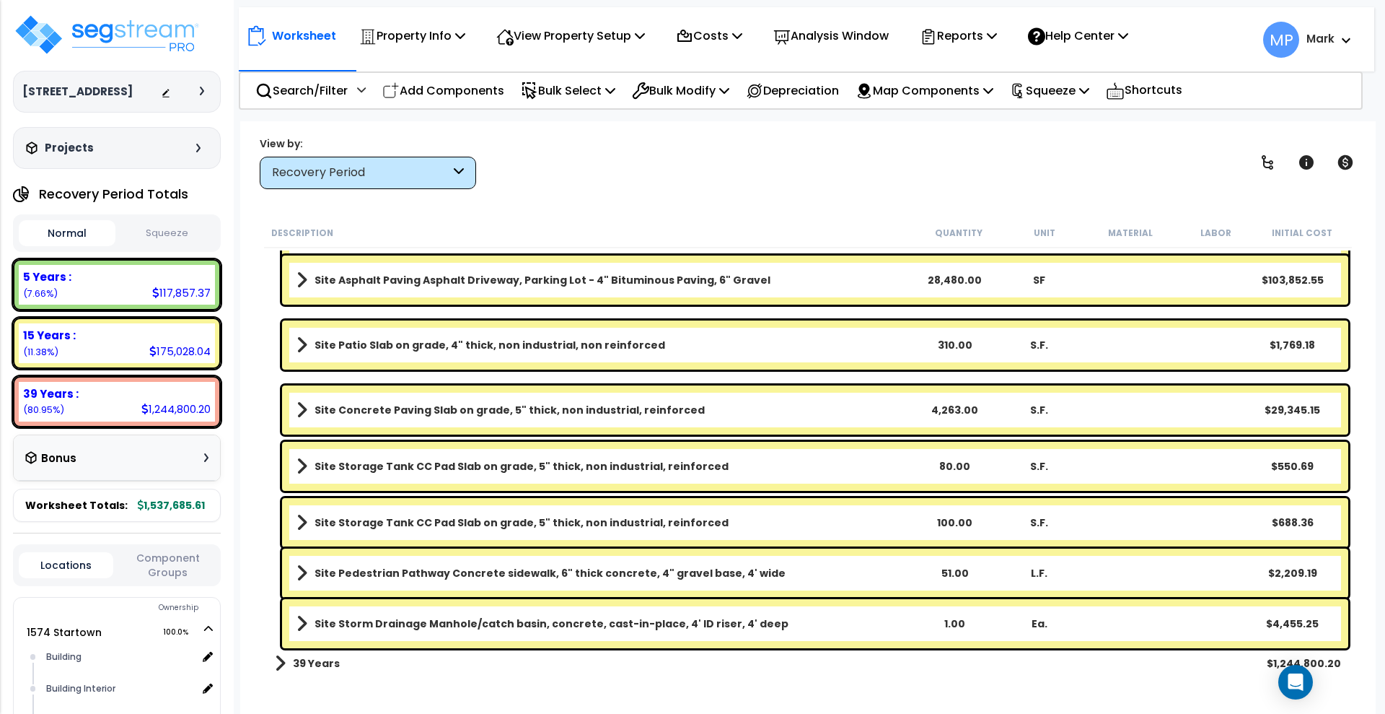
click at [791, 628] on link "Site Storm Drainage Manhole/catch basin, concrete, cast-in-place, 4' ID riser, …" at bounding box center [604, 623] width 615 height 20
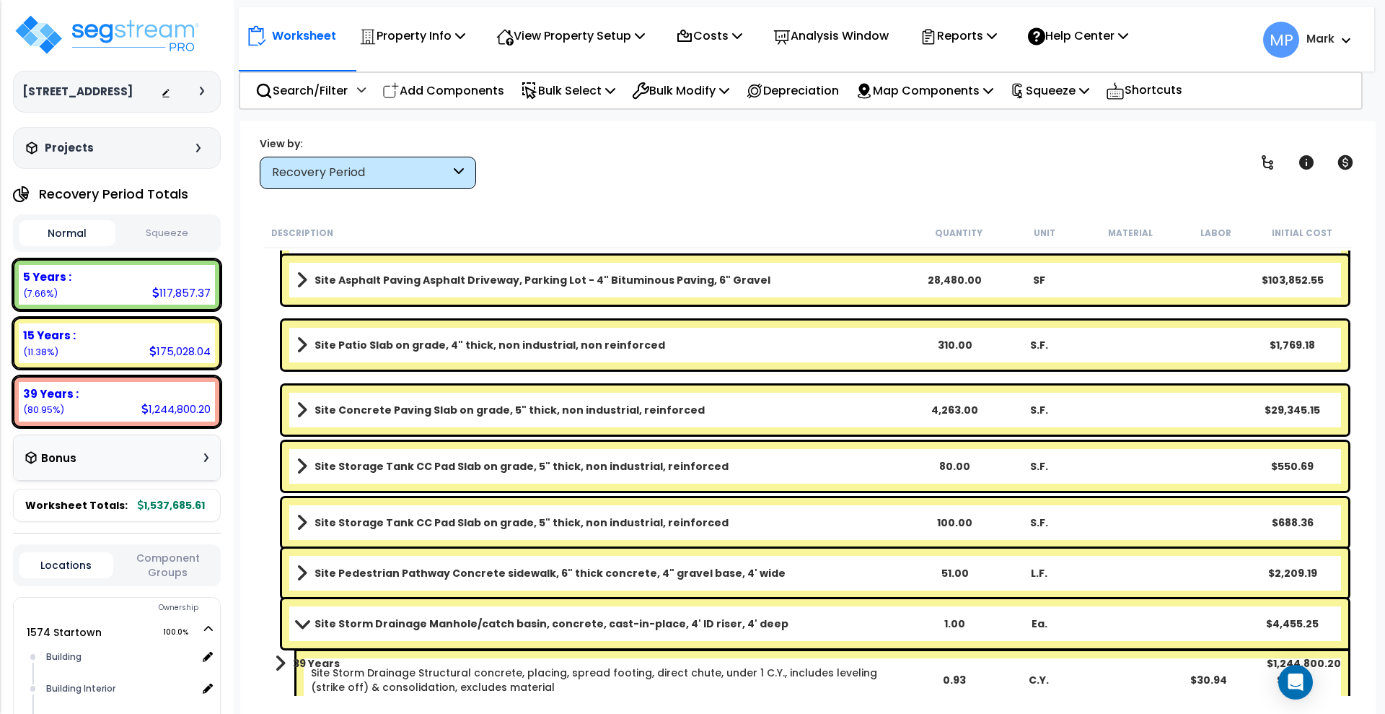
click at [765, 627] on link "Site Storm Drainage Manhole/catch basin, concrete, cast-in-place, 4' ID riser, …" at bounding box center [604, 623] width 615 height 20
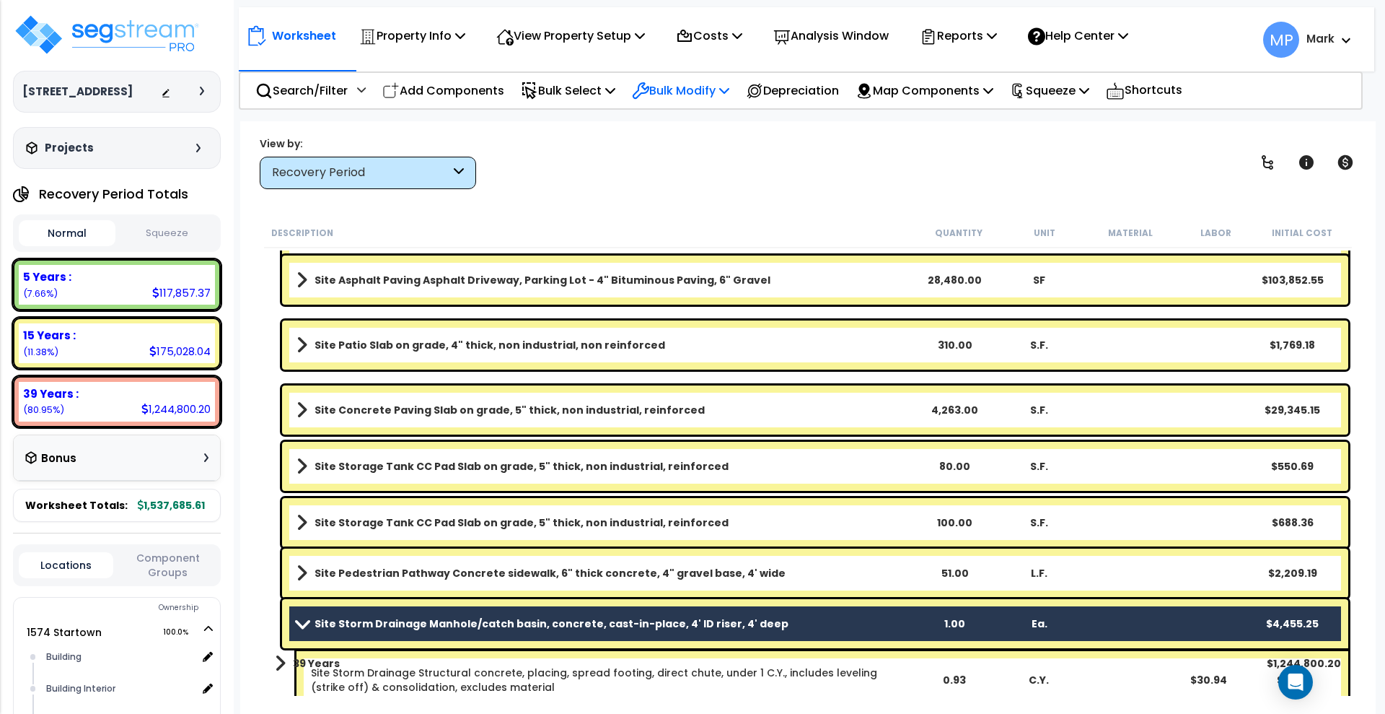
click at [674, 94] on p "Bulk Modify" at bounding box center [680, 90] width 97 height 19
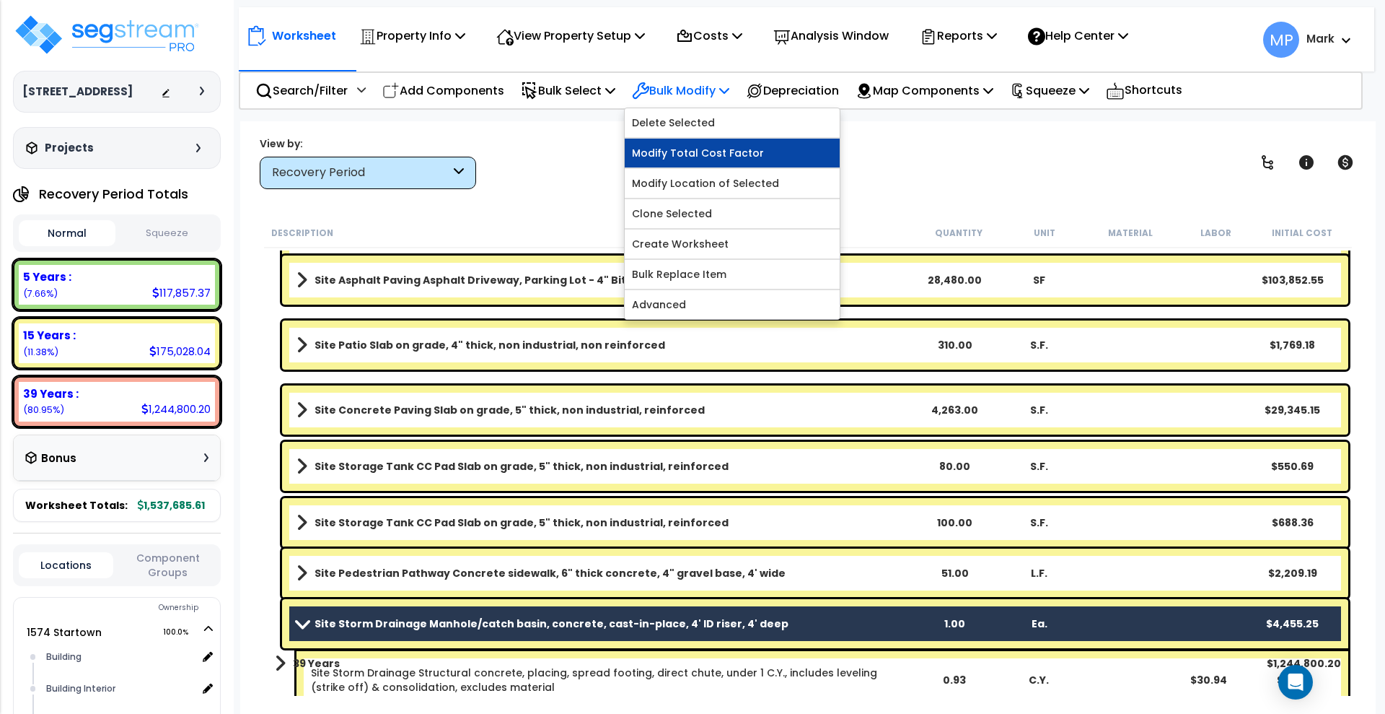
click at [755, 157] on link "Modify Total Cost Factor" at bounding box center [732, 153] width 215 height 29
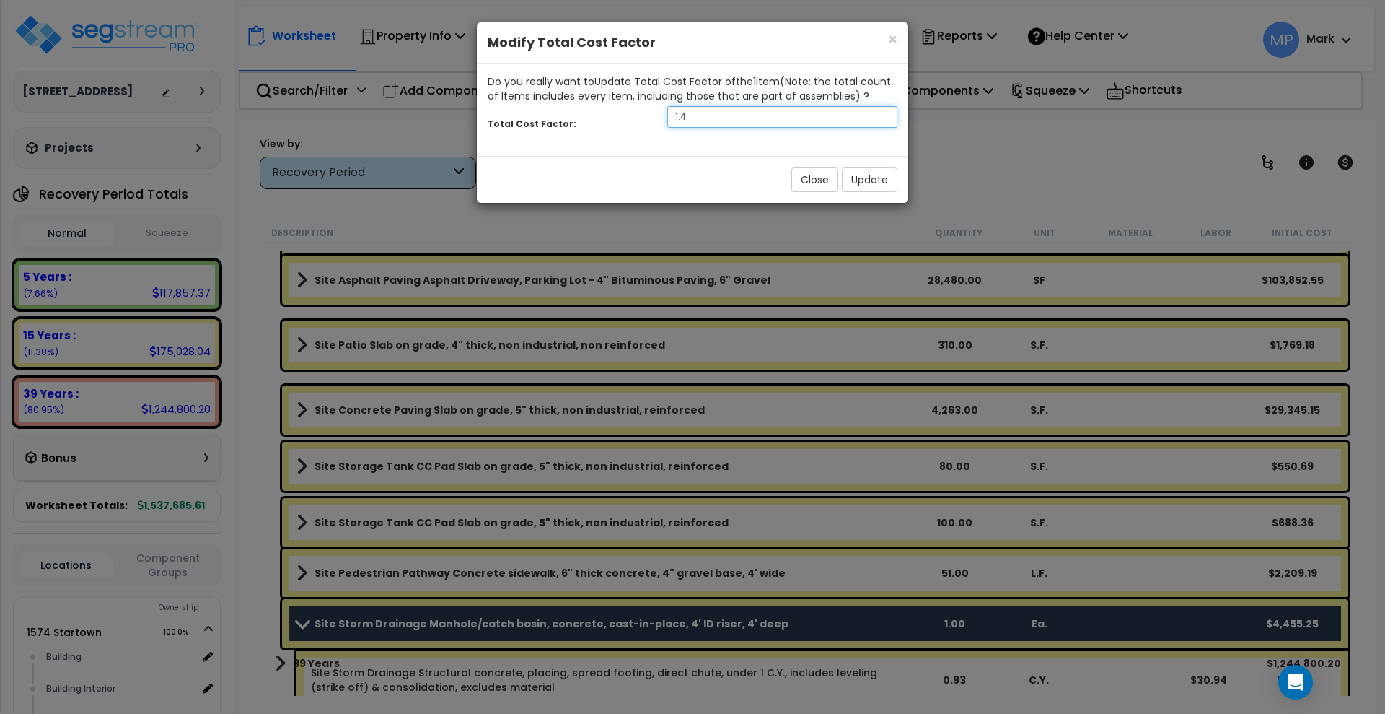
drag, startPoint x: 686, startPoint y: 123, endPoint x: 618, endPoint y: 131, distance: 69.0
click at [618, 131] on div "Total Cost Factor: 1.4" at bounding box center [692, 118] width 431 height 31
type input ".8"
click at [861, 181] on button "Update" at bounding box center [870, 179] width 56 height 25
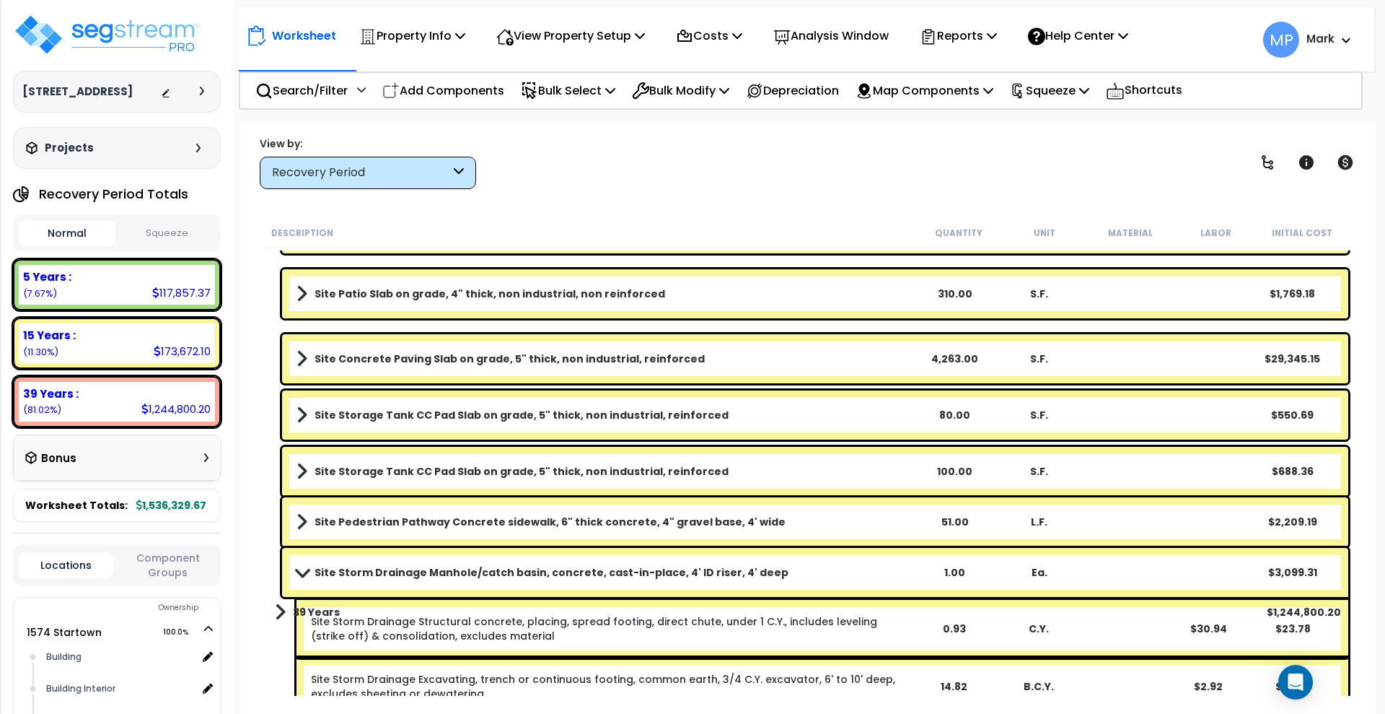
scroll to position [920, 0]
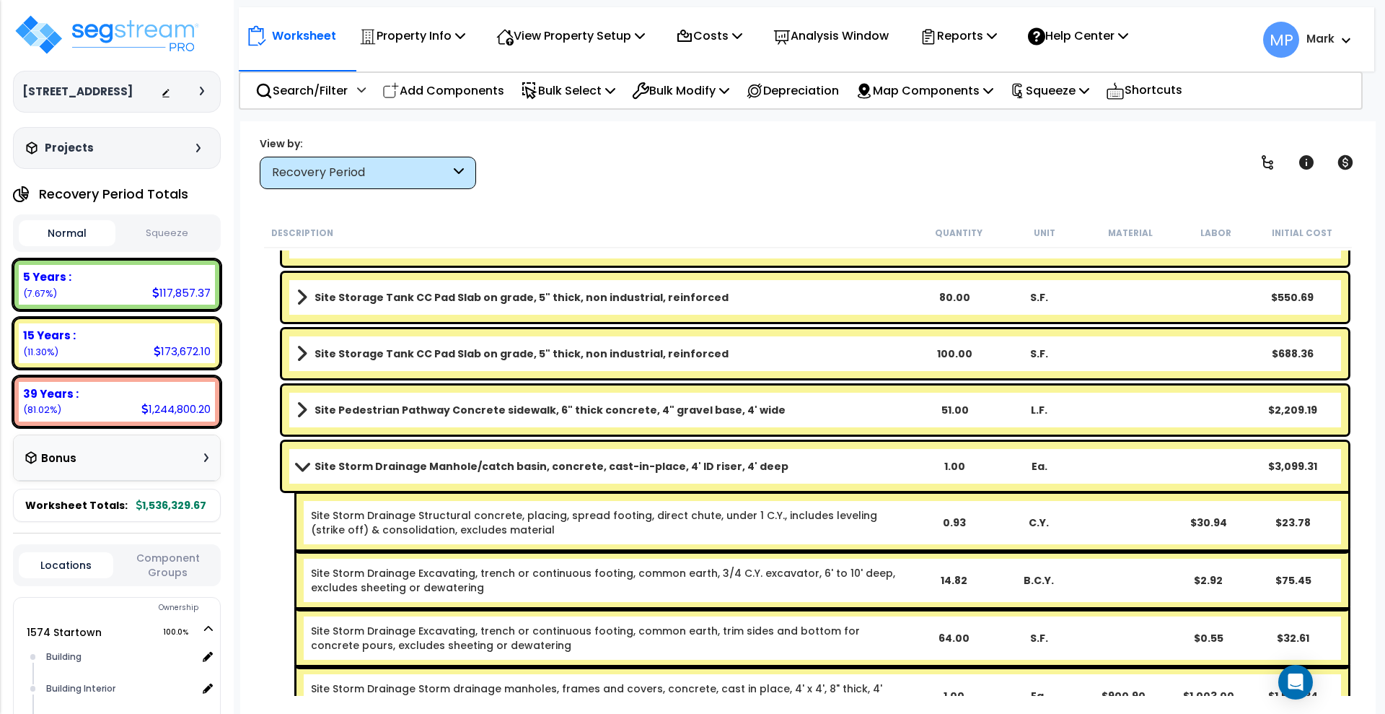
click at [796, 460] on link "Site Storm Drainage Manhole/catch basin, concrete, cast-in-place, 4' ID riser, …" at bounding box center [604, 466] width 615 height 20
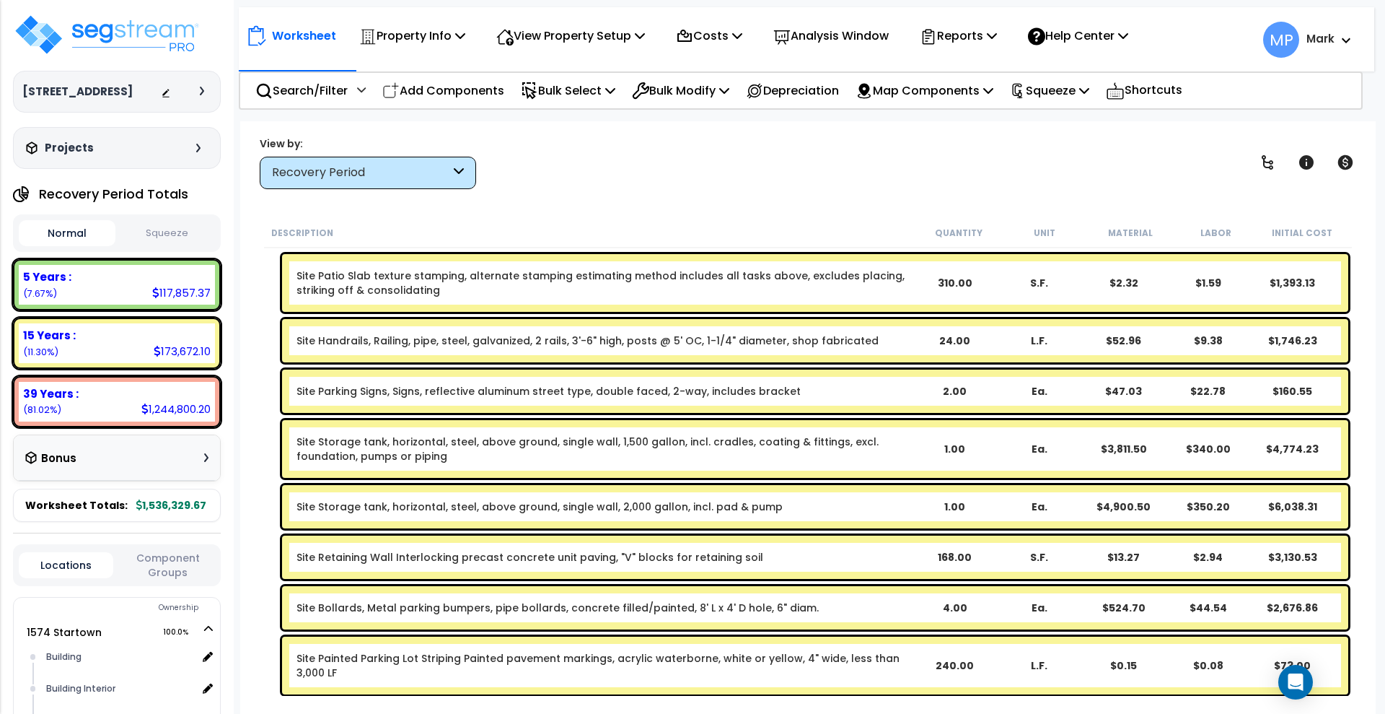
scroll to position [0, 0]
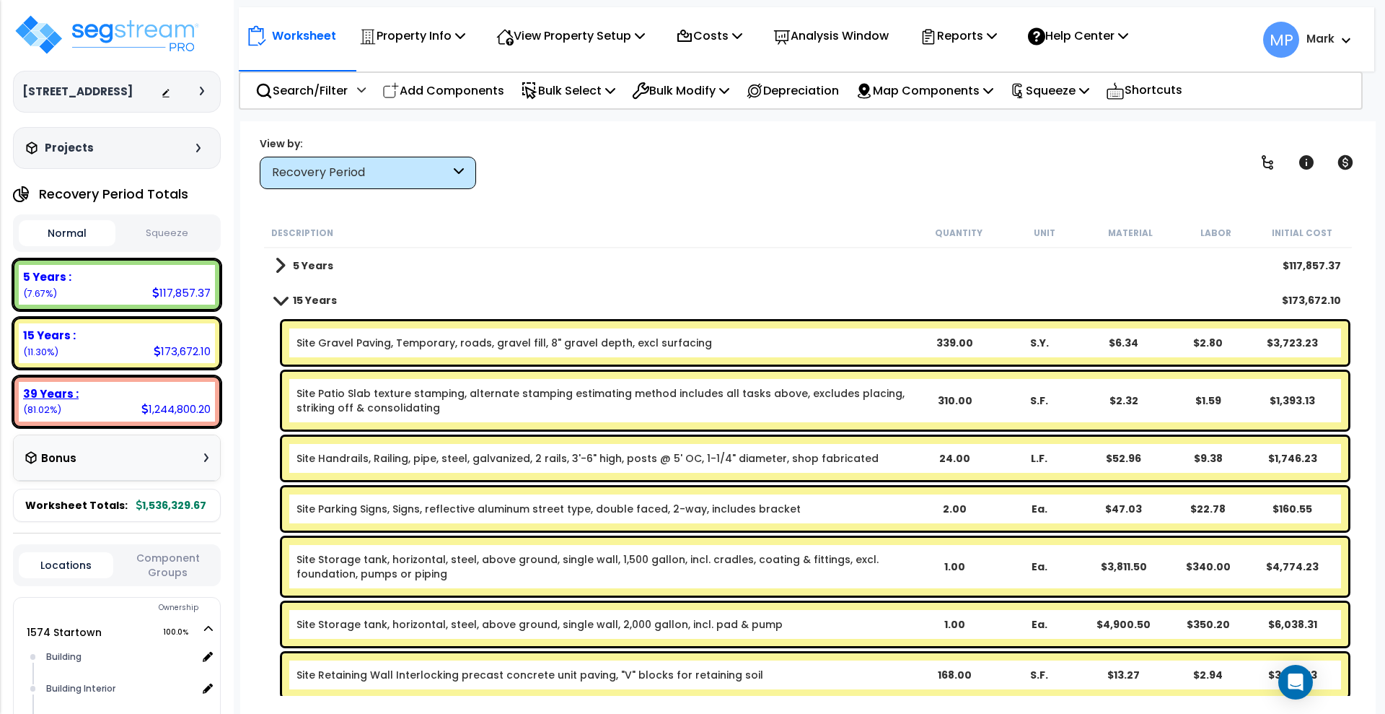
click at [77, 402] on div "39 Years : 1,244,800.20 (81.02%)" at bounding box center [117, 402] width 196 height 40
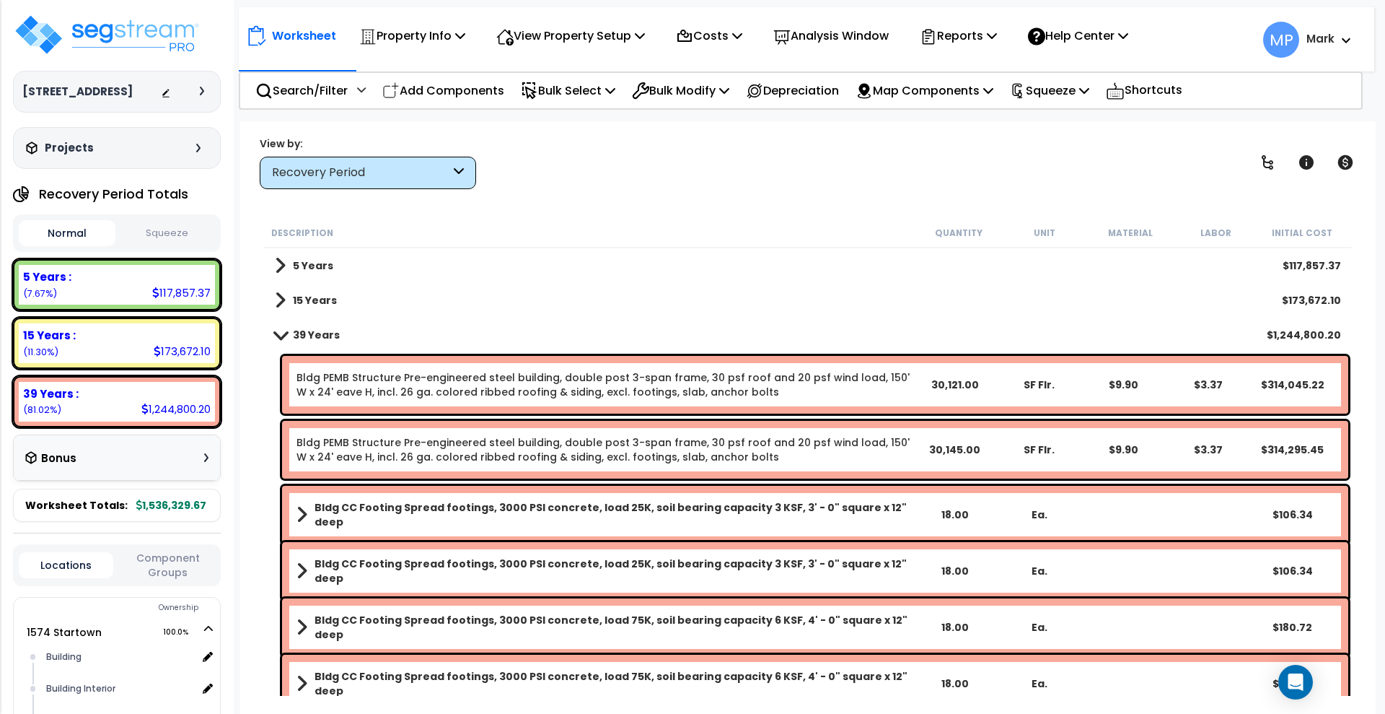
click at [464, 172] on div "Recovery Period" at bounding box center [368, 173] width 216 height 32
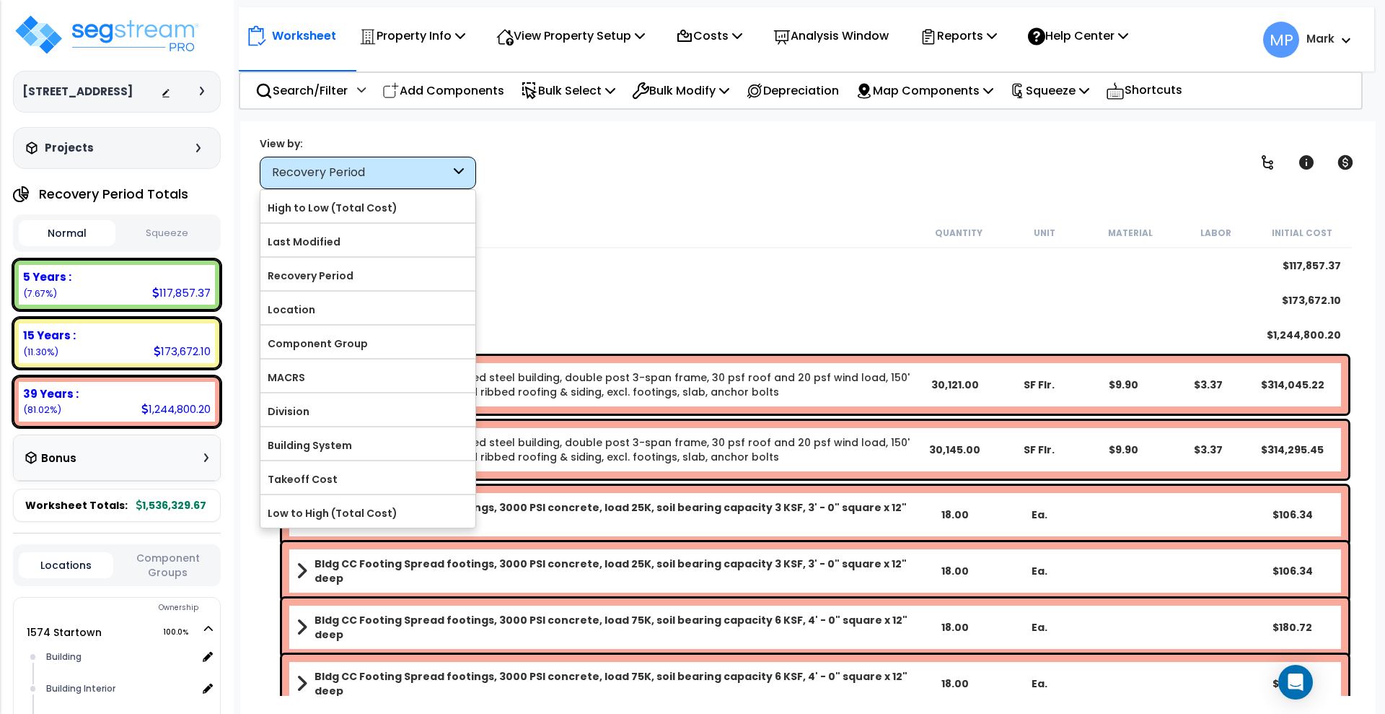
click at [567, 188] on div "View by: Recovery Period High to Low (Total Cost)" at bounding box center [808, 162] width 1107 height 53
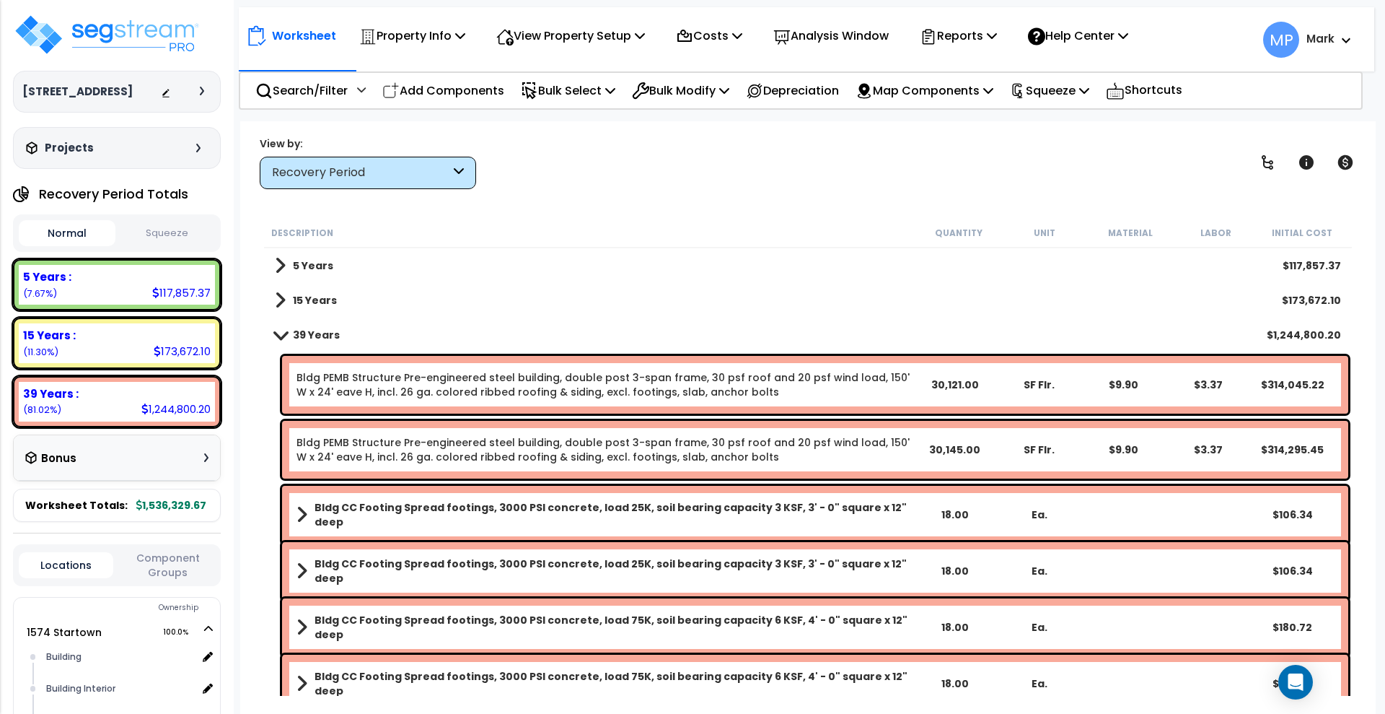
click at [322, 340] on b "39 Years" at bounding box center [316, 335] width 47 height 14
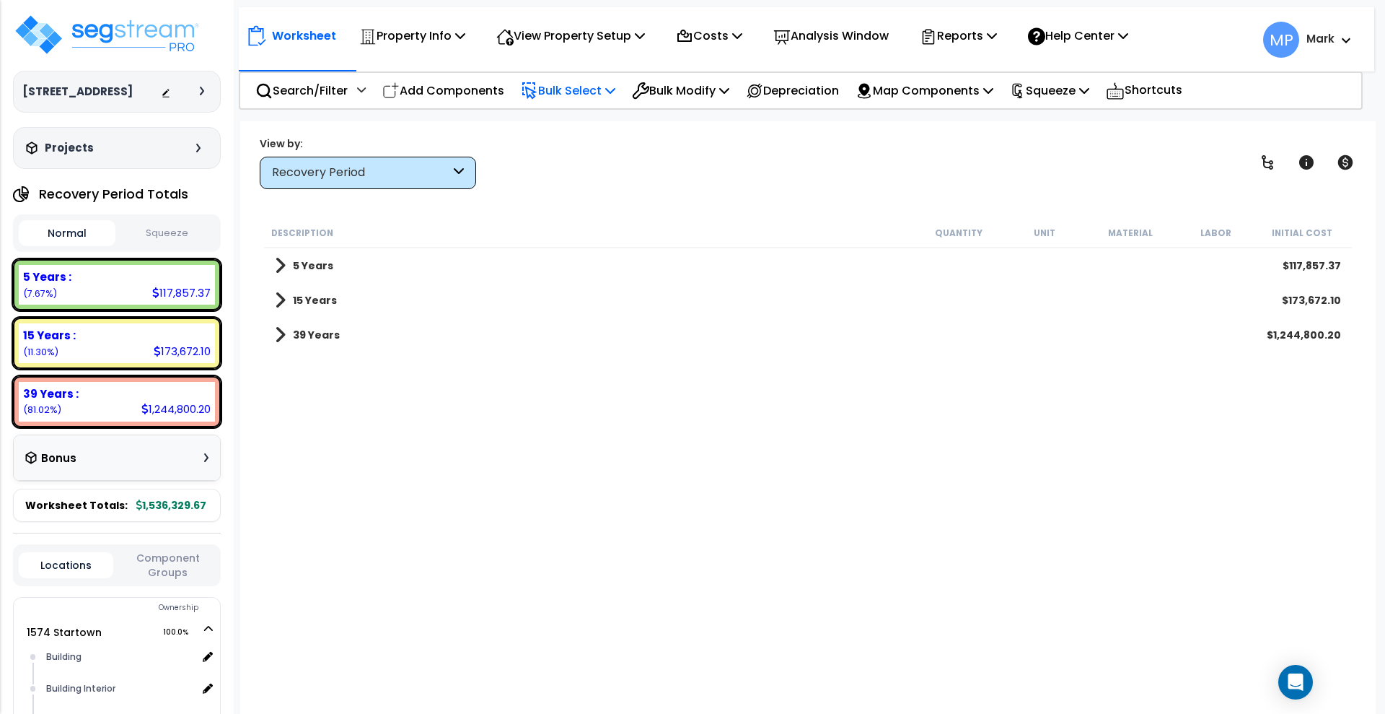
click at [582, 89] on p "Bulk Select" at bounding box center [568, 90] width 95 height 19
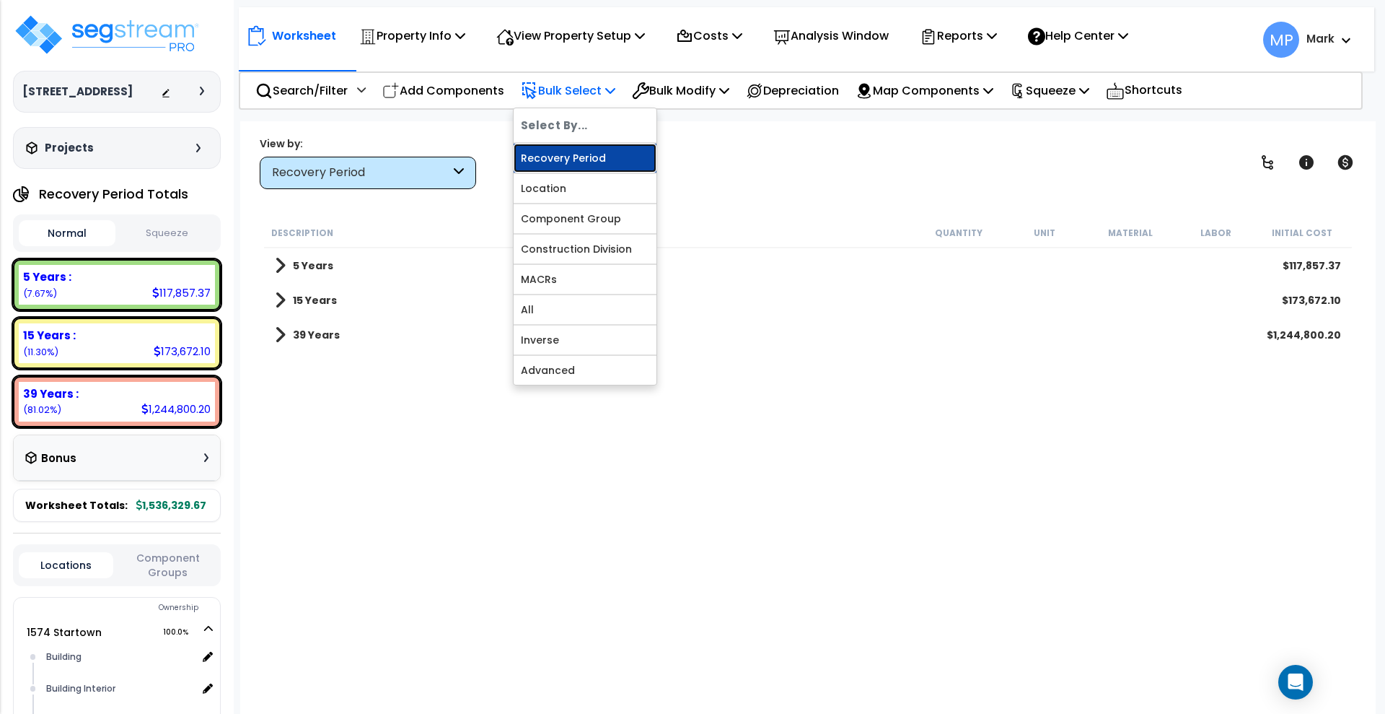
click at [588, 164] on link "Recovery Period" at bounding box center [585, 158] width 143 height 29
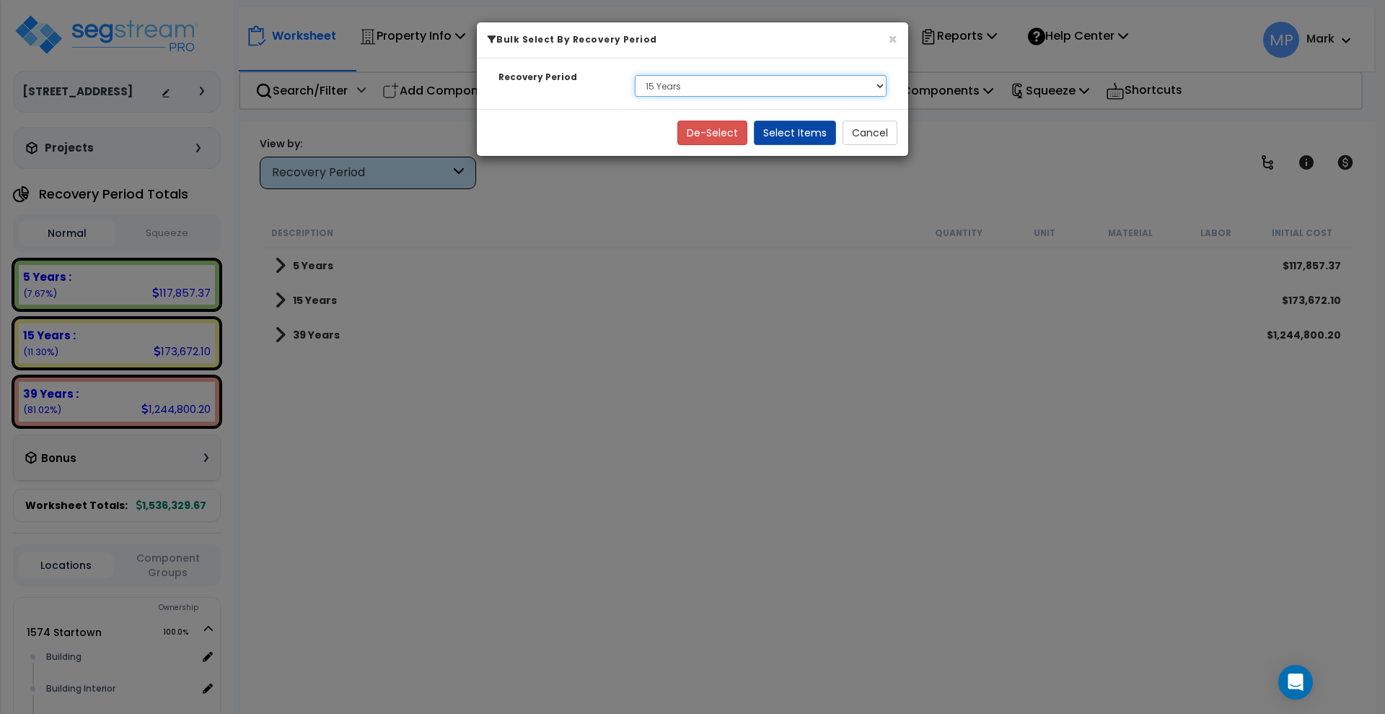
drag, startPoint x: 874, startPoint y: 88, endPoint x: 866, endPoint y: 92, distance: 9.0
click at [874, 88] on select "Select 5 Years 15 Years 39 Years" at bounding box center [761, 86] width 252 height 22
select select "39Y"
click at [635, 75] on select "Select 5 Years 15 Years 39 Years" at bounding box center [761, 86] width 252 height 22
click at [797, 136] on button "Select Items" at bounding box center [795, 132] width 82 height 25
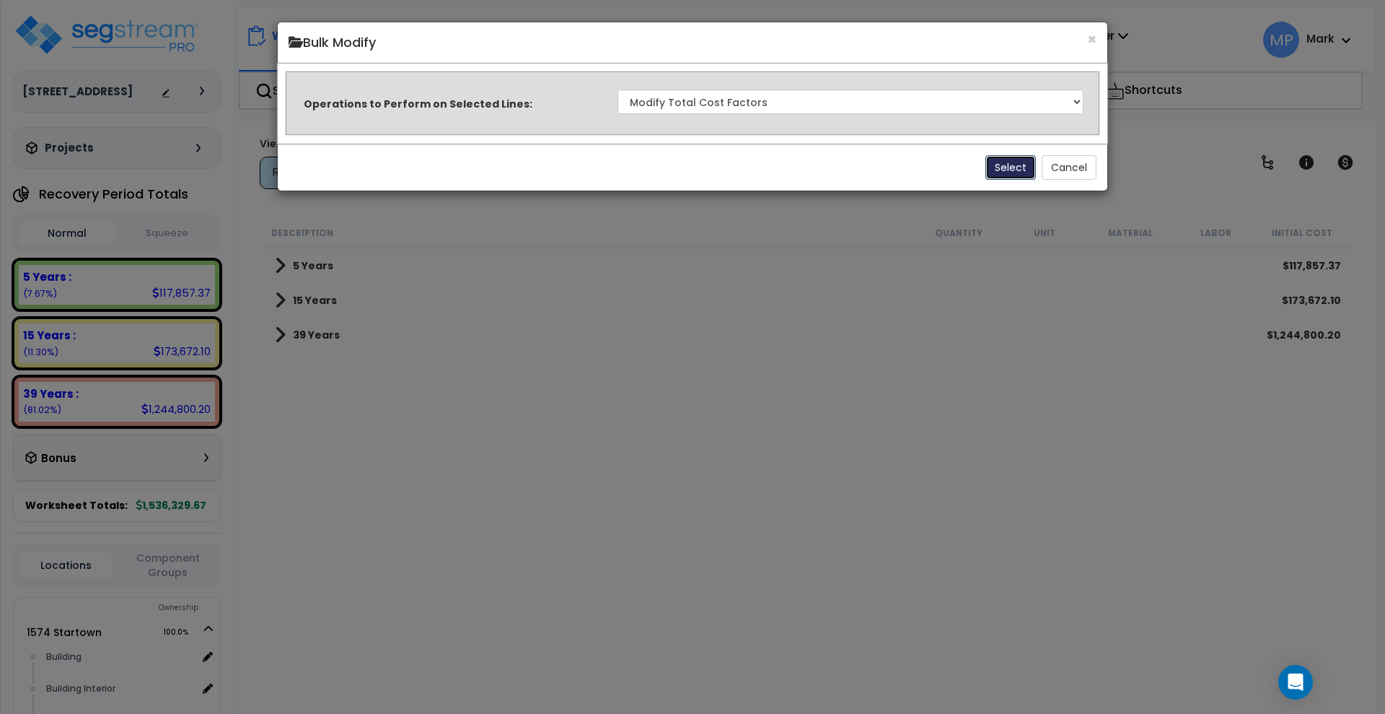
click at [1002, 171] on button "Select" at bounding box center [1011, 167] width 51 height 25
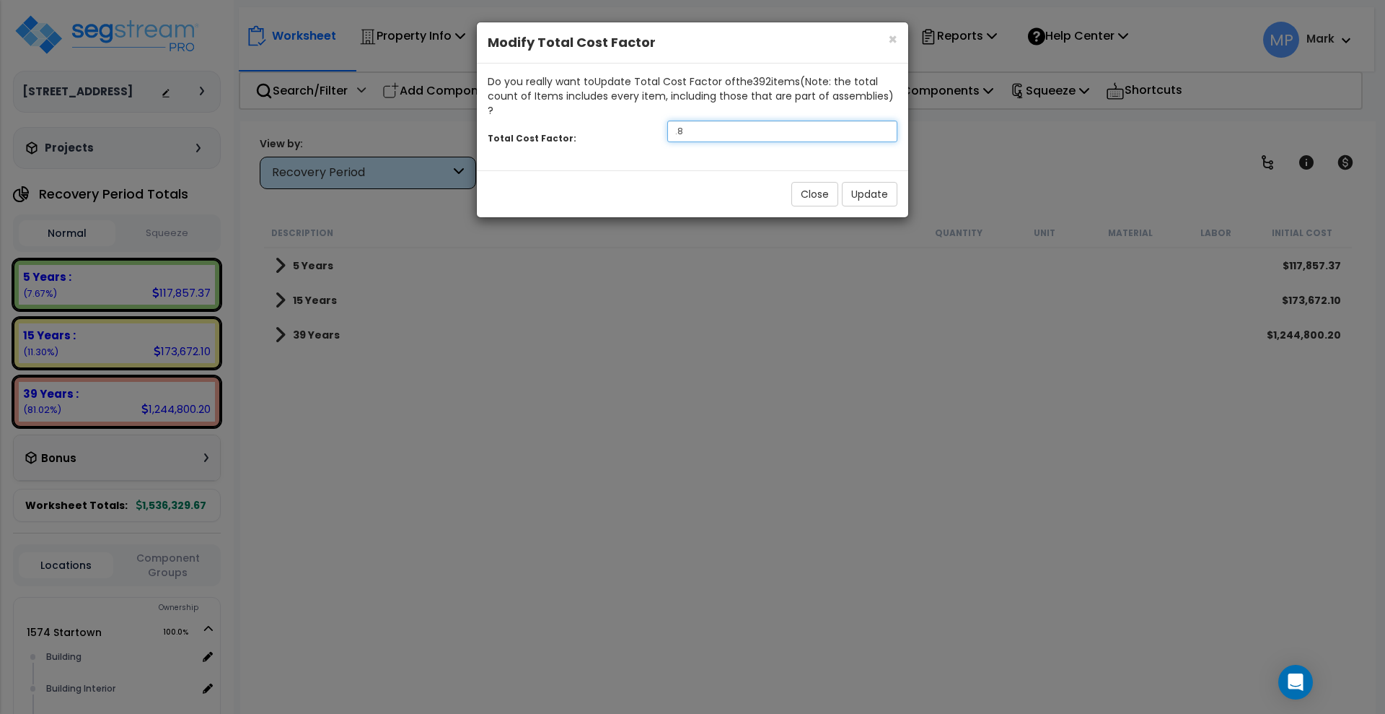
drag, startPoint x: 610, startPoint y: 122, endPoint x: 599, endPoint y: 121, distance: 10.8
click at [599, 121] on div "Total Cost Factor: .8" at bounding box center [692, 133] width 431 height 31
type input ".62"
click at [874, 182] on button "Update" at bounding box center [870, 194] width 56 height 25
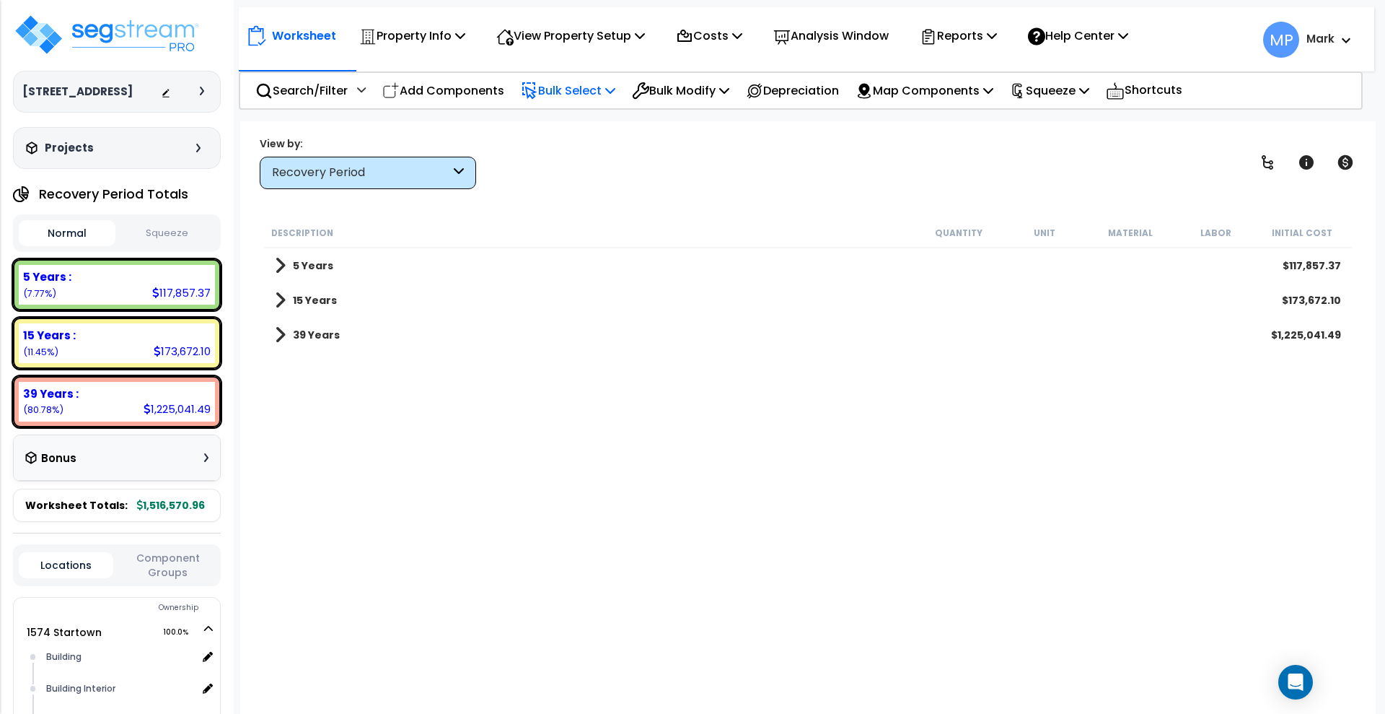
click at [583, 96] on p "Bulk Select" at bounding box center [568, 90] width 95 height 19
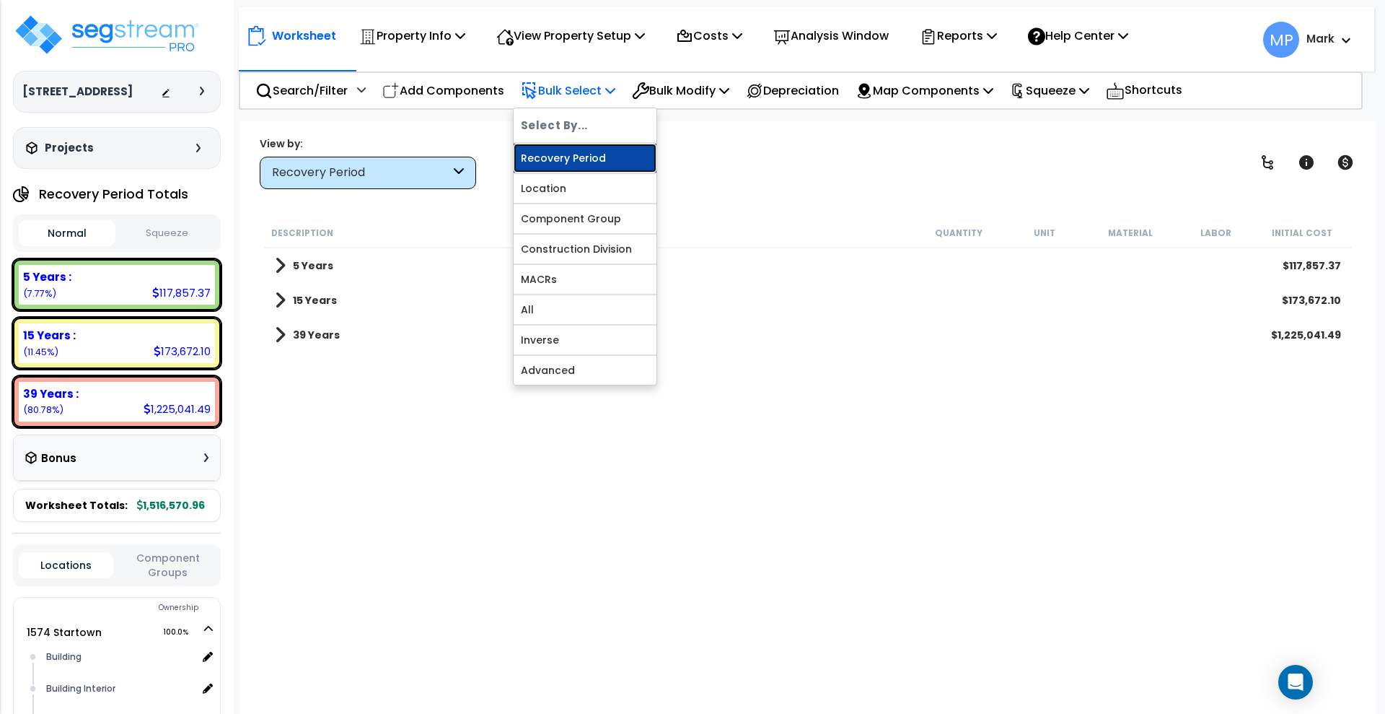
click at [592, 161] on link "Recovery Period" at bounding box center [585, 158] width 143 height 29
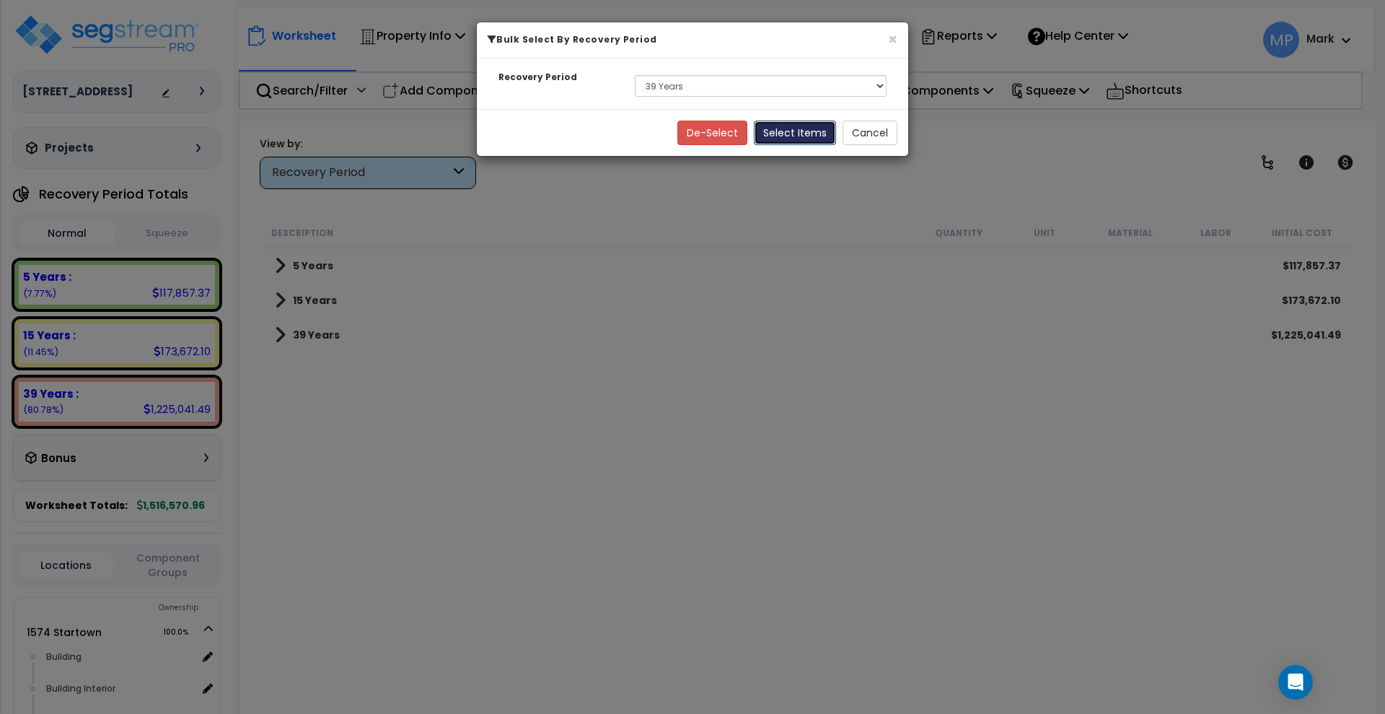
click at [804, 134] on button "Select Items" at bounding box center [795, 132] width 82 height 25
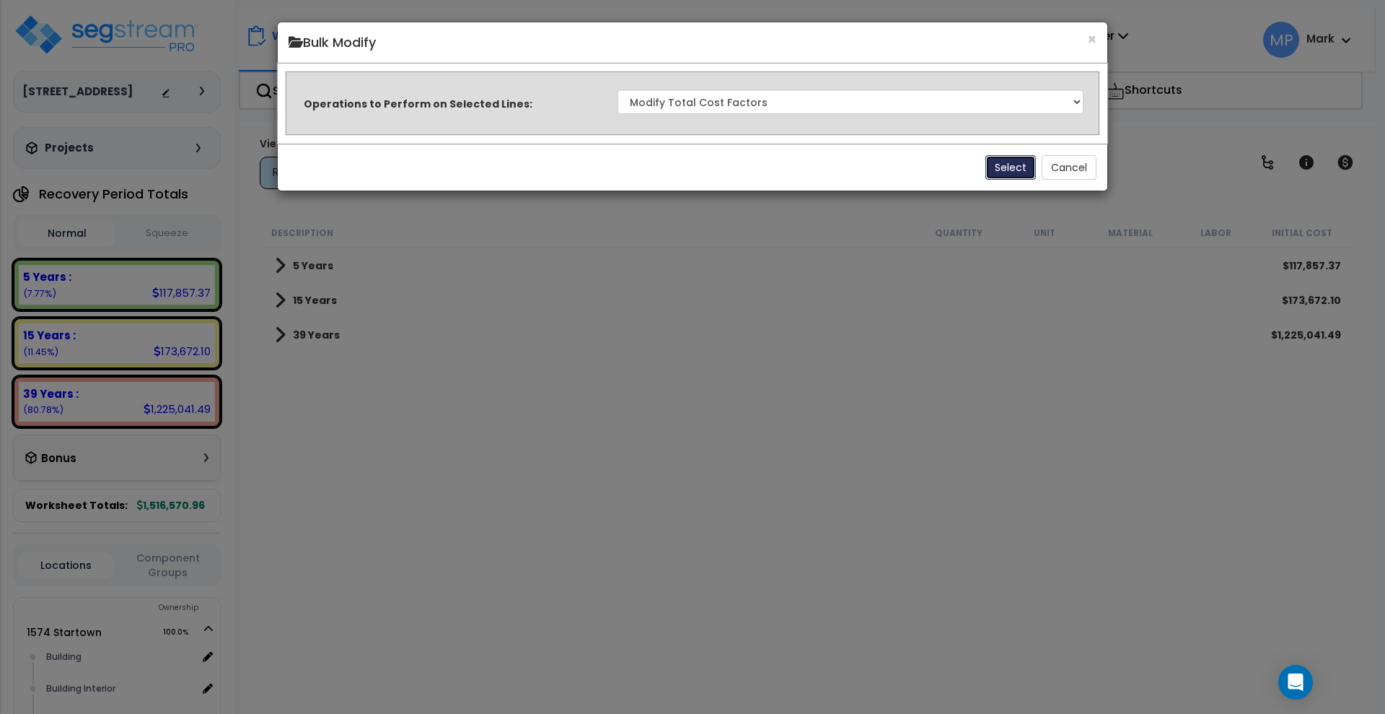
click at [1014, 165] on button "Select" at bounding box center [1011, 167] width 51 height 25
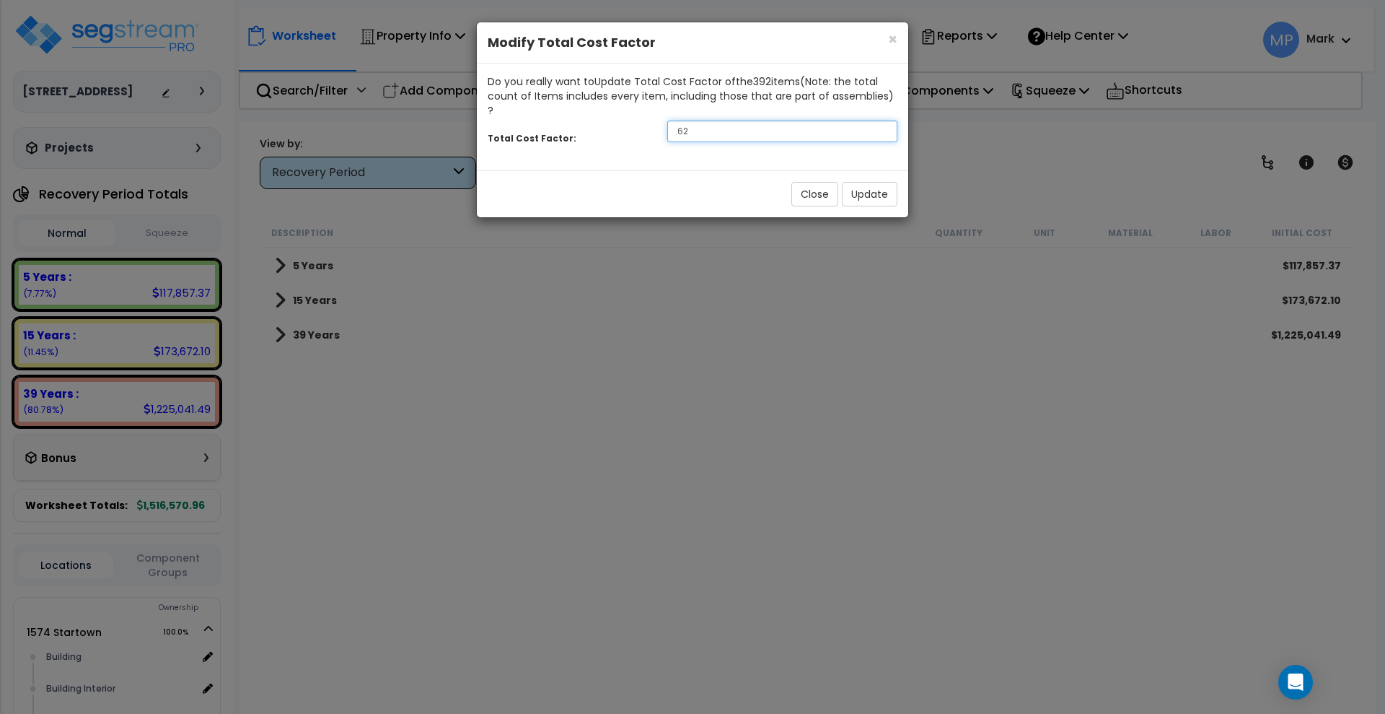
click at [596, 118] on div "Total Cost Factor: .62" at bounding box center [692, 133] width 431 height 31
type input ".57"
click at [879, 182] on button "Update" at bounding box center [870, 194] width 56 height 25
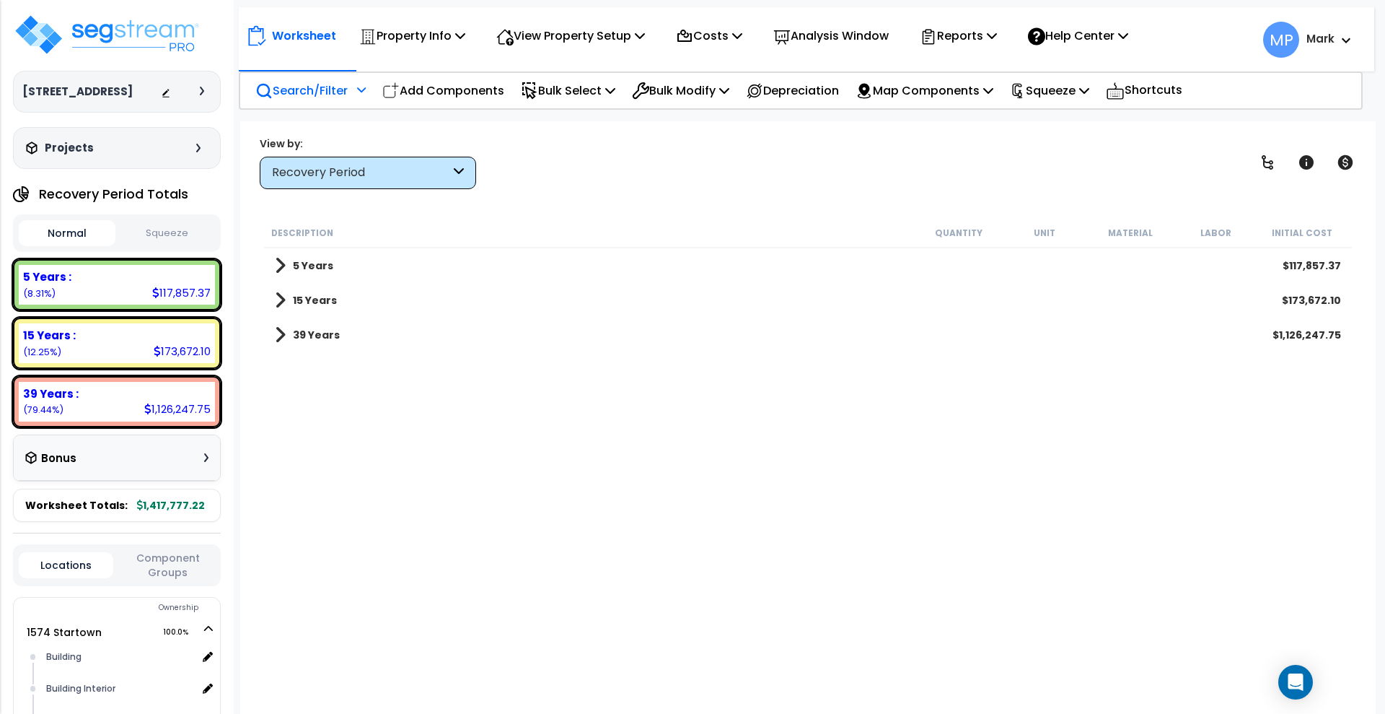
click at [312, 89] on p "Search/Filter" at bounding box center [301, 90] width 92 height 19
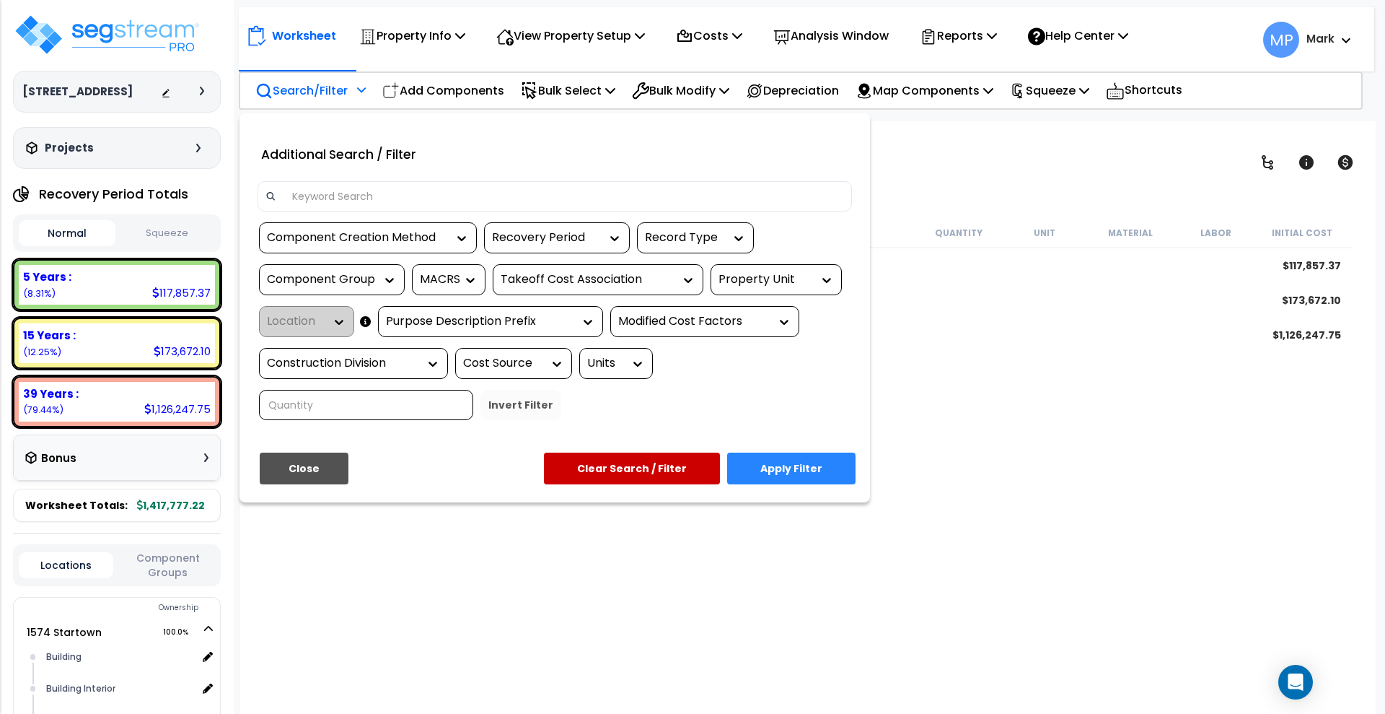
click at [338, 198] on input at bounding box center [564, 196] width 561 height 22
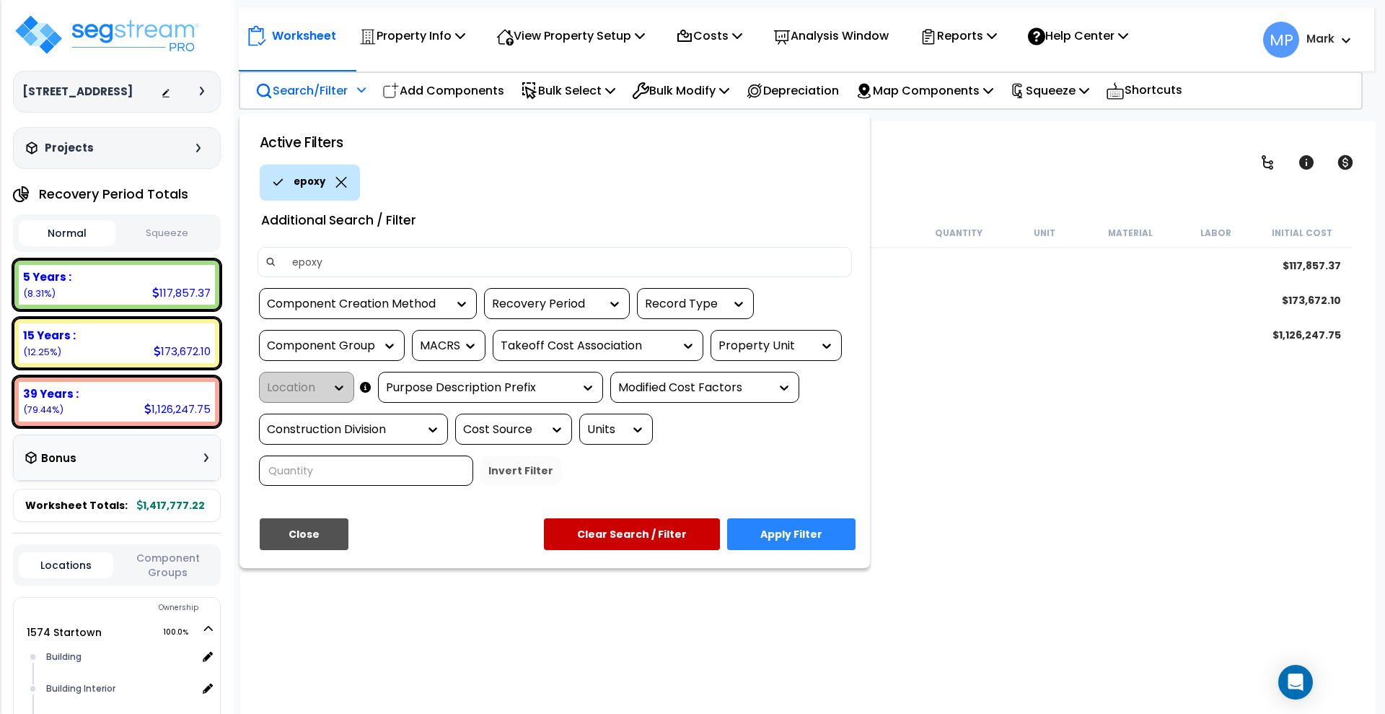
type input "epoxy"
click at [796, 540] on button "Apply Filter" at bounding box center [791, 534] width 128 height 32
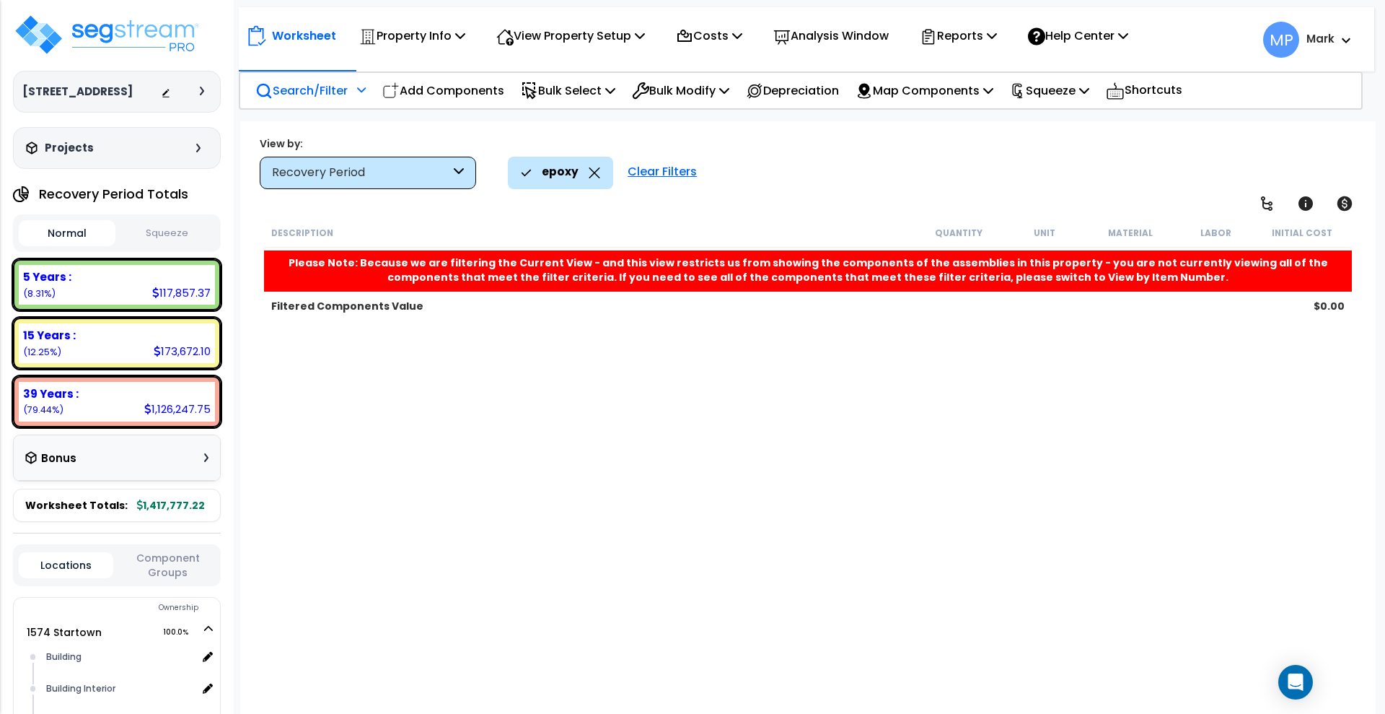
click at [659, 171] on div "Clear Filters" at bounding box center [662, 173] width 84 height 32
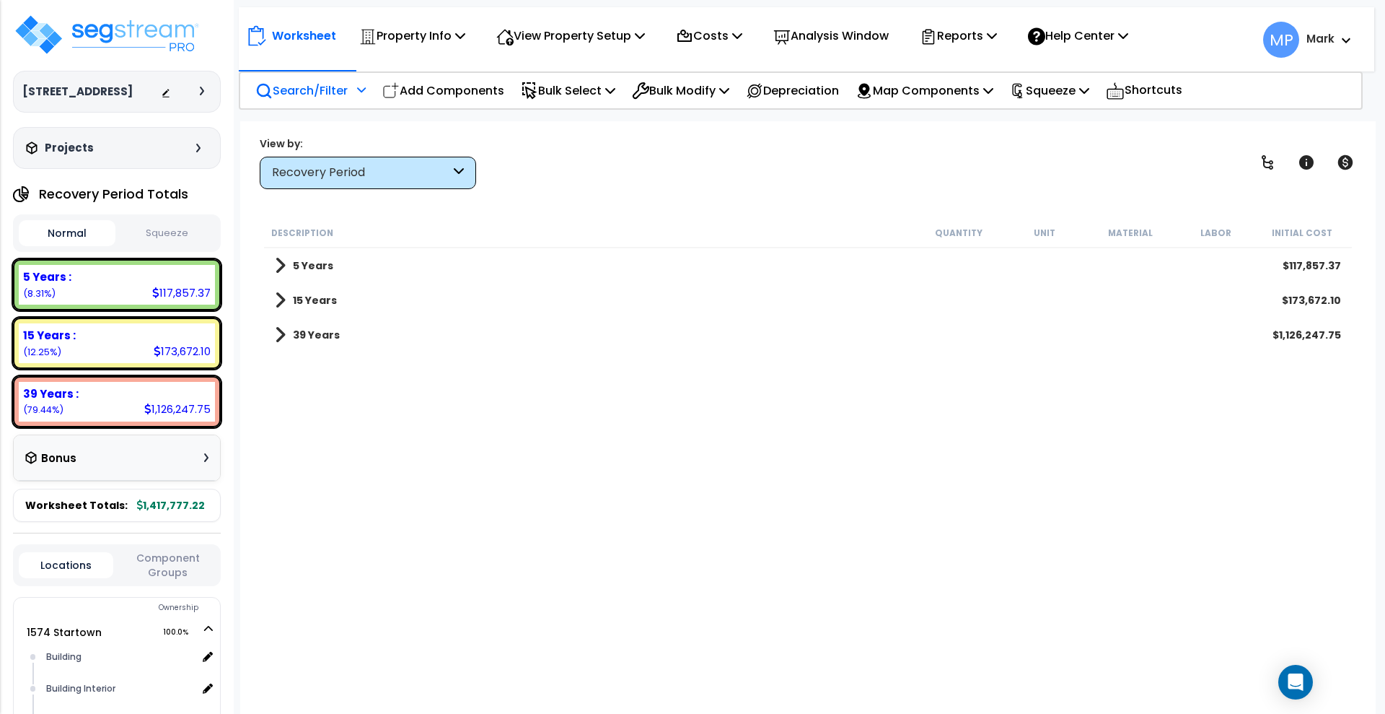
click at [301, 89] on p "Search/Filter" at bounding box center [301, 90] width 92 height 19
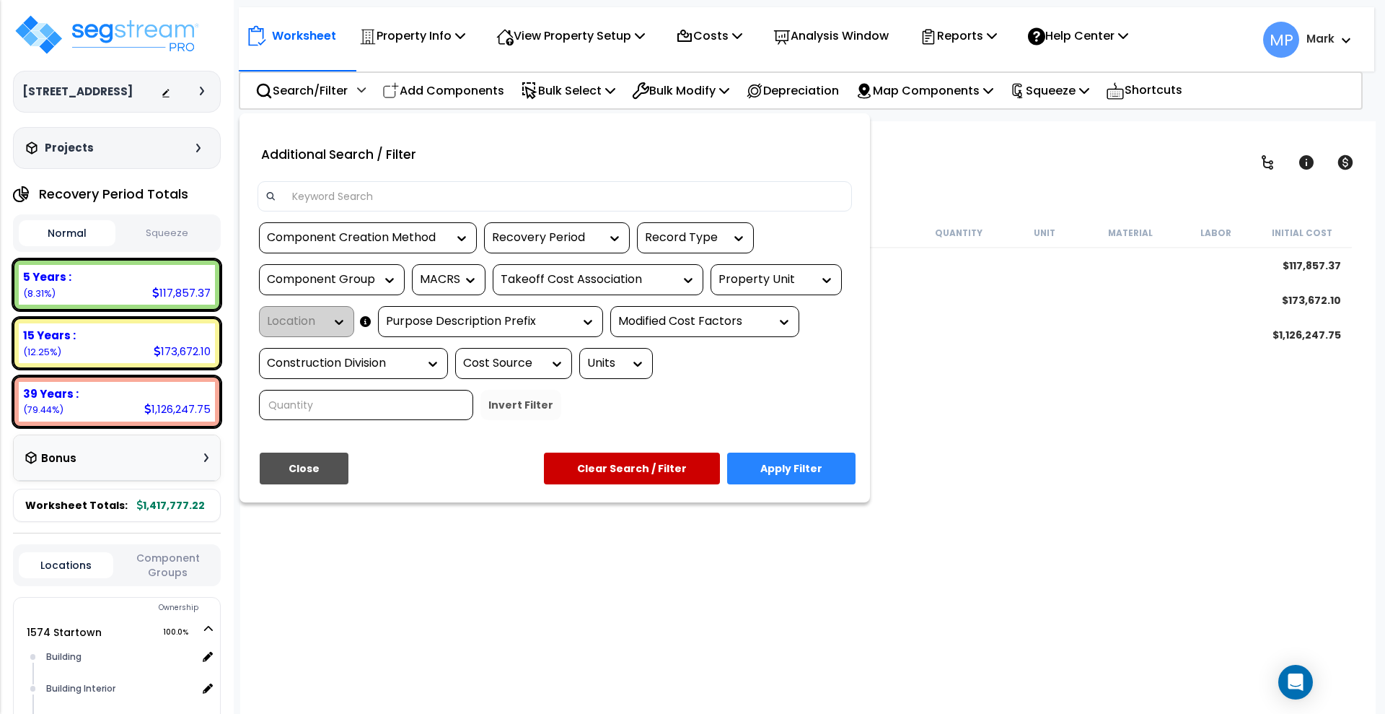
click at [344, 202] on input at bounding box center [564, 196] width 561 height 22
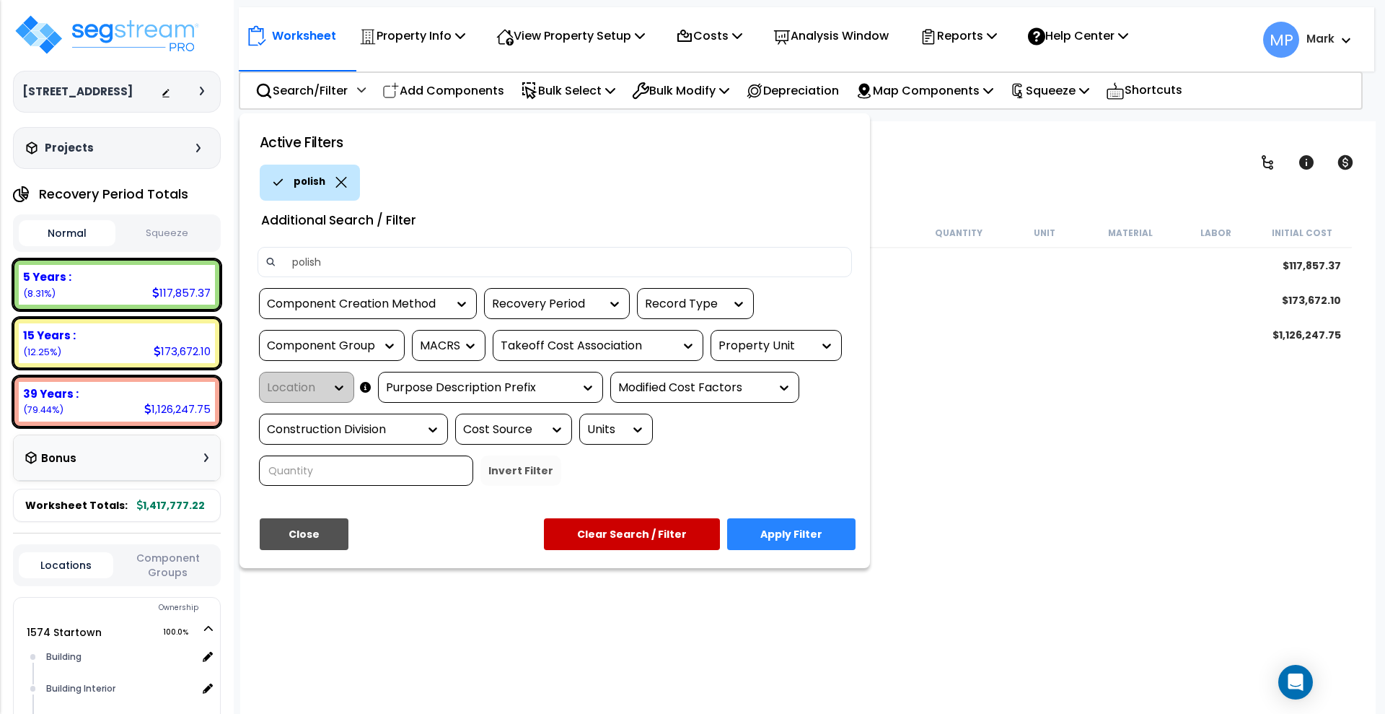
type input "polish"
click at [771, 538] on button "Apply Filter" at bounding box center [791, 534] width 128 height 32
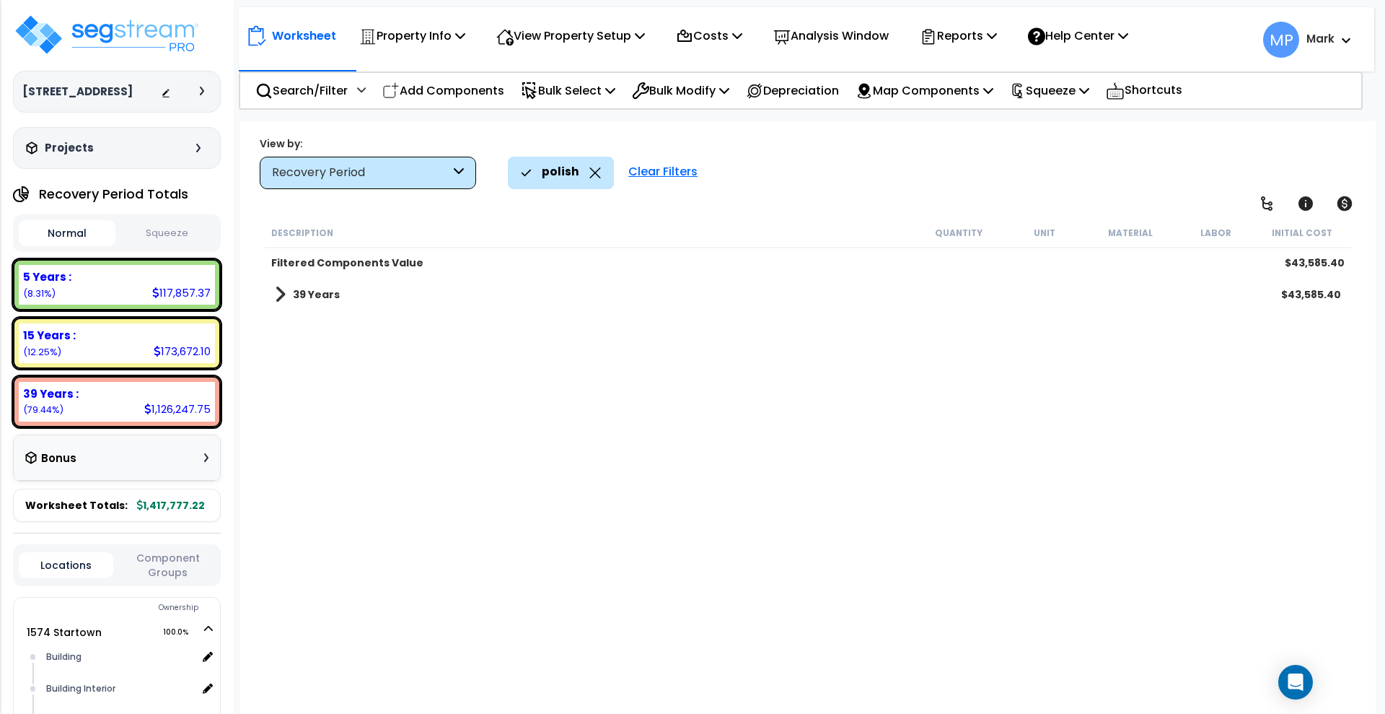
click at [322, 287] on b "39 Years" at bounding box center [316, 294] width 47 height 14
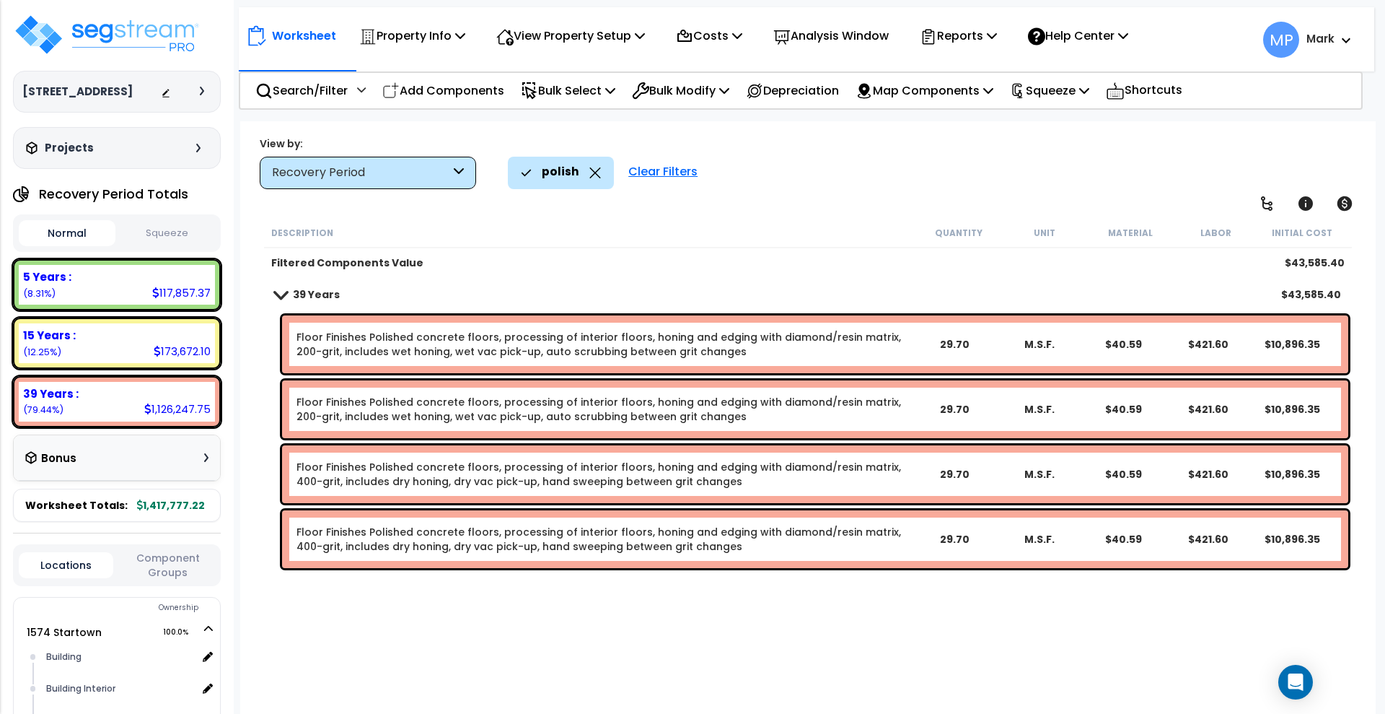
click at [644, 343] on link "Floor Finishes Polished concrete floors, processing of interior floors, honing …" at bounding box center [604, 344] width 615 height 29
click at [858, 355] on link "Floor Finishes Polished concrete floors, processing of interior floors, honing …" at bounding box center [604, 344] width 615 height 29
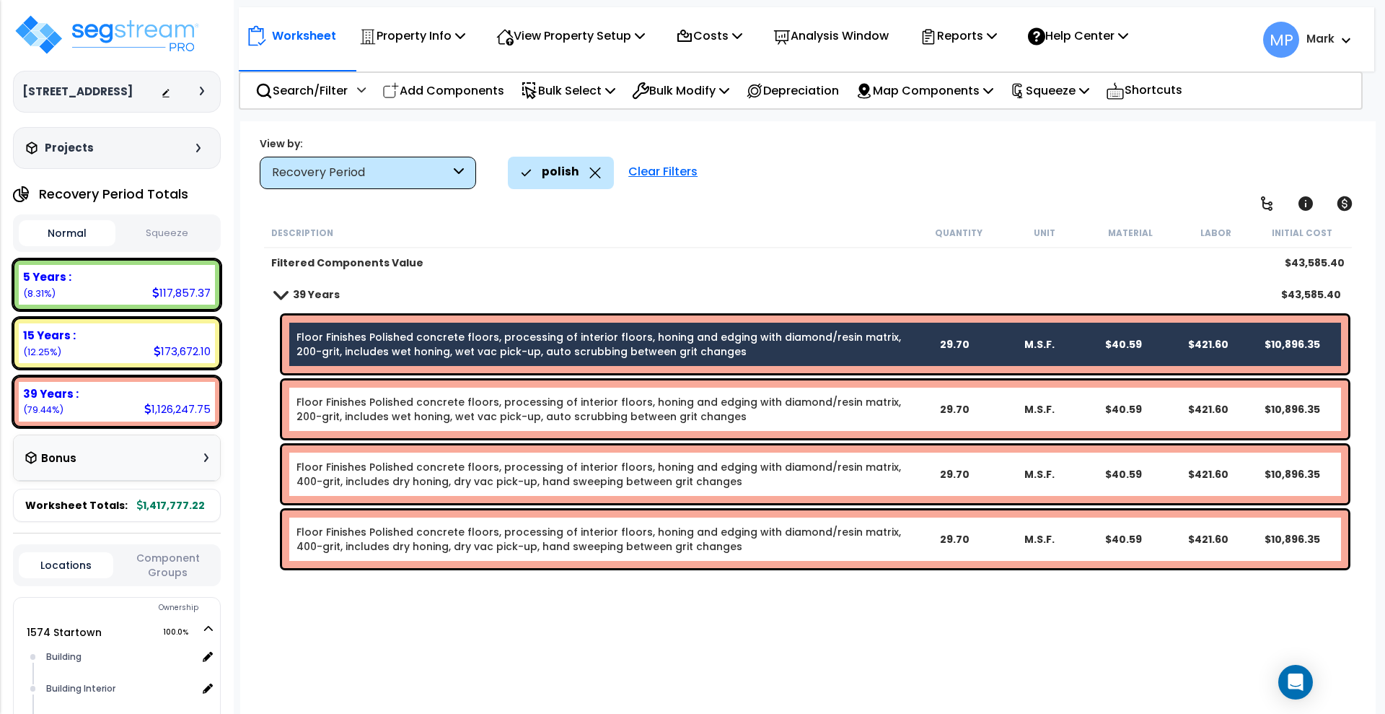
click at [835, 413] on link "Floor Finishes Polished concrete floors, processing of interior floors, honing …" at bounding box center [604, 409] width 615 height 29
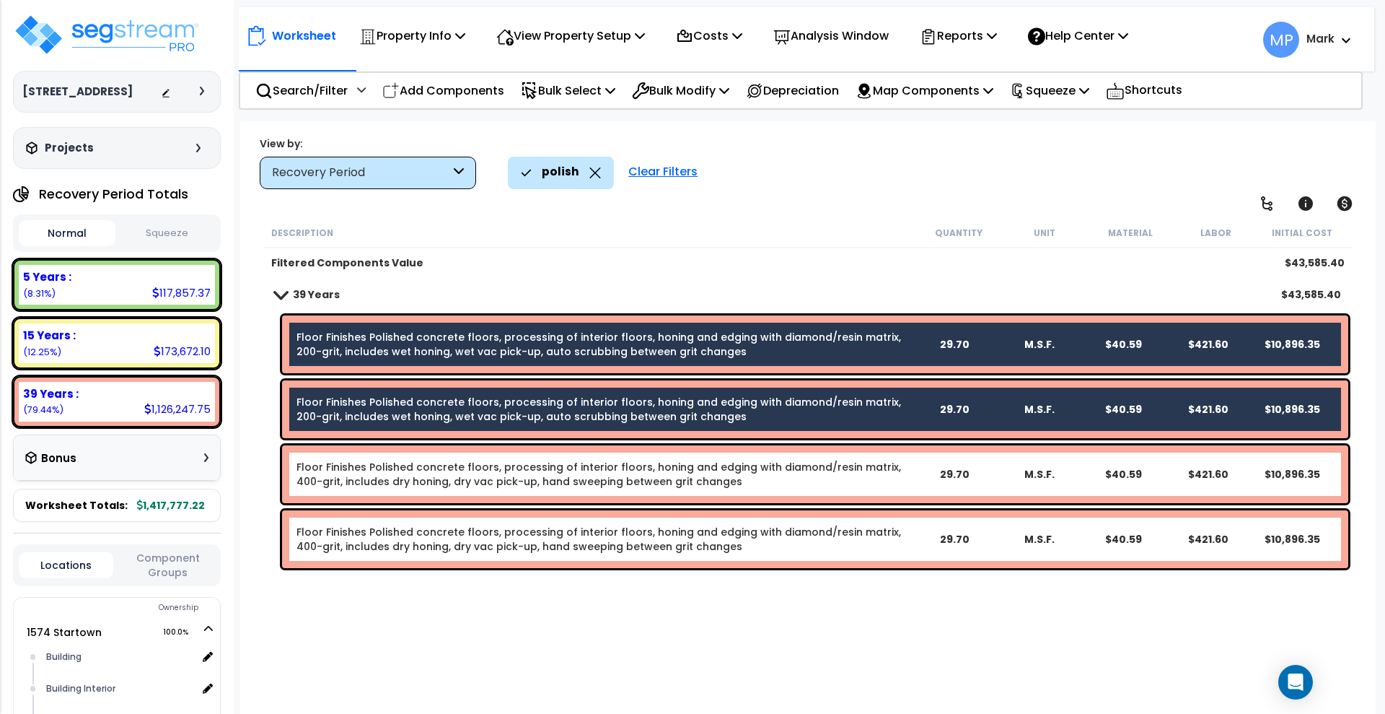
click at [809, 484] on link "Floor Finishes Polished concrete floors, processing of interior floors, honing …" at bounding box center [604, 474] width 615 height 29
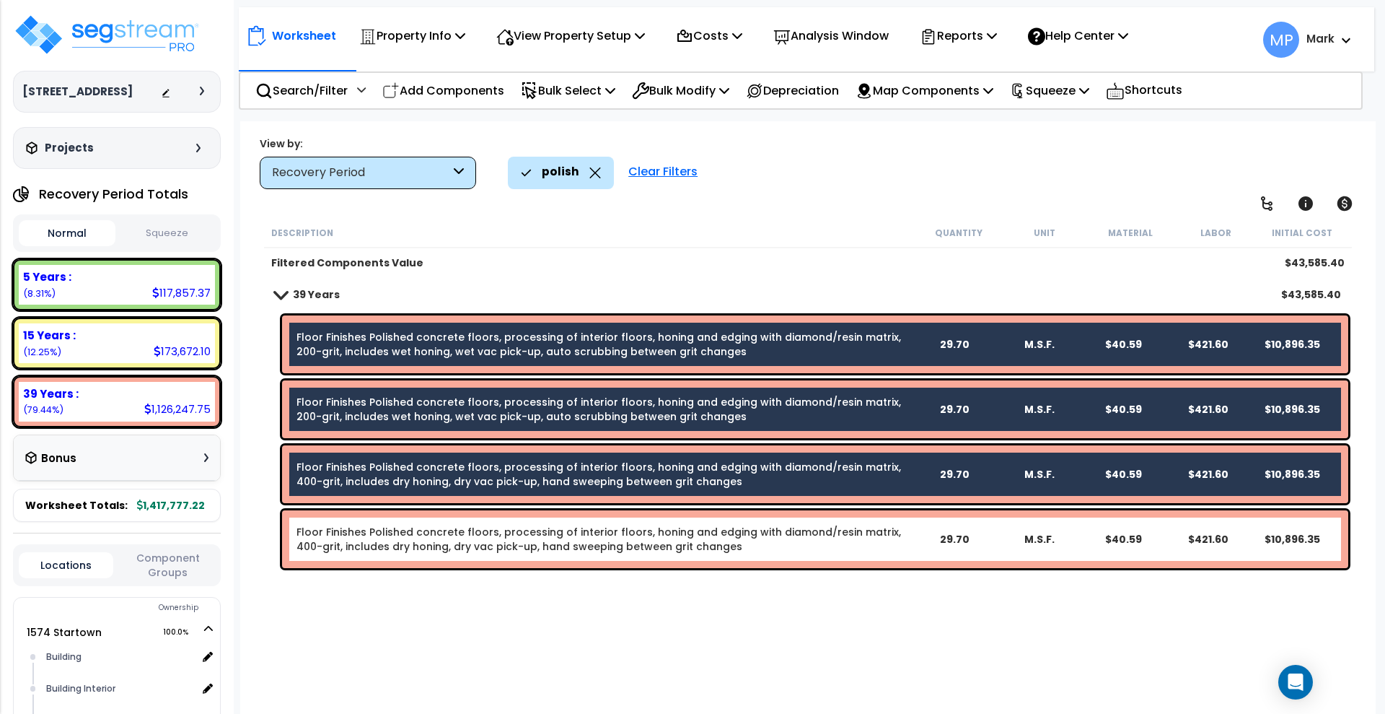
click at [780, 543] on link "Floor Finishes Polished concrete floors, processing of interior floors, honing …" at bounding box center [604, 539] width 615 height 29
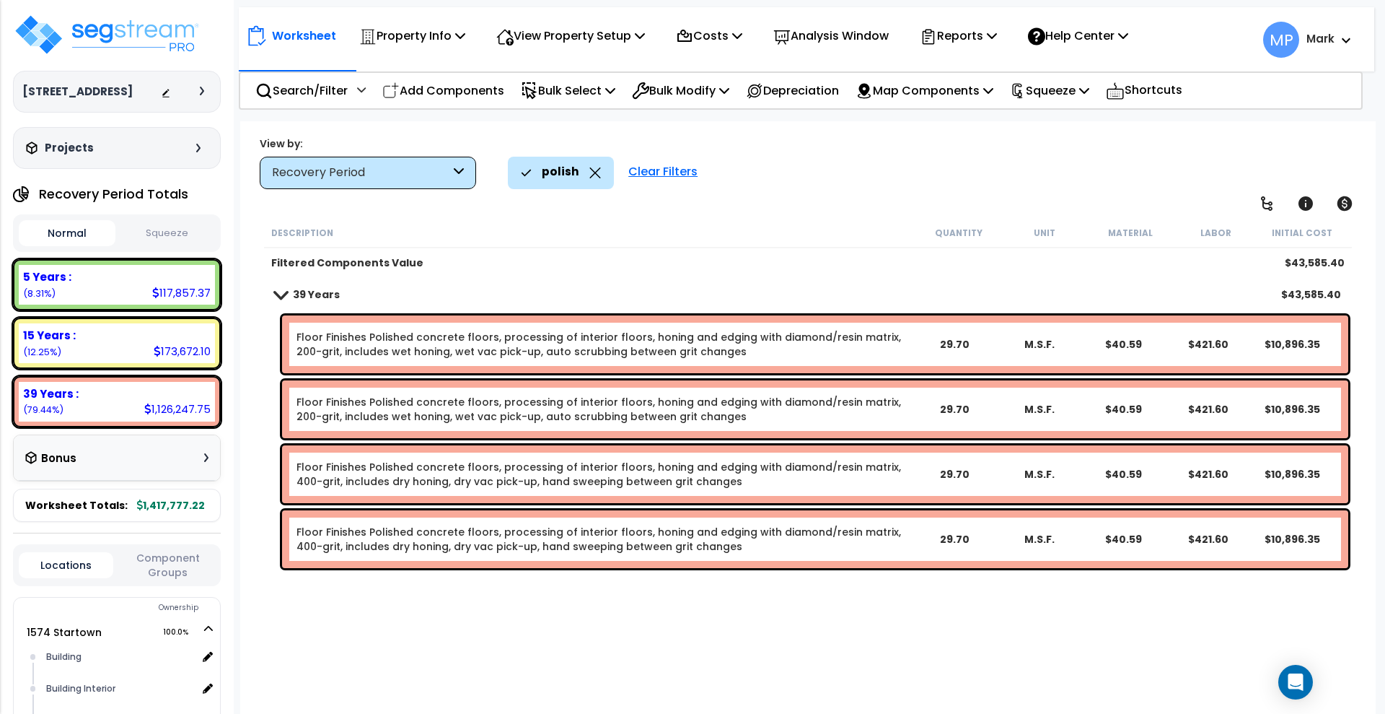
click at [770, 351] on link "Floor Finishes Polished concrete floors, processing of interior floors, honing …" at bounding box center [604, 344] width 615 height 29
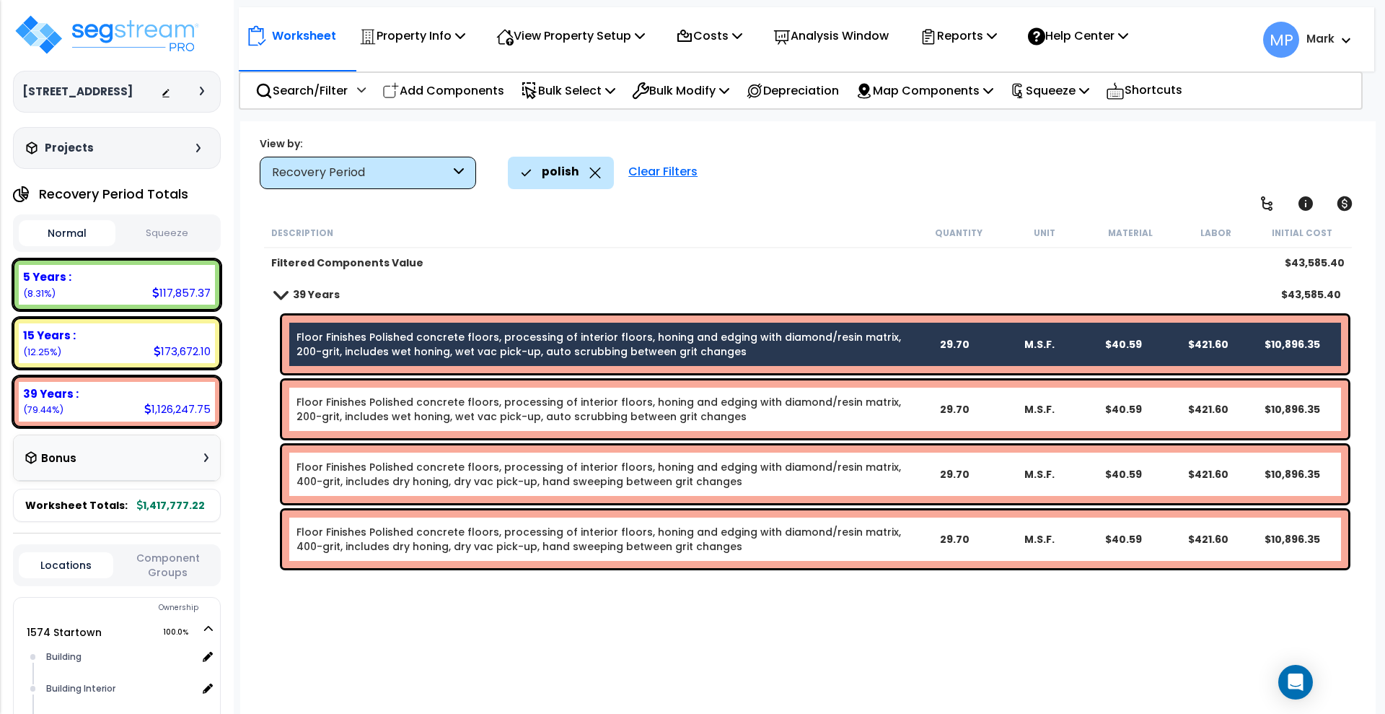
click at [751, 413] on link "Floor Finishes Polished concrete floors, processing of interior floors, honing …" at bounding box center [604, 409] width 615 height 29
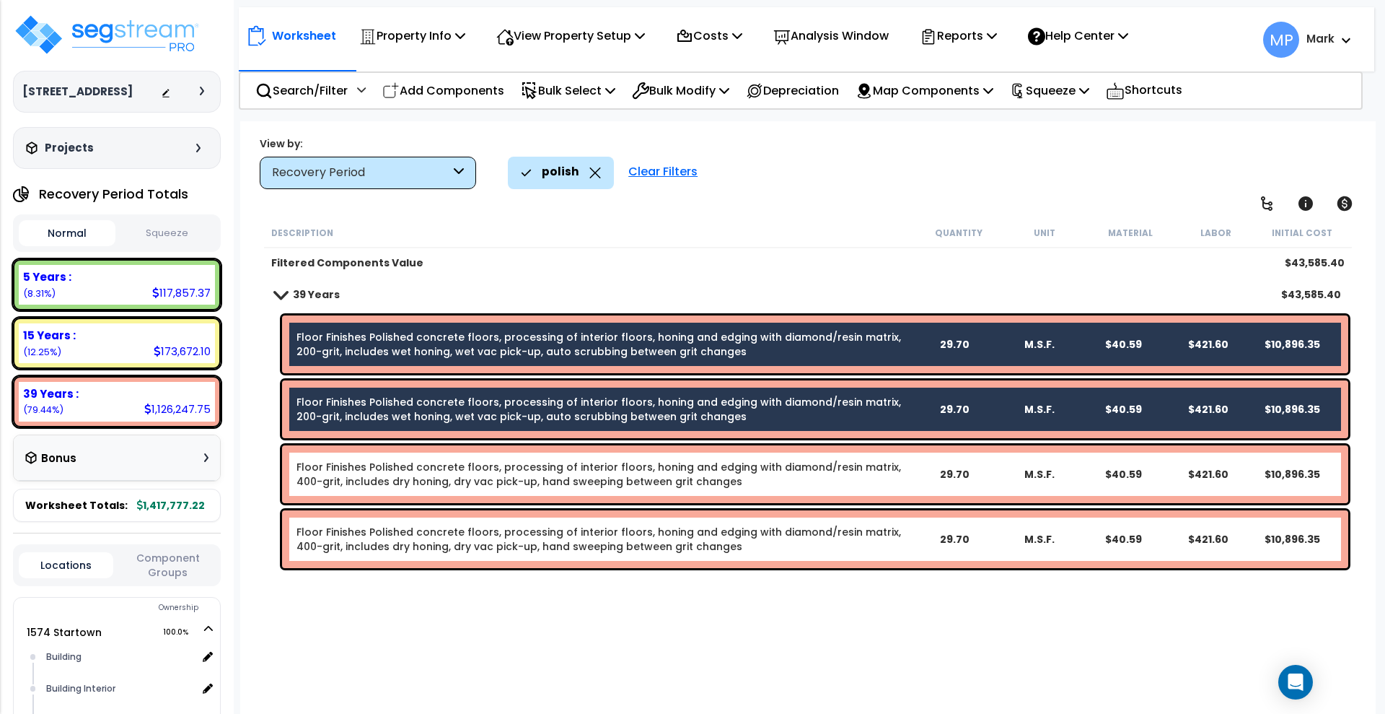
click at [747, 478] on link "Floor Finishes Polished concrete floors, processing of interior floors, honing …" at bounding box center [604, 474] width 615 height 29
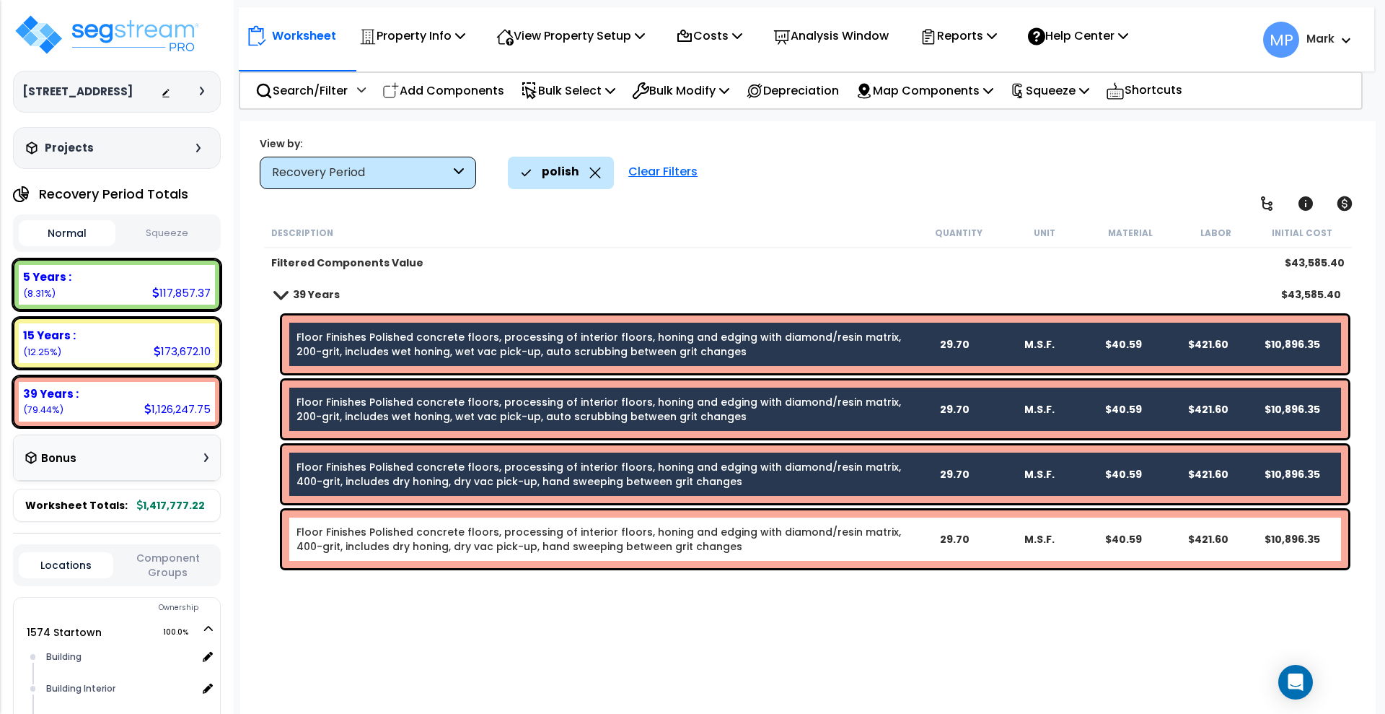
click at [758, 545] on link "Floor Finishes Polished concrete floors, processing of interior floors, honing …" at bounding box center [604, 539] width 615 height 29
